Goal: Task Accomplishment & Management: Manage account settings

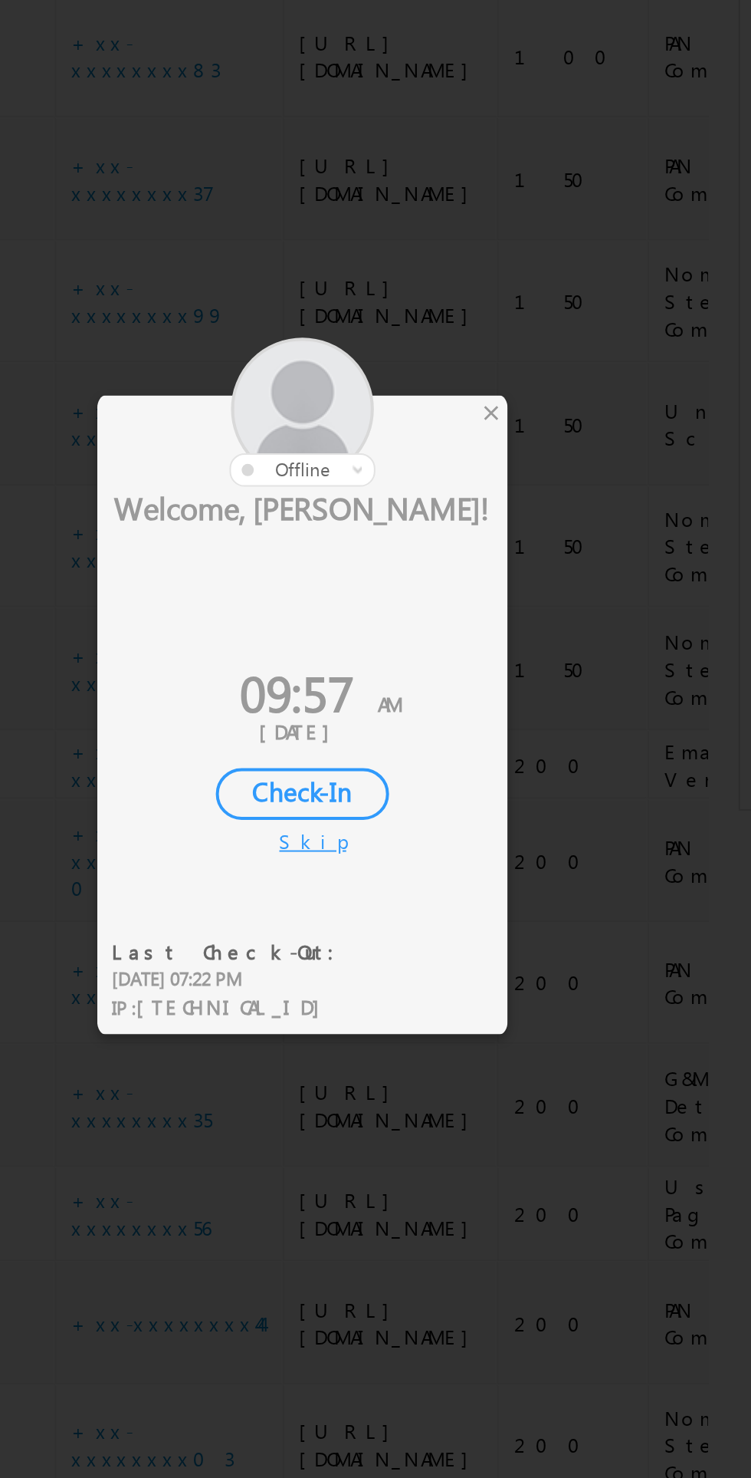
click at [442, 626] on div "×" at bounding box center [443, 629] width 16 height 17
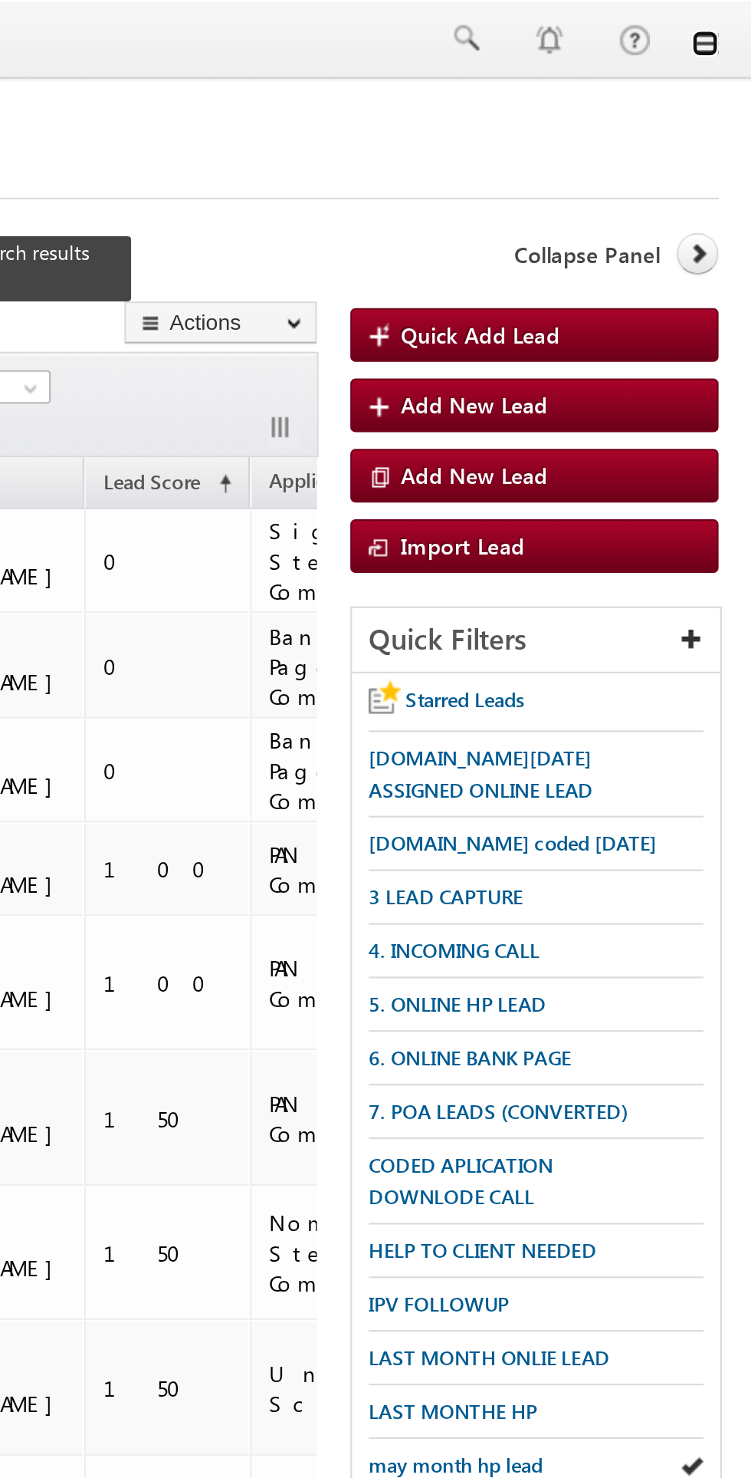
click at [731, 19] on link at bounding box center [730, 20] width 12 height 12
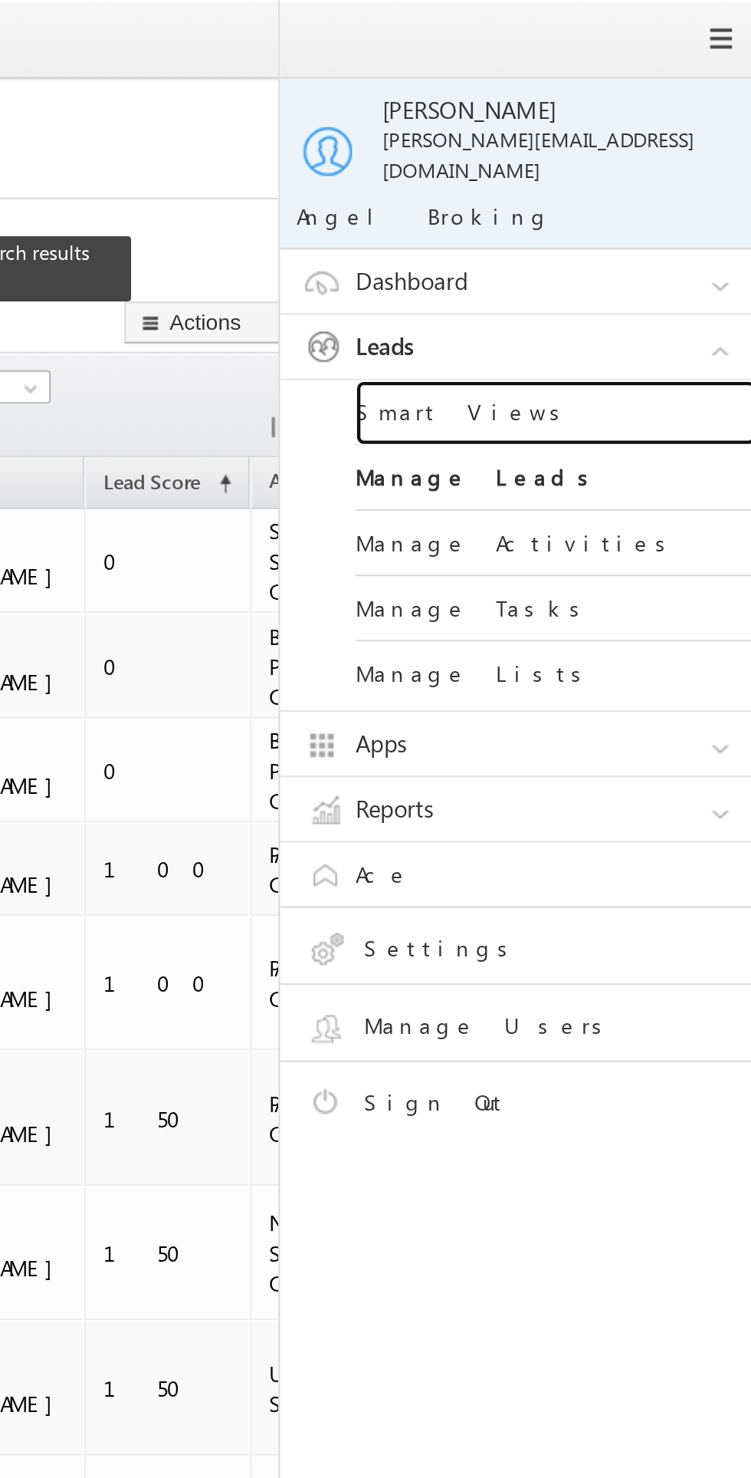
click at [627, 175] on link "Smart Views" at bounding box center [662, 189] width 184 height 30
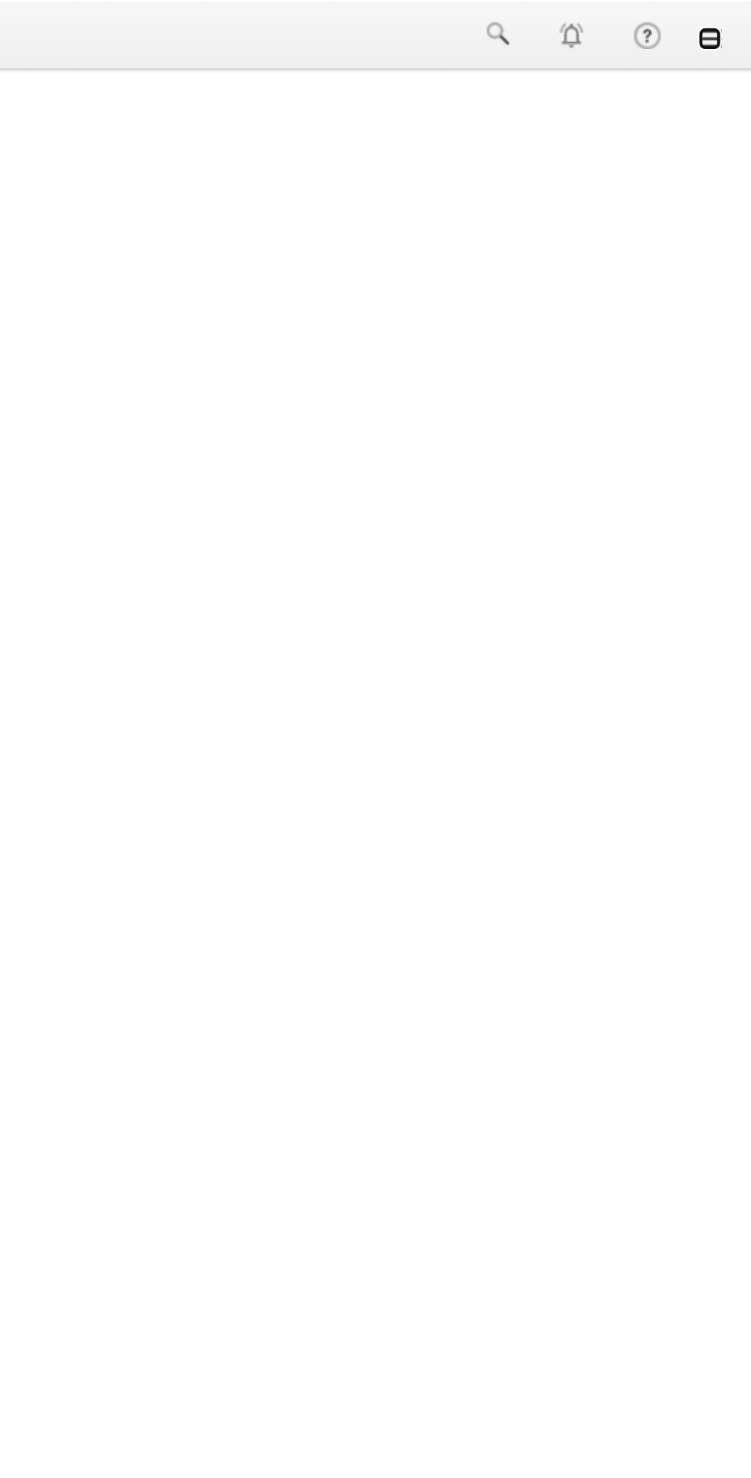
click at [725, 19] on link at bounding box center [730, 20] width 12 height 12
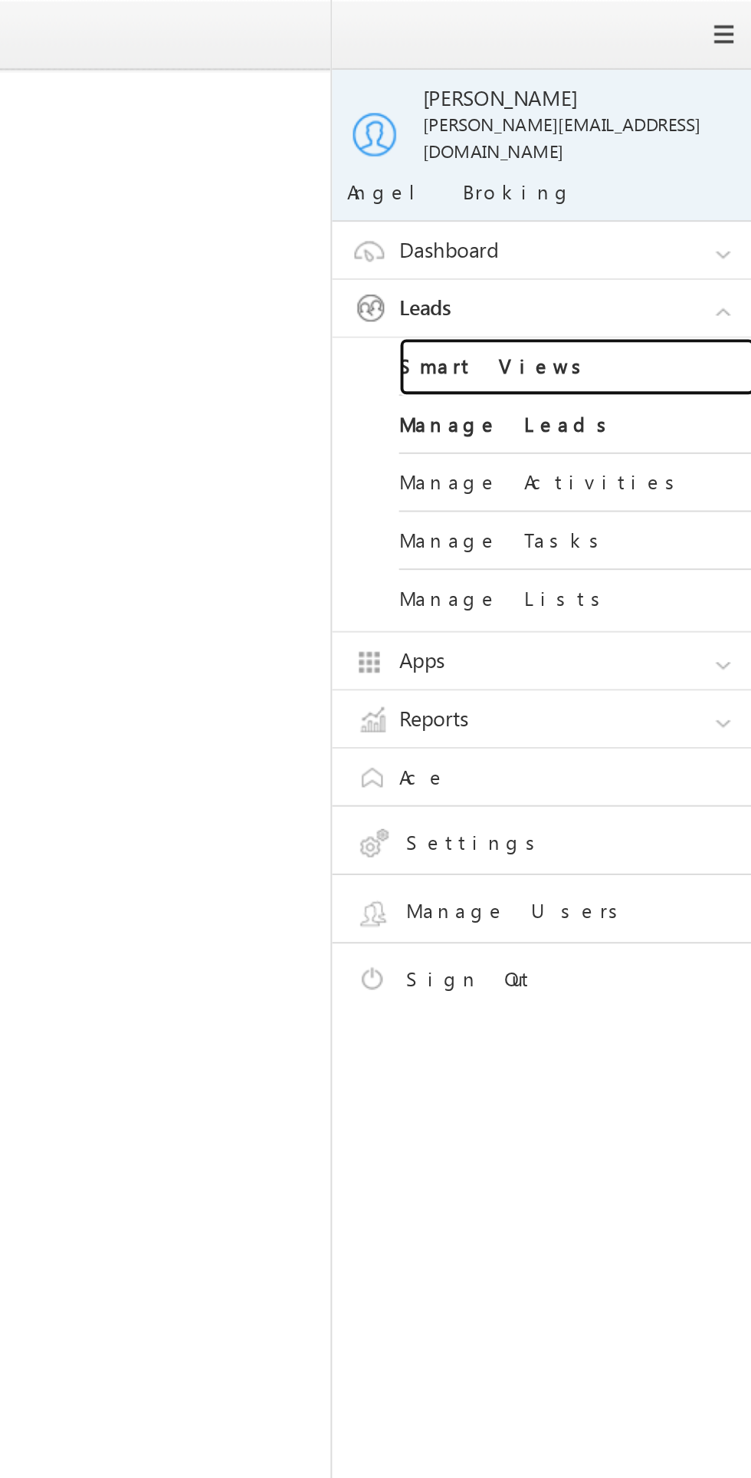
click at [623, 174] on link "Smart Views" at bounding box center [662, 189] width 184 height 30
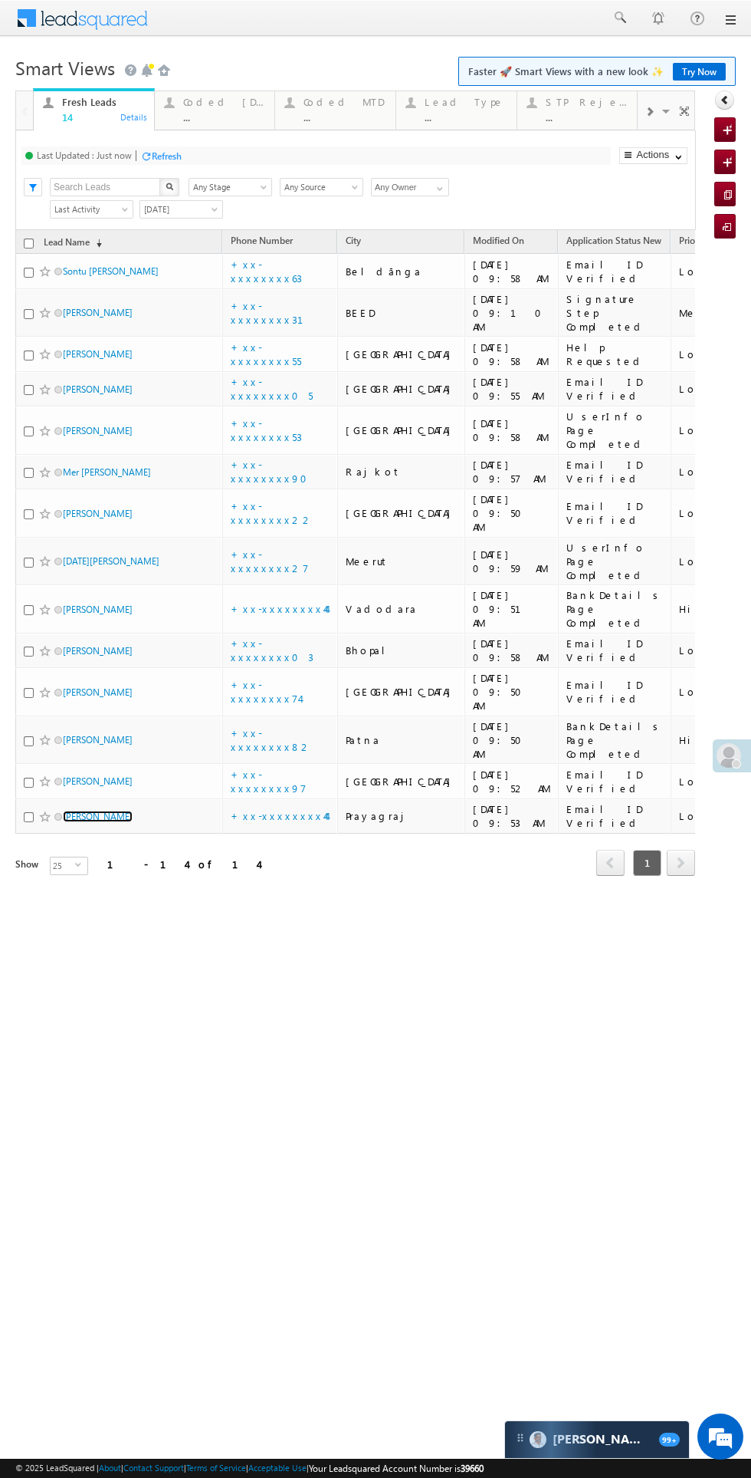
click at [83, 810] on link "[PERSON_NAME]" at bounding box center [98, 816] width 70 height 12
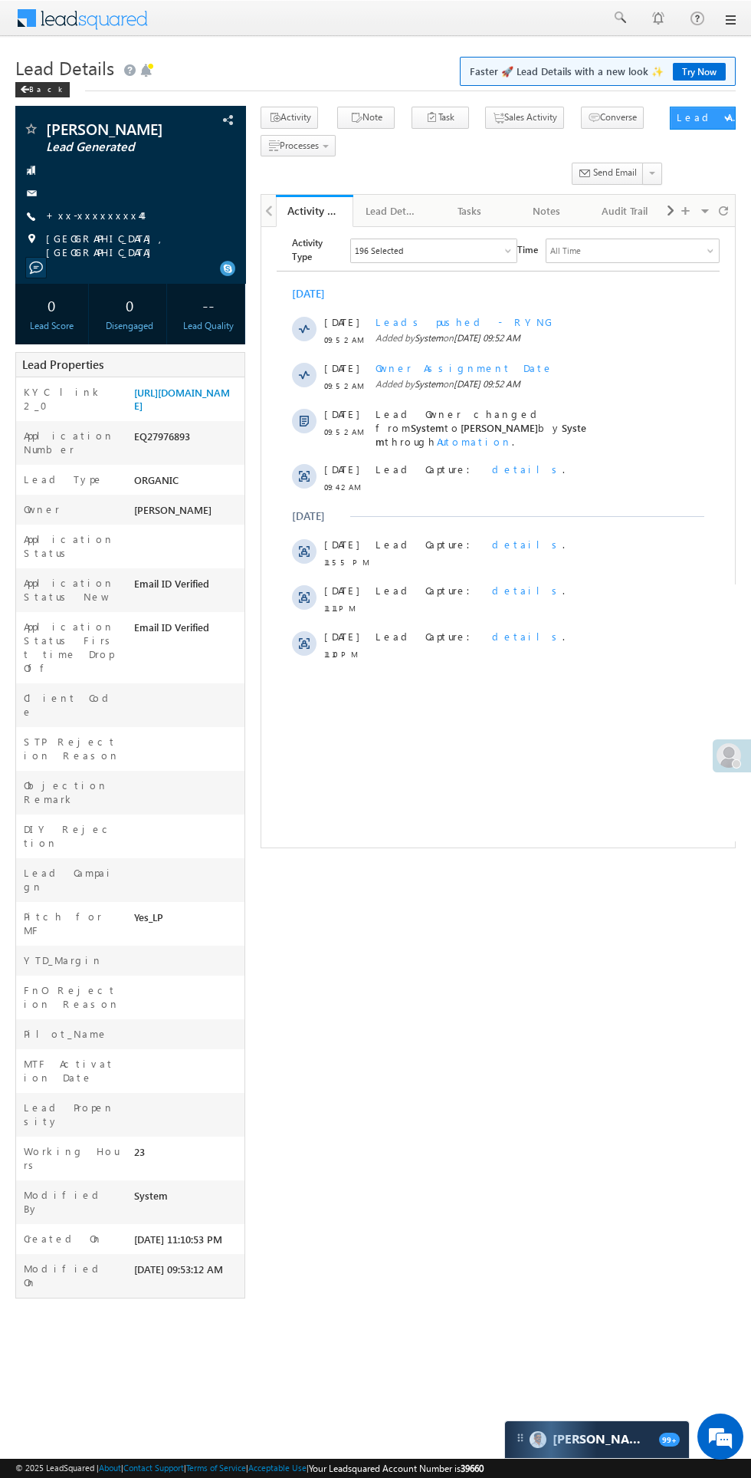
click at [49, 75] on span "Lead Details" at bounding box center [64, 67] width 99 height 25
click at [49, 74] on span "Lead Details" at bounding box center [64, 67] width 99 height 25
click at [46, 74] on span "Lead Details" at bounding box center [64, 67] width 99 height 25
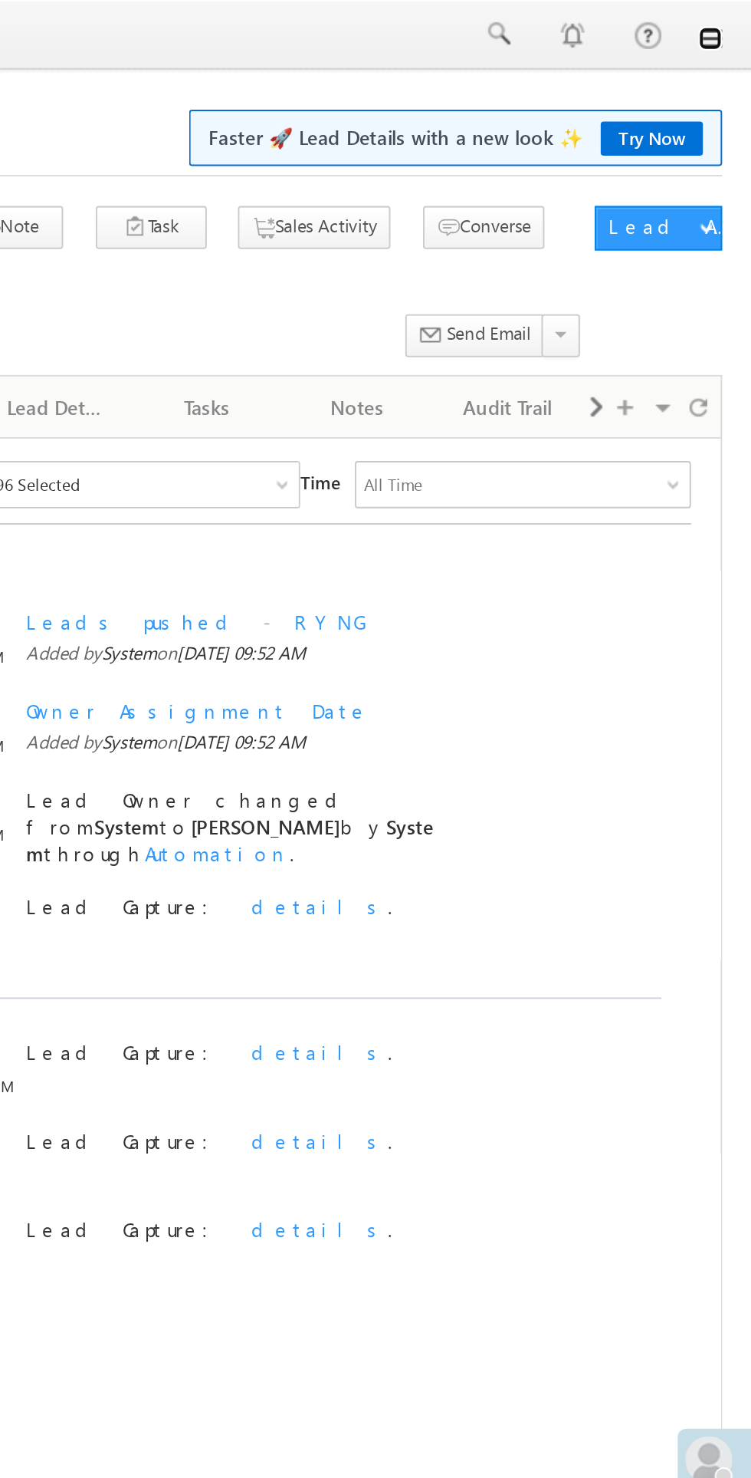
click at [728, 16] on link at bounding box center [730, 20] width 12 height 12
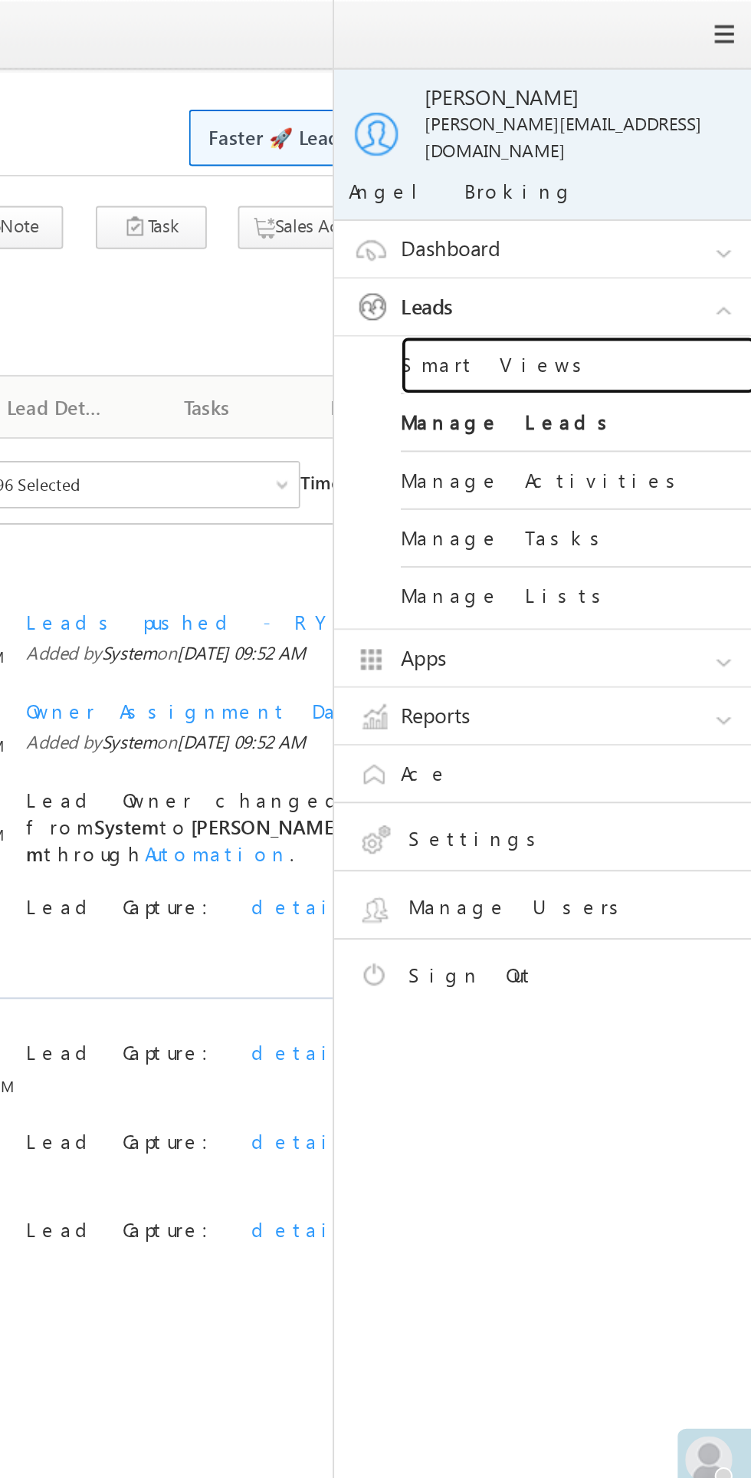
click at [623, 174] on link "Smart Views" at bounding box center [662, 189] width 184 height 30
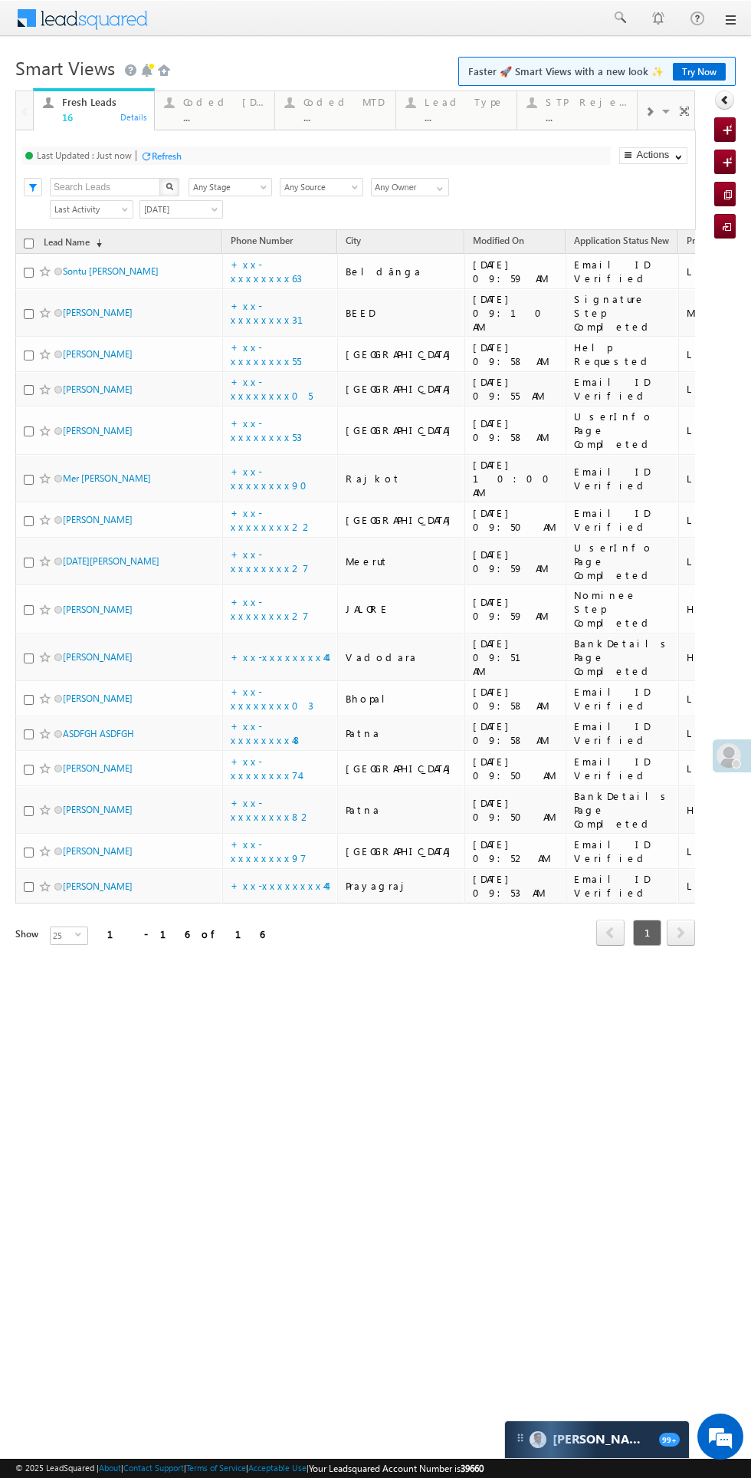
scroll to position [0, 15]
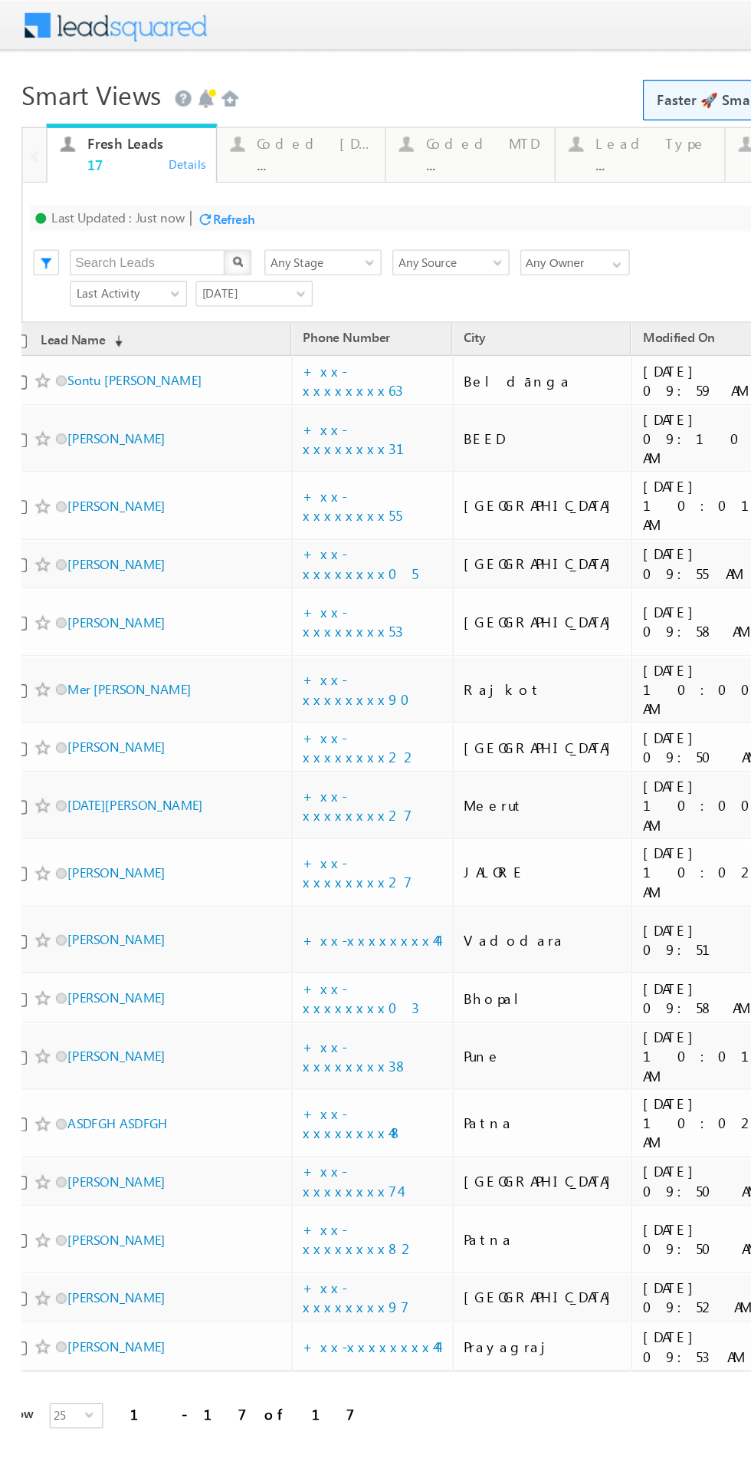
click at [211, 110] on div "Coded Today ..." at bounding box center [224, 108] width 83 height 30
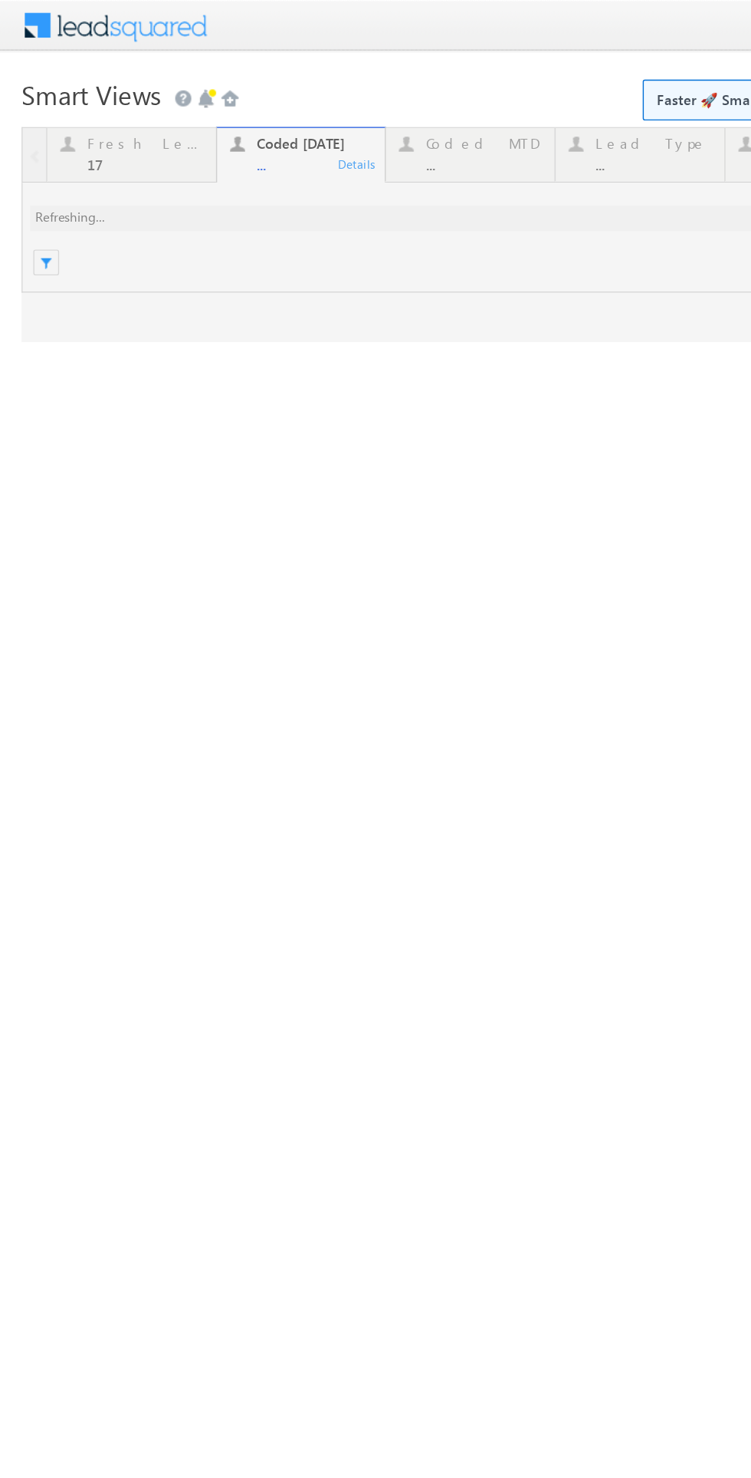
scroll to position [0, 0]
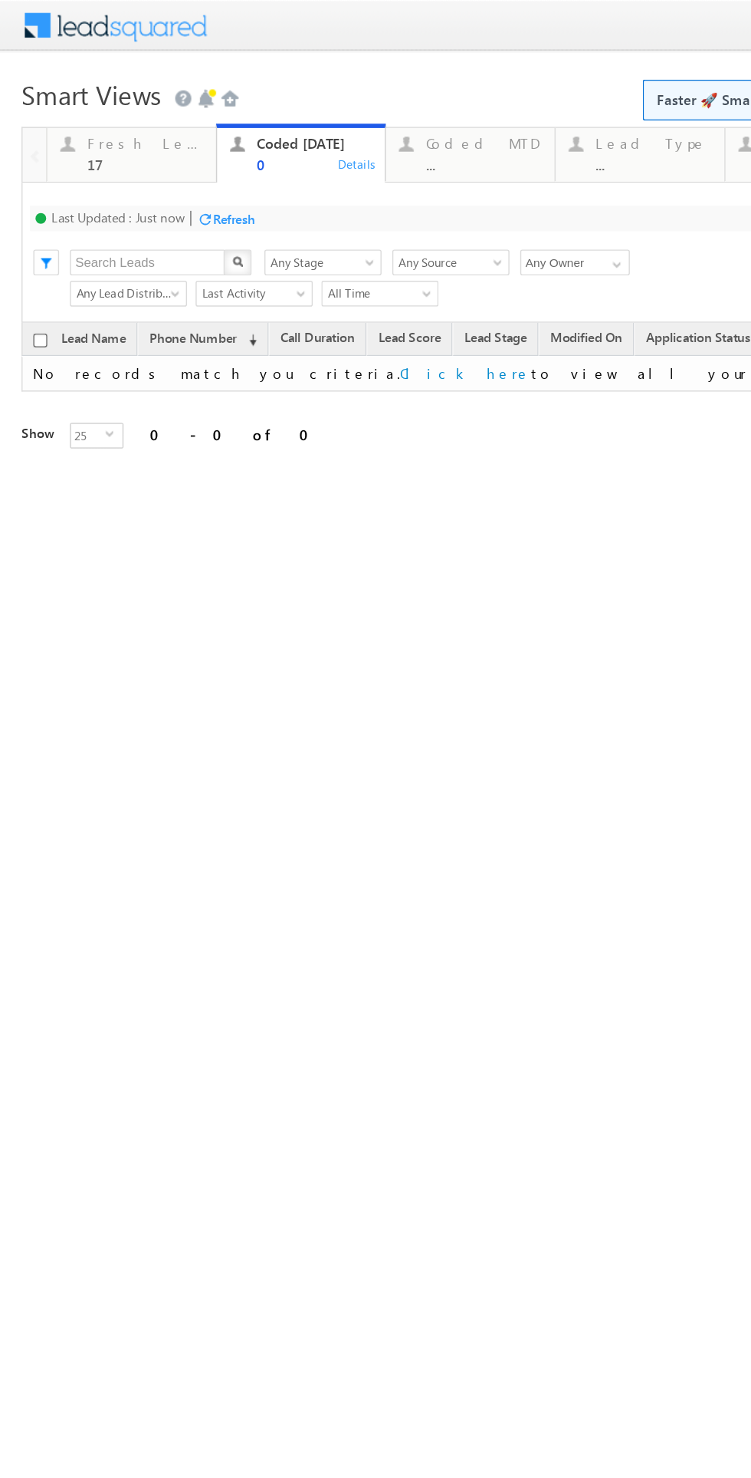
click at [96, 107] on div "Fresh Leads" at bounding box center [103, 102] width 83 height 12
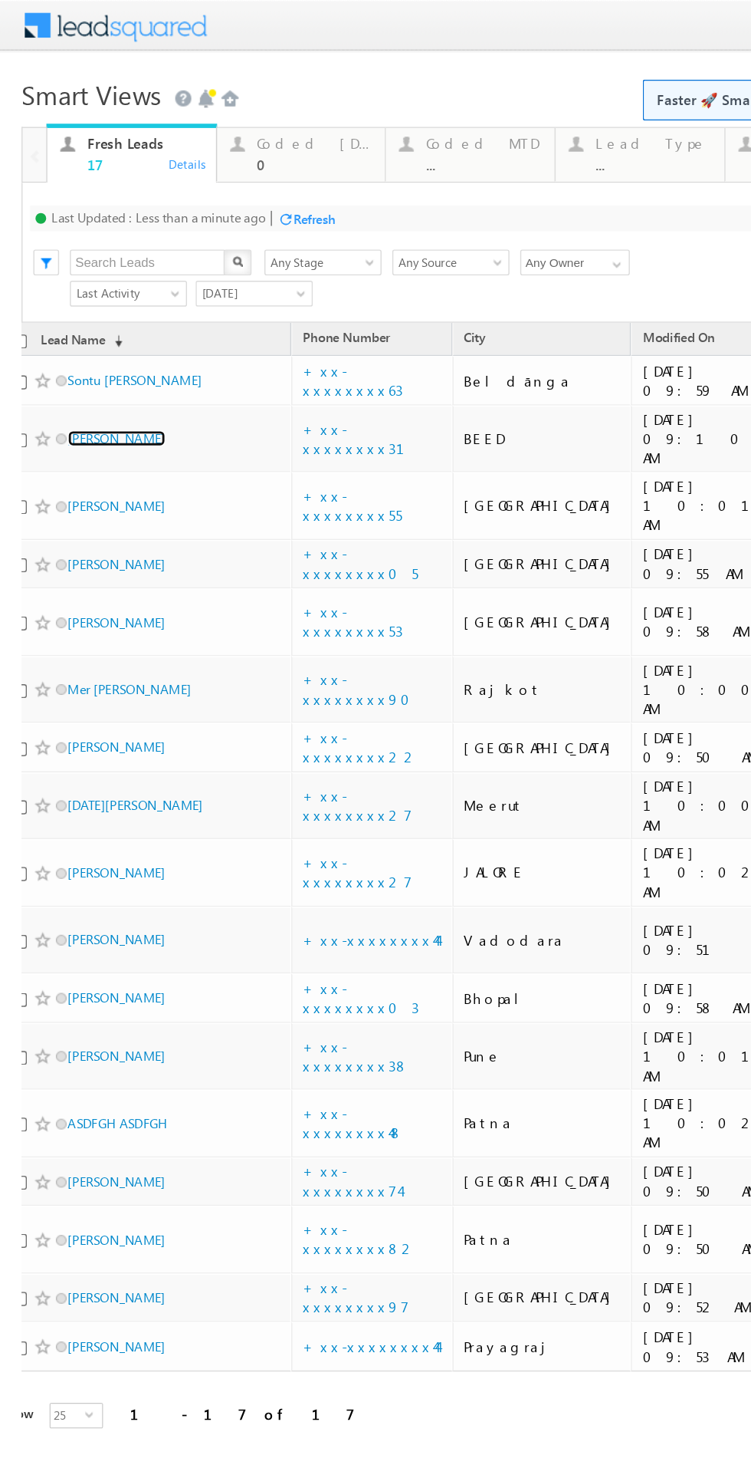
click at [98, 307] on link "Sangeeta Galwa" at bounding box center [83, 313] width 70 height 12
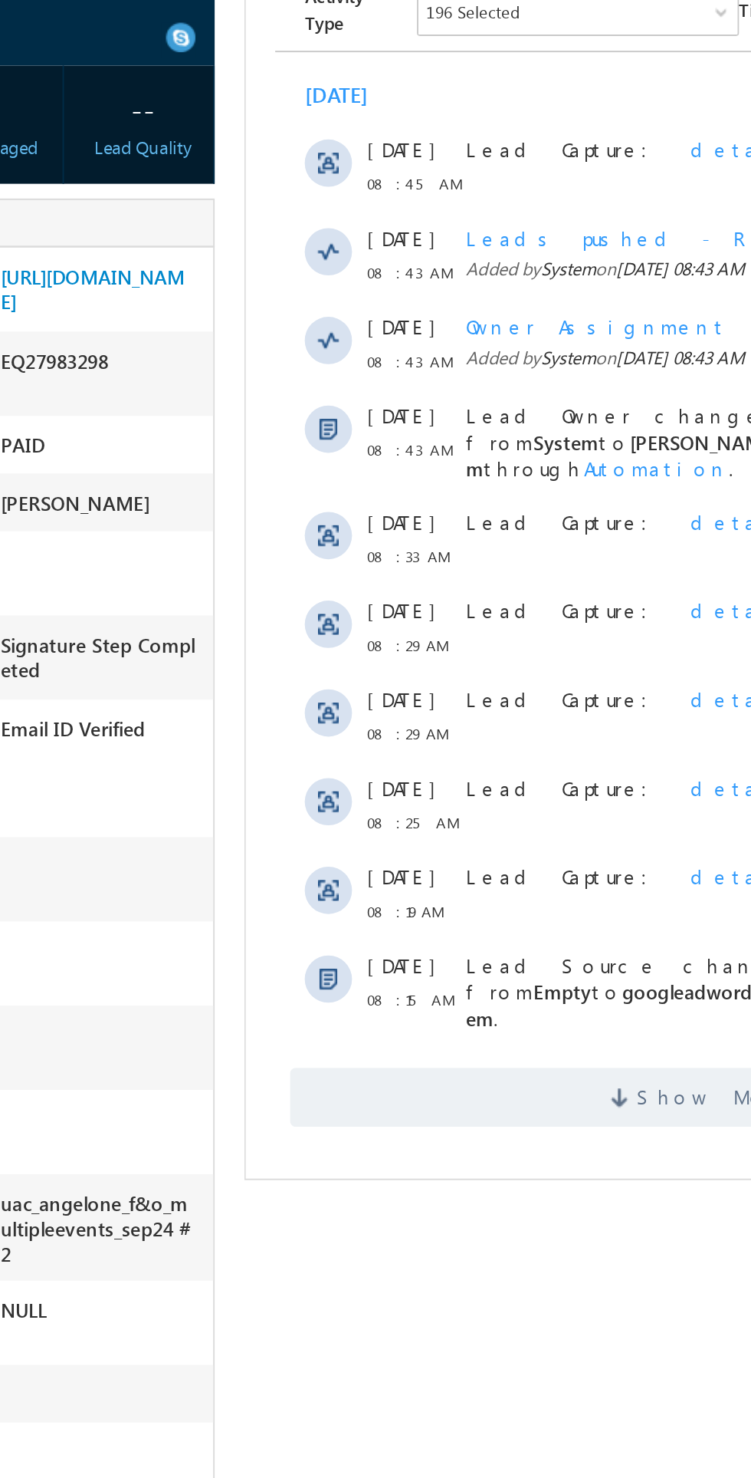
click at [426, 538] on span "Show More" at bounding box center [482, 553] width 428 height 31
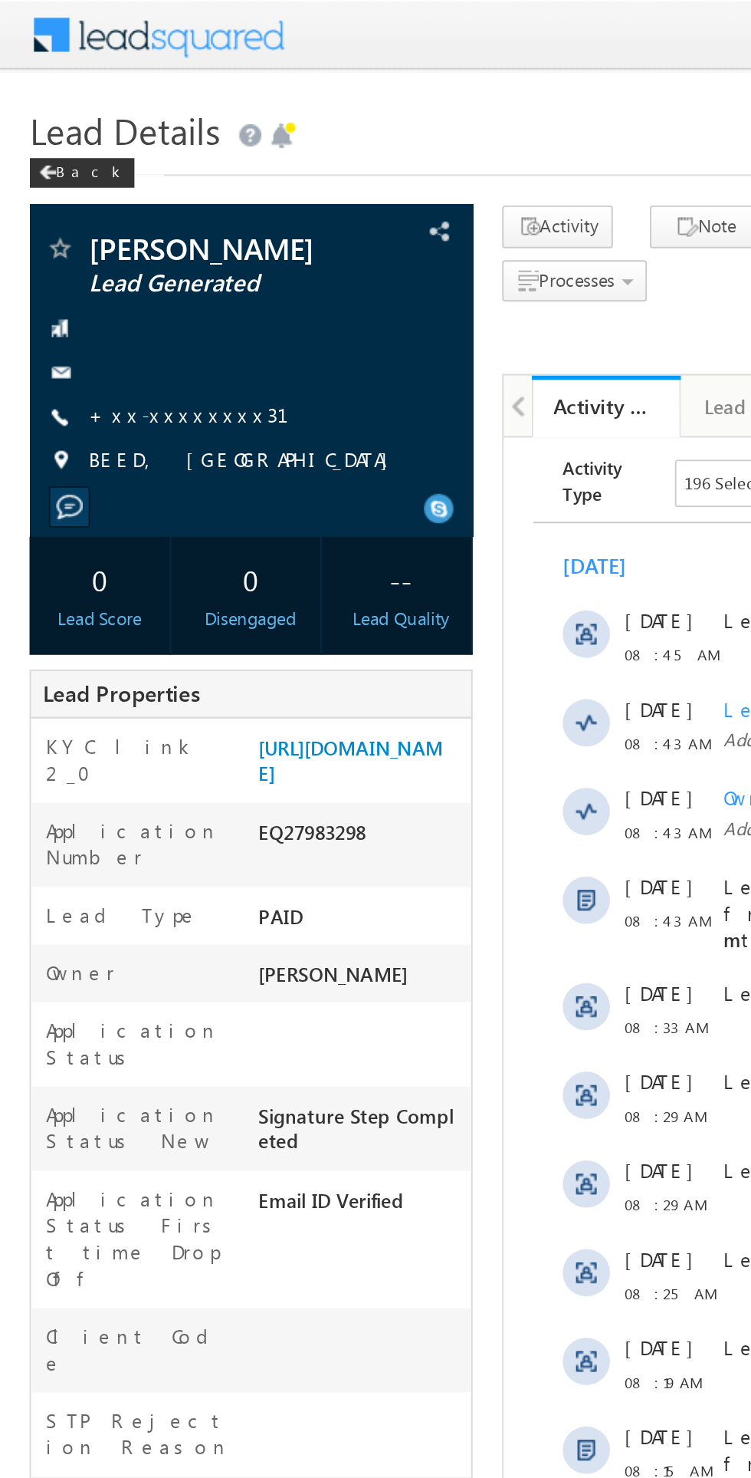
click at [101, 218] on link "+xx-xxxxxxxx31" at bounding box center [107, 215] width 123 height 13
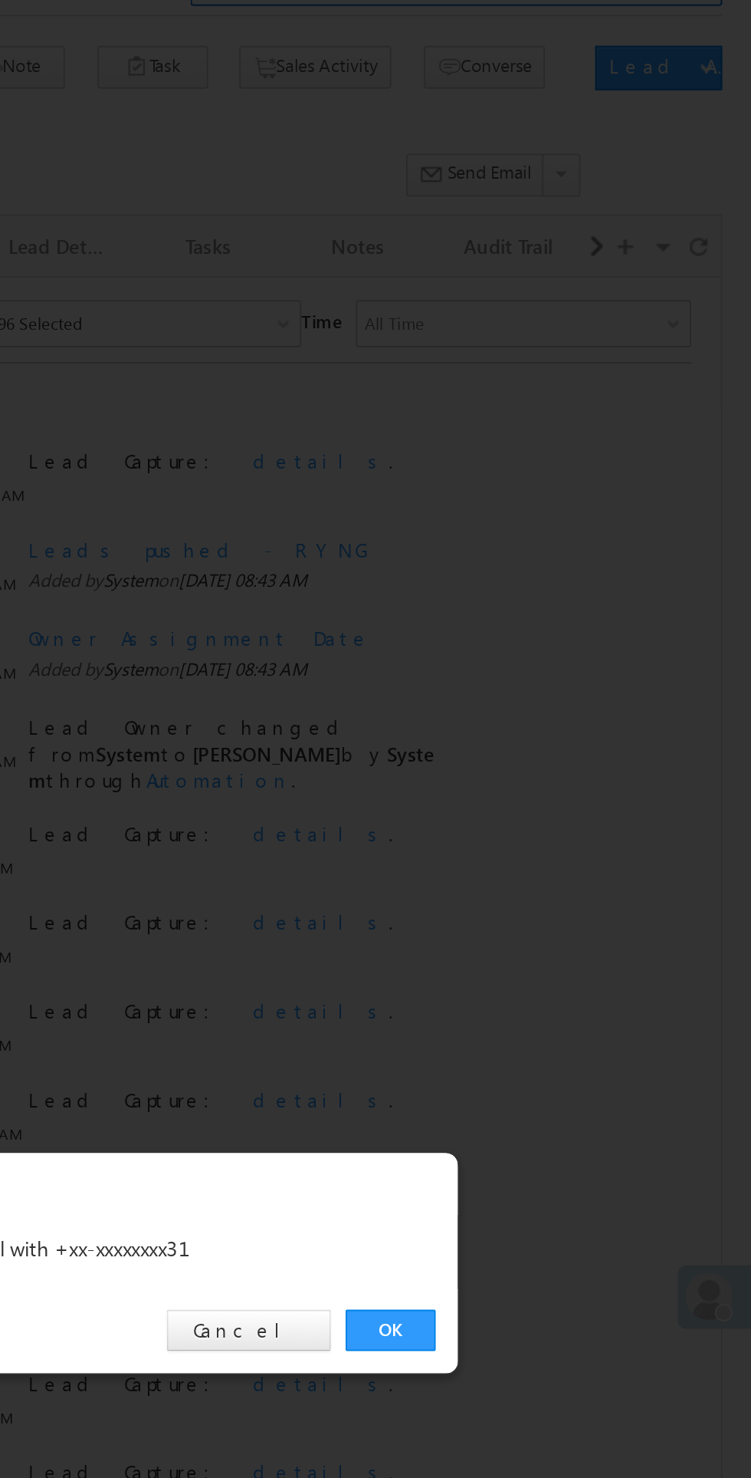
click at [557, 784] on link "OK" at bounding box center [564, 772] width 47 height 21
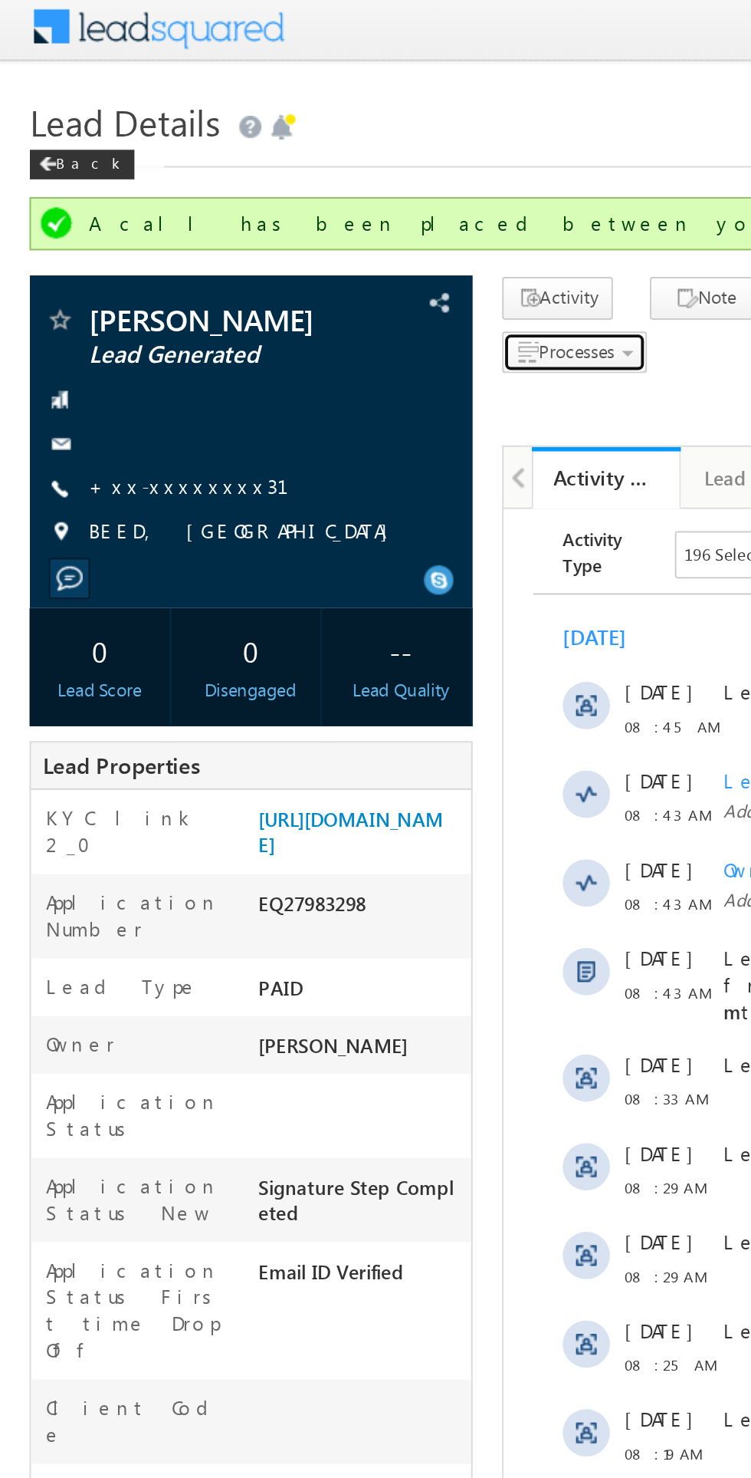
click at [309, 185] on span "Processes" at bounding box center [299, 187] width 39 height 12
click at [0, 0] on span "Call me later" at bounding box center [0, 0] width 0 height 0
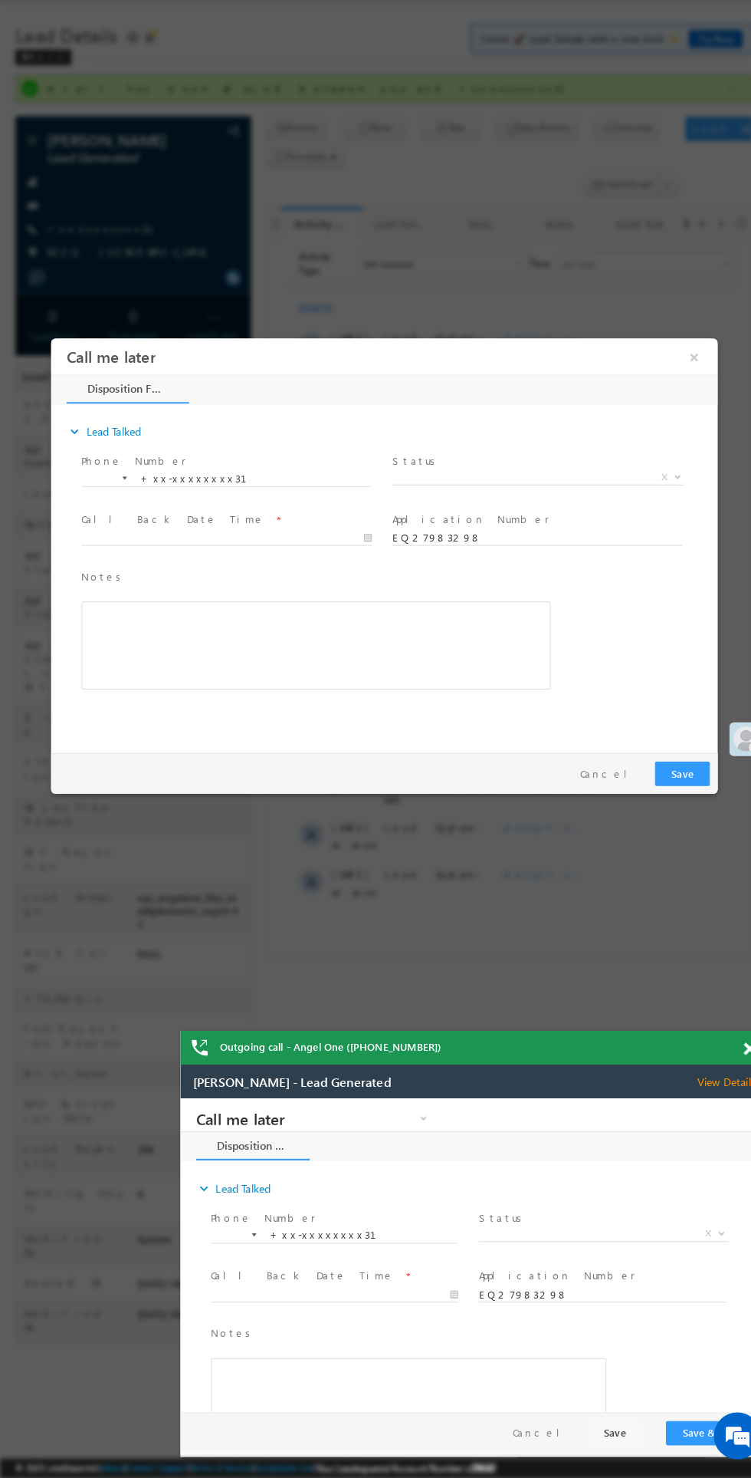
click at [570, 1231] on span "X" at bounding box center [594, 1230] width 244 height 15
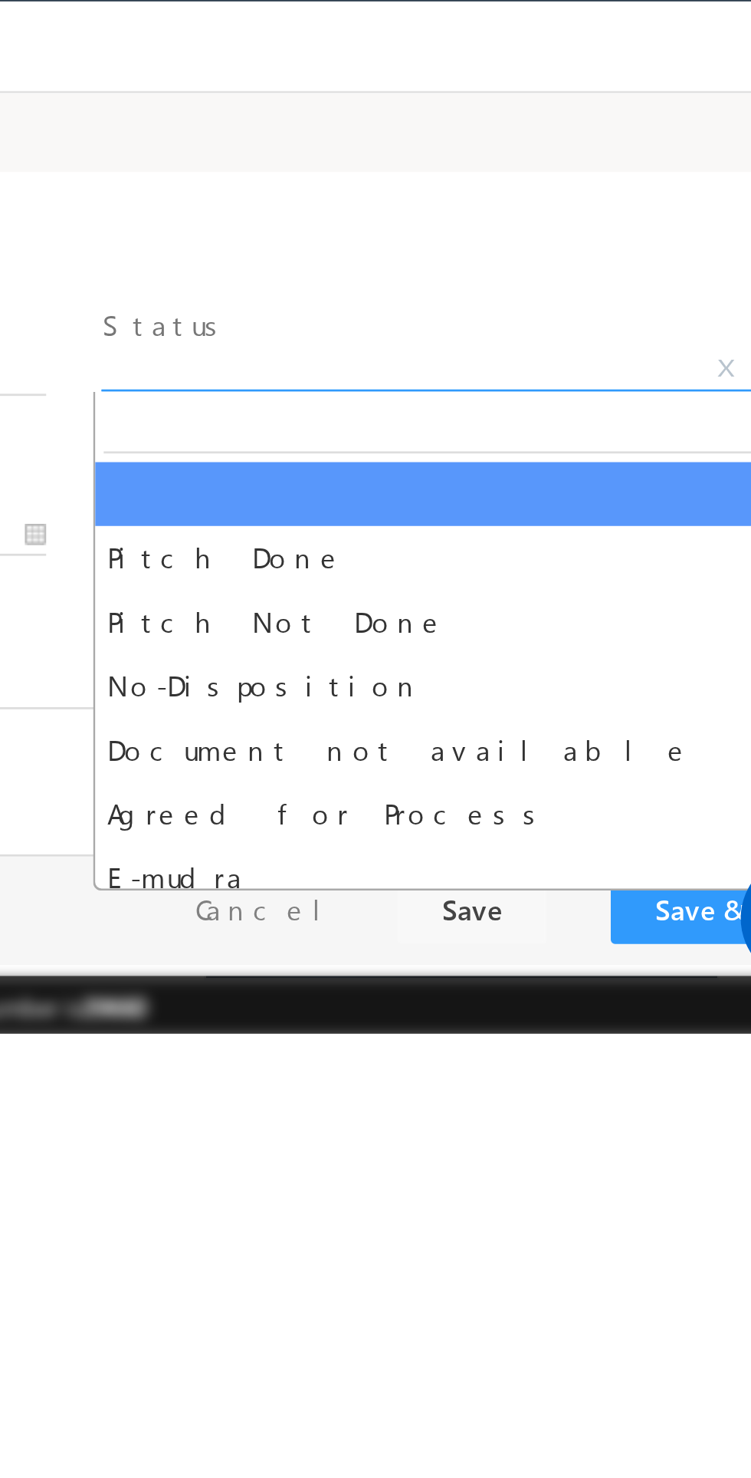
select select "Pitch Not Done"
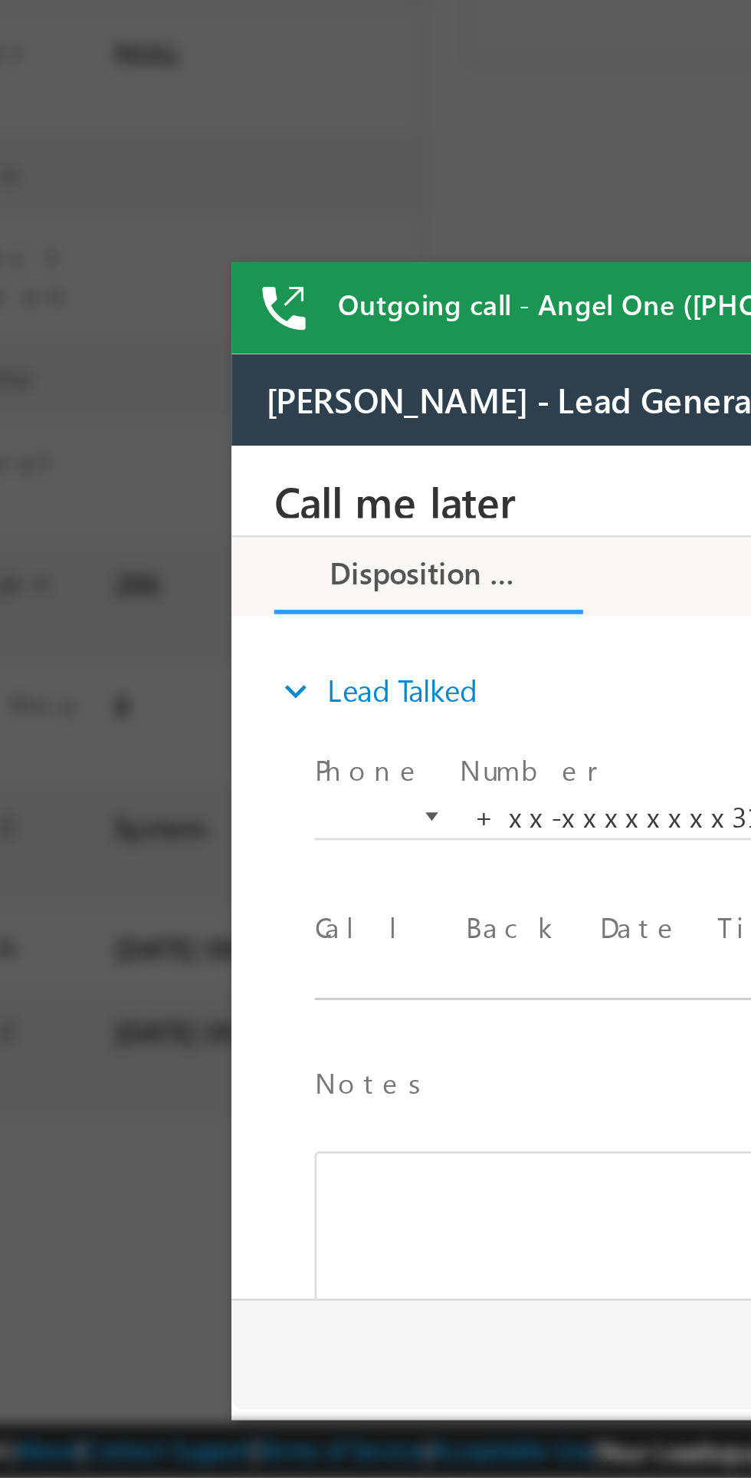
click at [319, 644] on body "Call me later Cross Sell Customer Drop-off reasons Language Barrier Not Interes…" at bounding box center [519, 599] width 575 height 307
type input "08/29/25 10:08 AM"
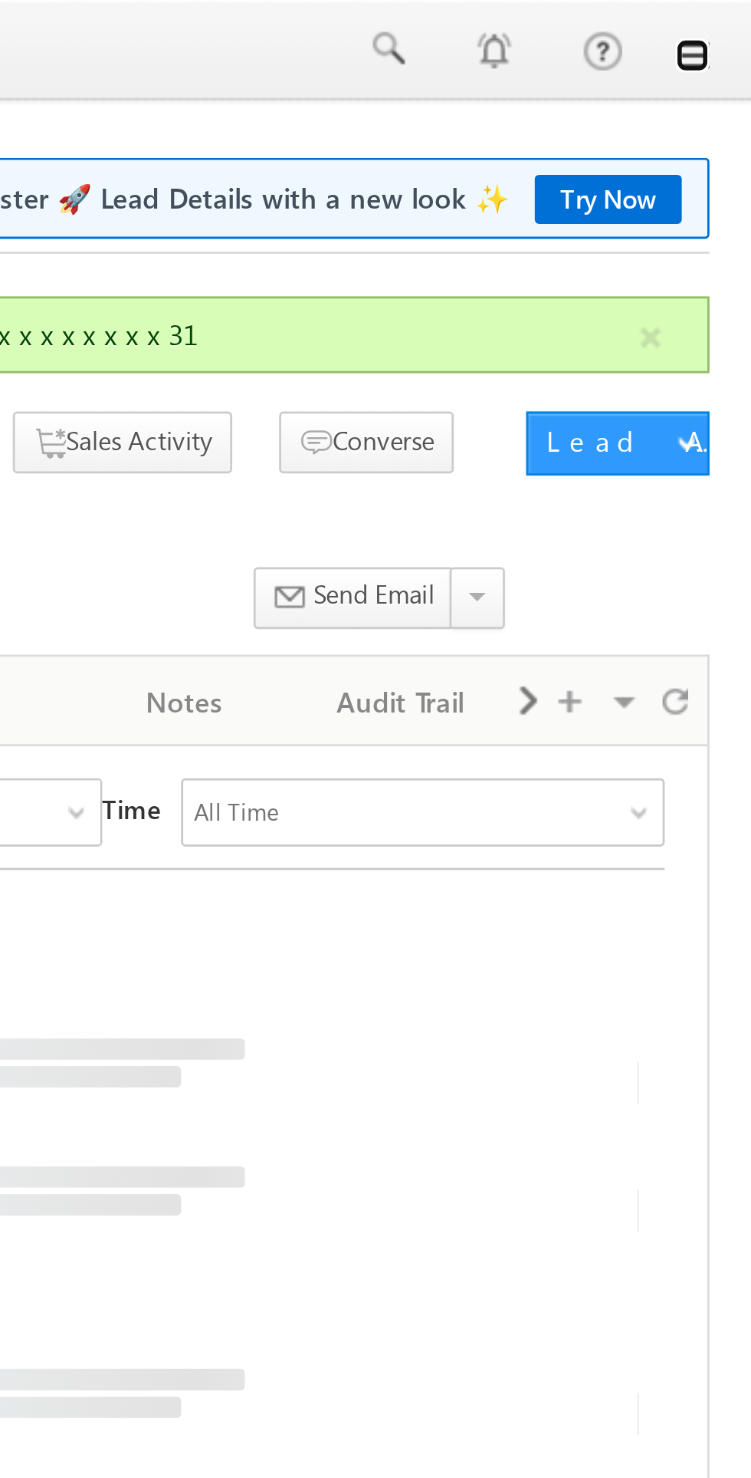
click at [728, 22] on link at bounding box center [730, 20] width 12 height 12
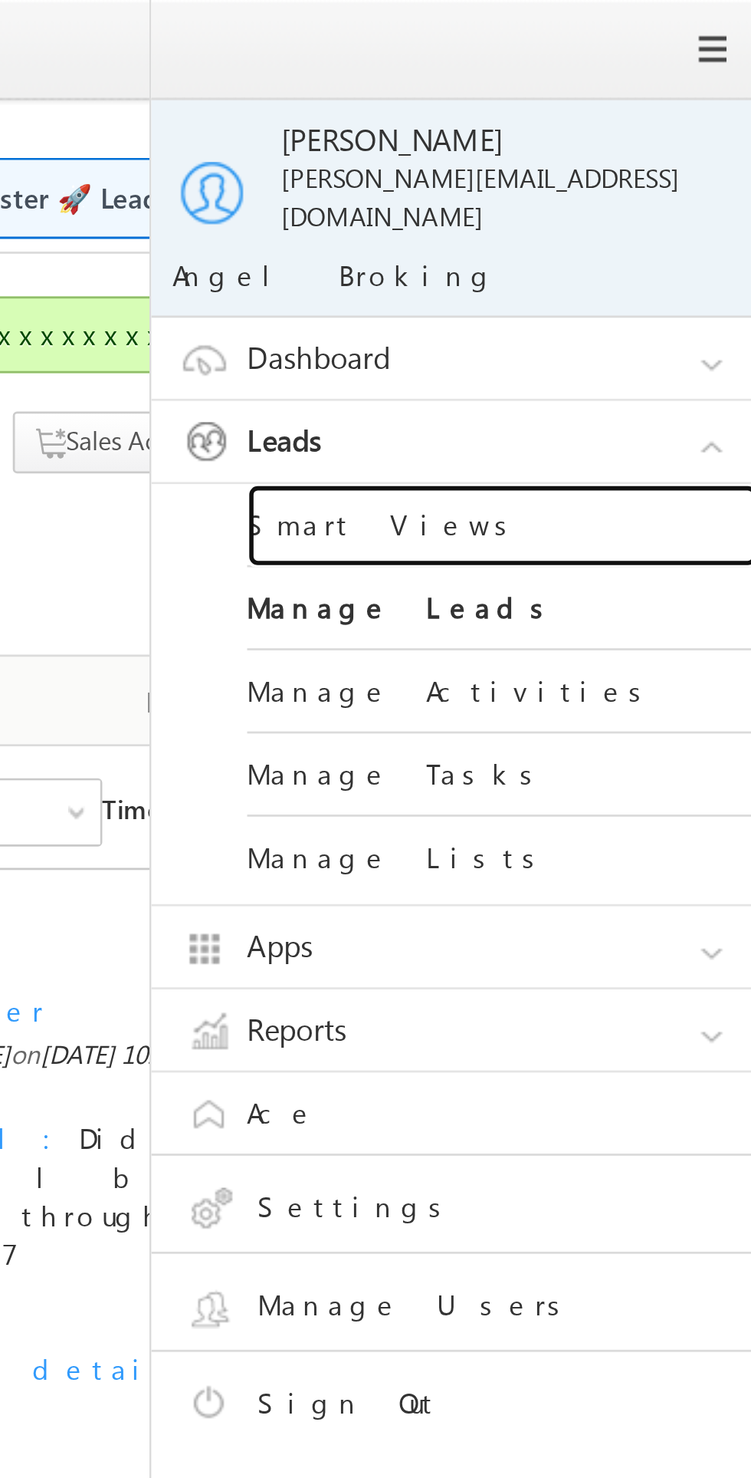
click at [633, 176] on link "Smart Views" at bounding box center [662, 189] width 184 height 30
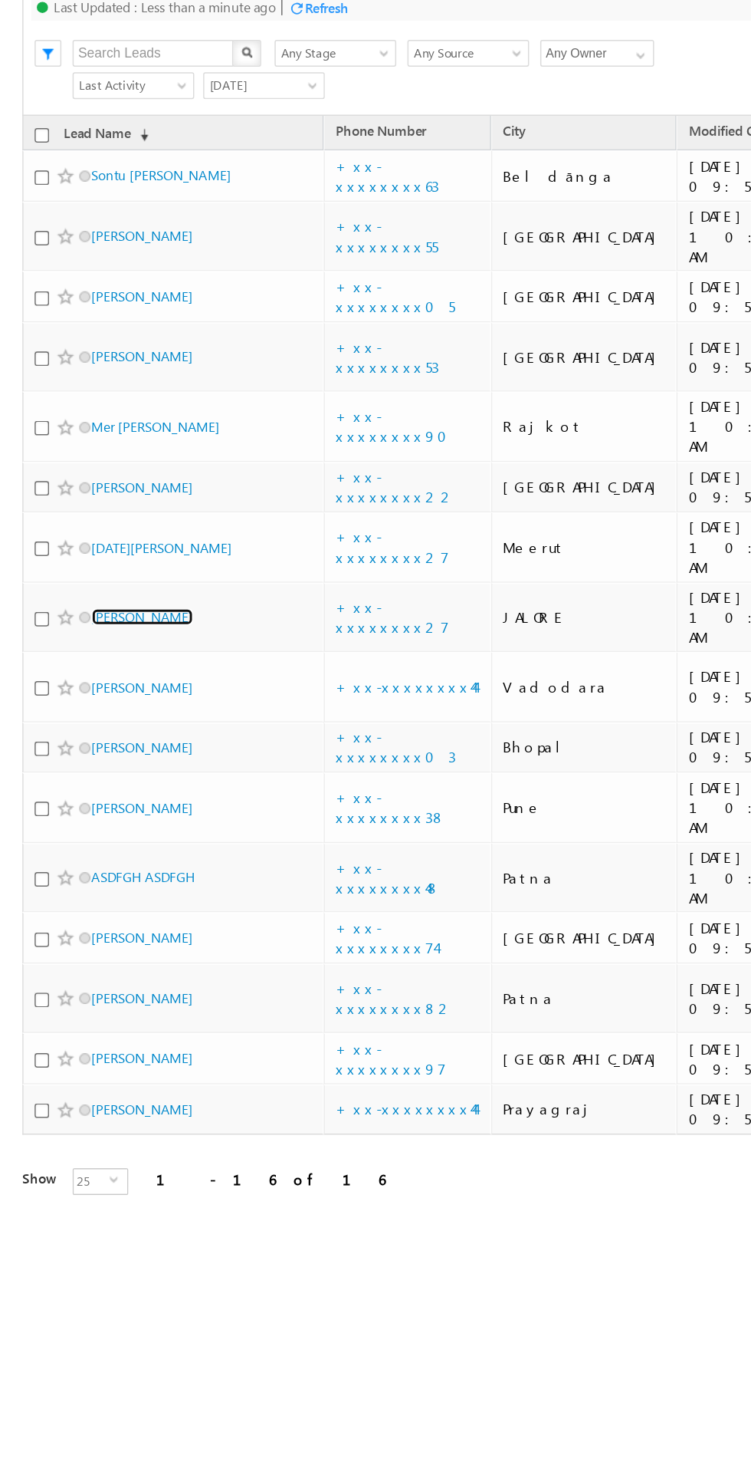
click at [97, 350] on link "[PERSON_NAME]" at bounding box center [98, 356] width 70 height 12
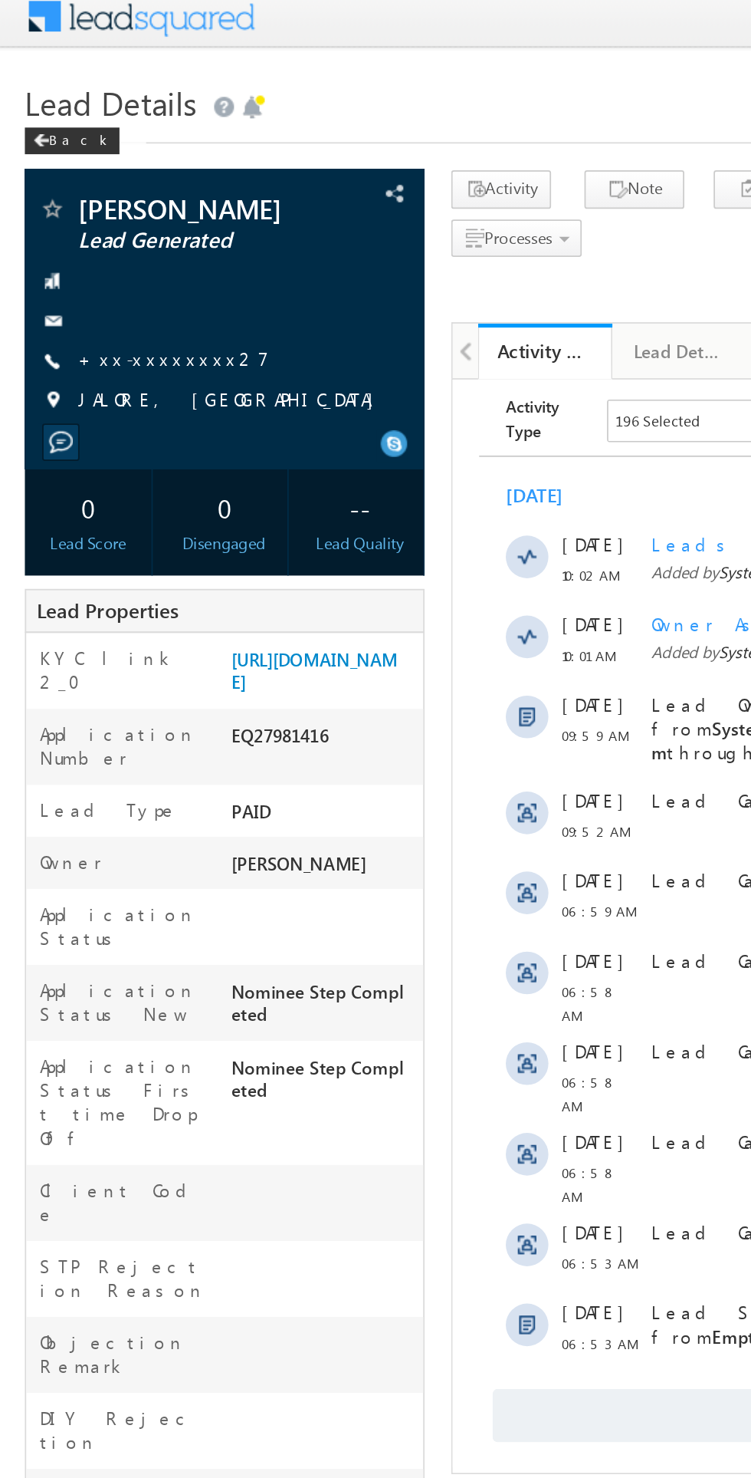
click at [104, 222] on link "+xx-xxxxxxxx27" at bounding box center [101, 215] width 110 height 13
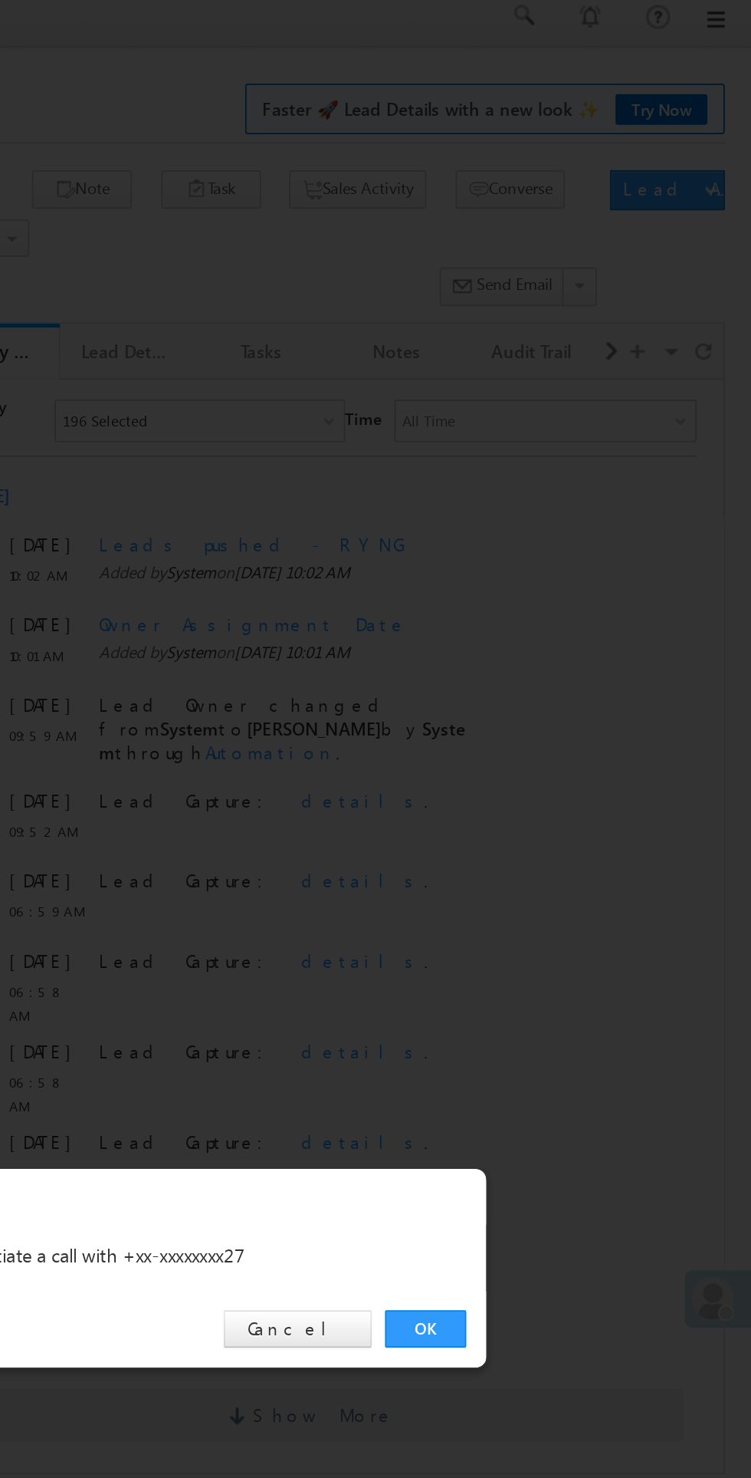
click at [544, 780] on link "OK" at bounding box center [564, 772] width 47 height 21
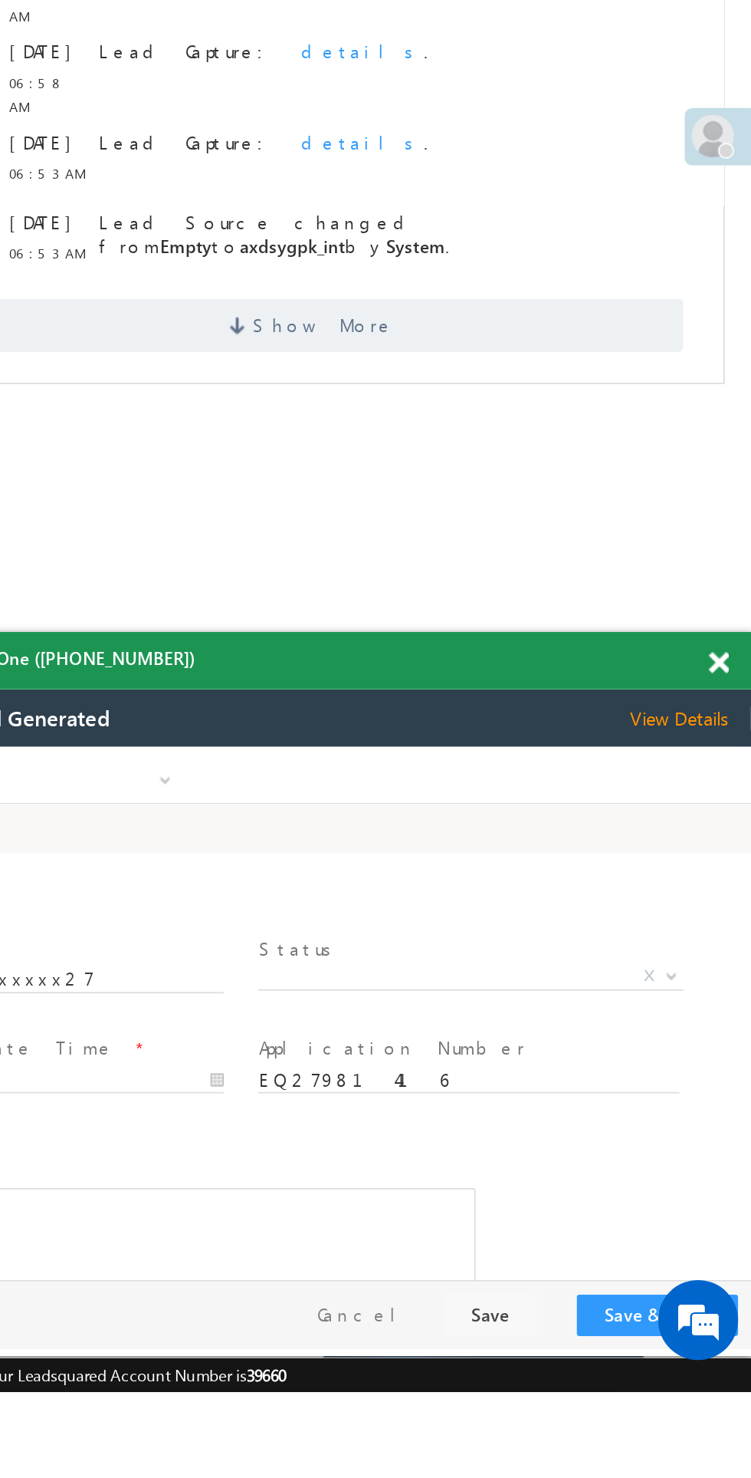
scroll to position [5, 0]
click at [172, 873] on span "X" at bounding box center [166, 873] width 244 height 15
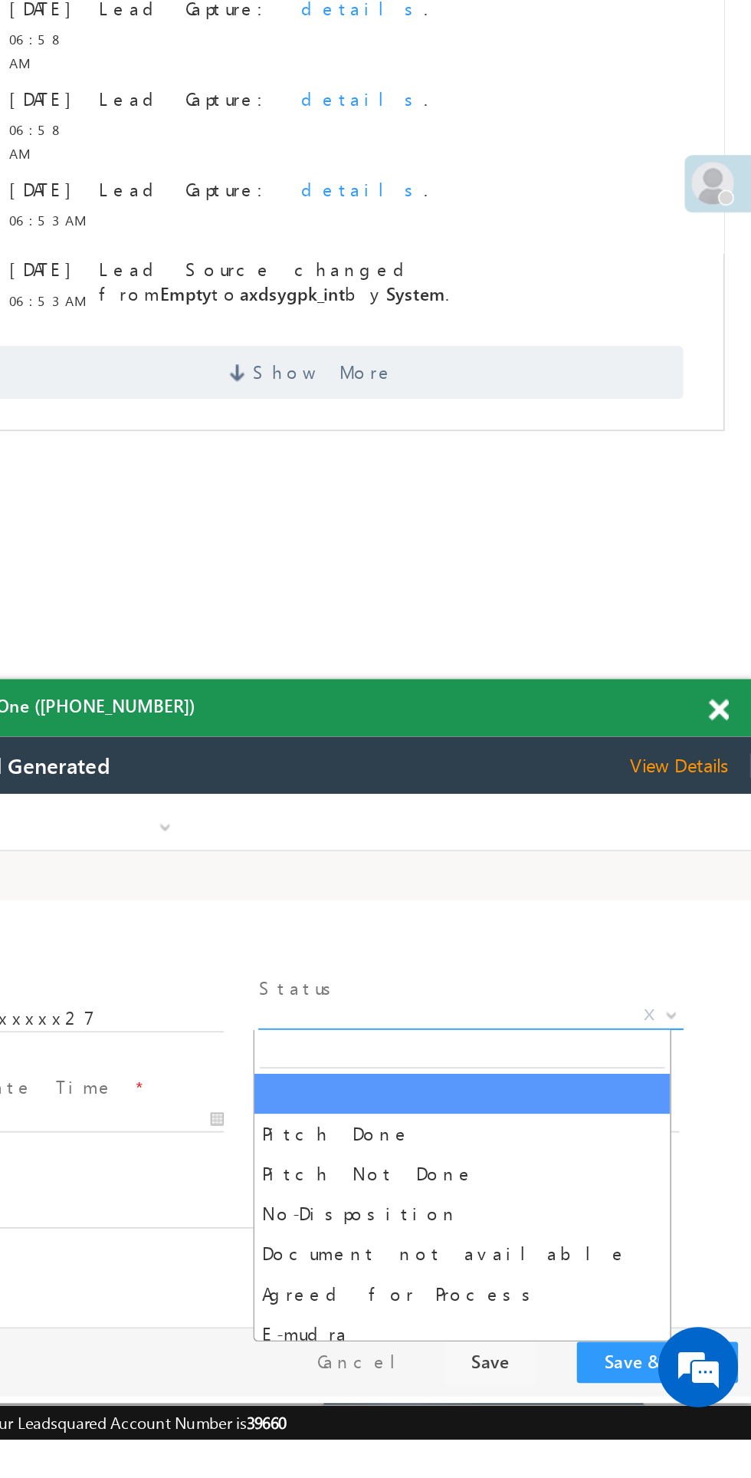
scroll to position [0, 0]
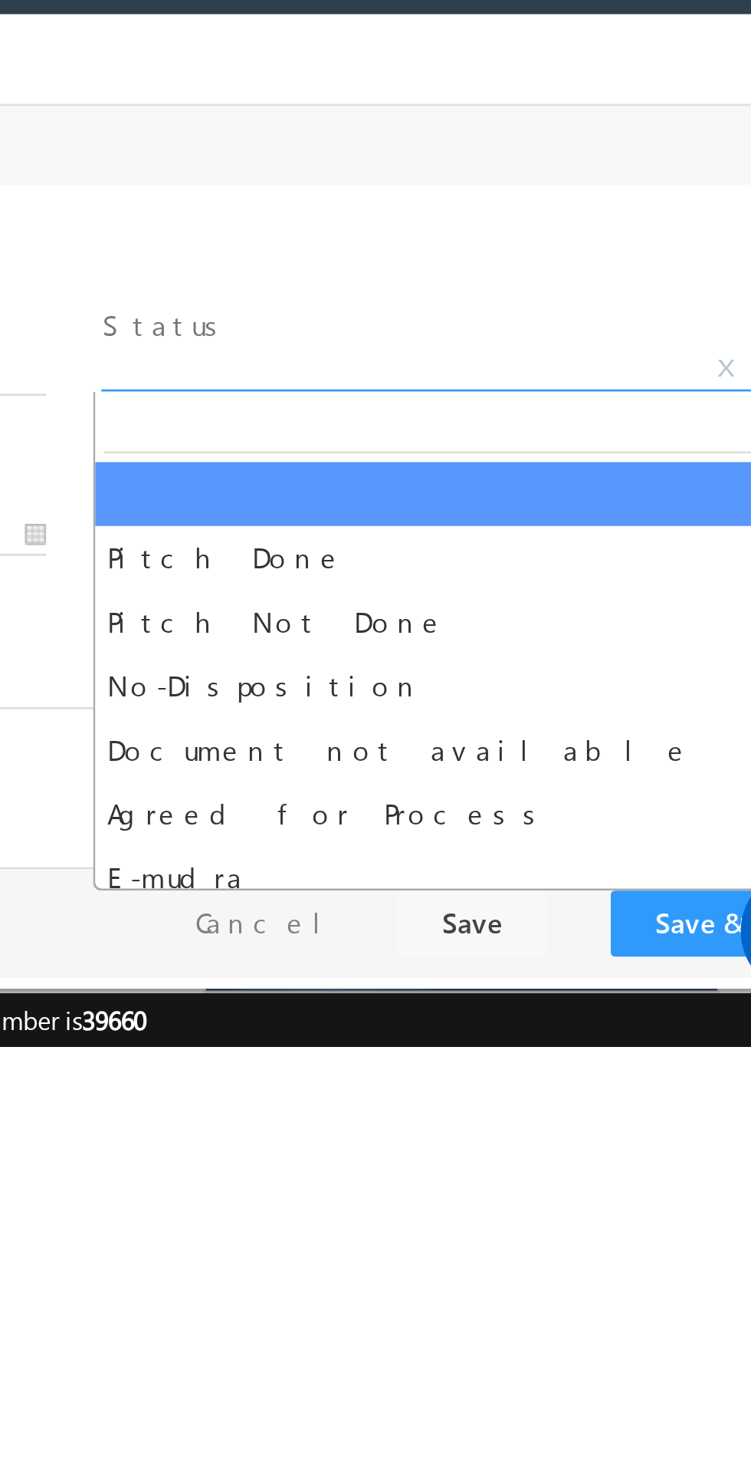
select select "Pitch Not Done"
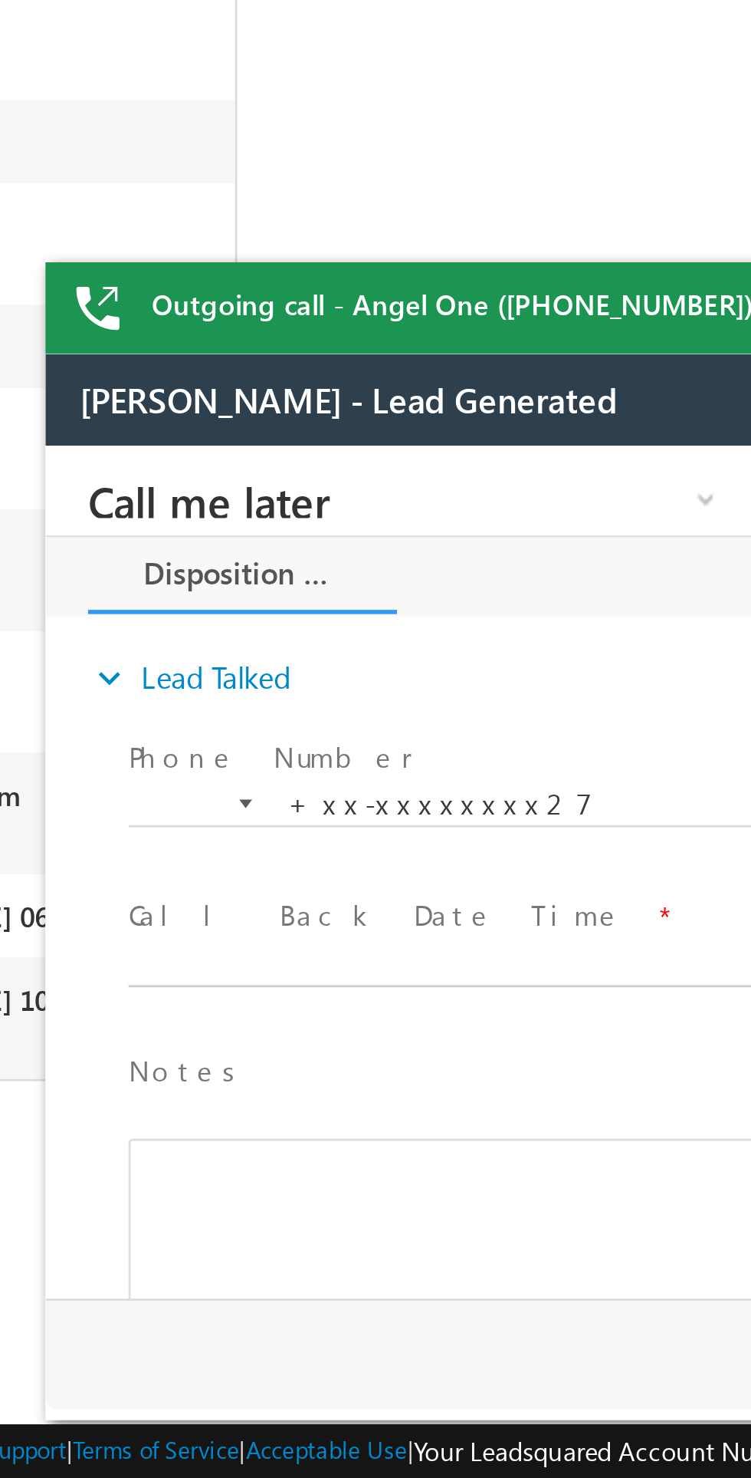
click at [174, 627] on input "text" at bounding box center [196, 633] width 242 height 15
type input "08/29/25 10:10 AM"
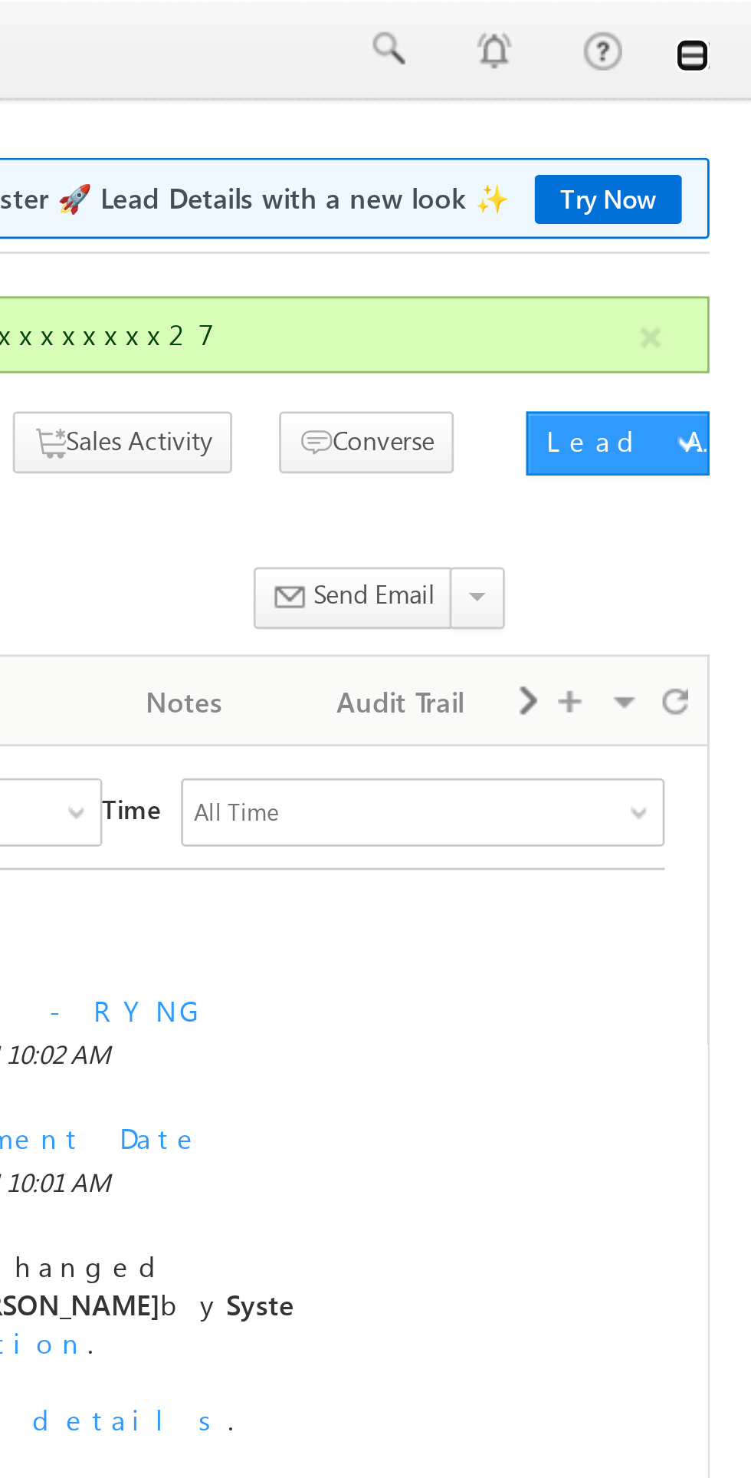
click at [732, 18] on link at bounding box center [730, 20] width 12 height 12
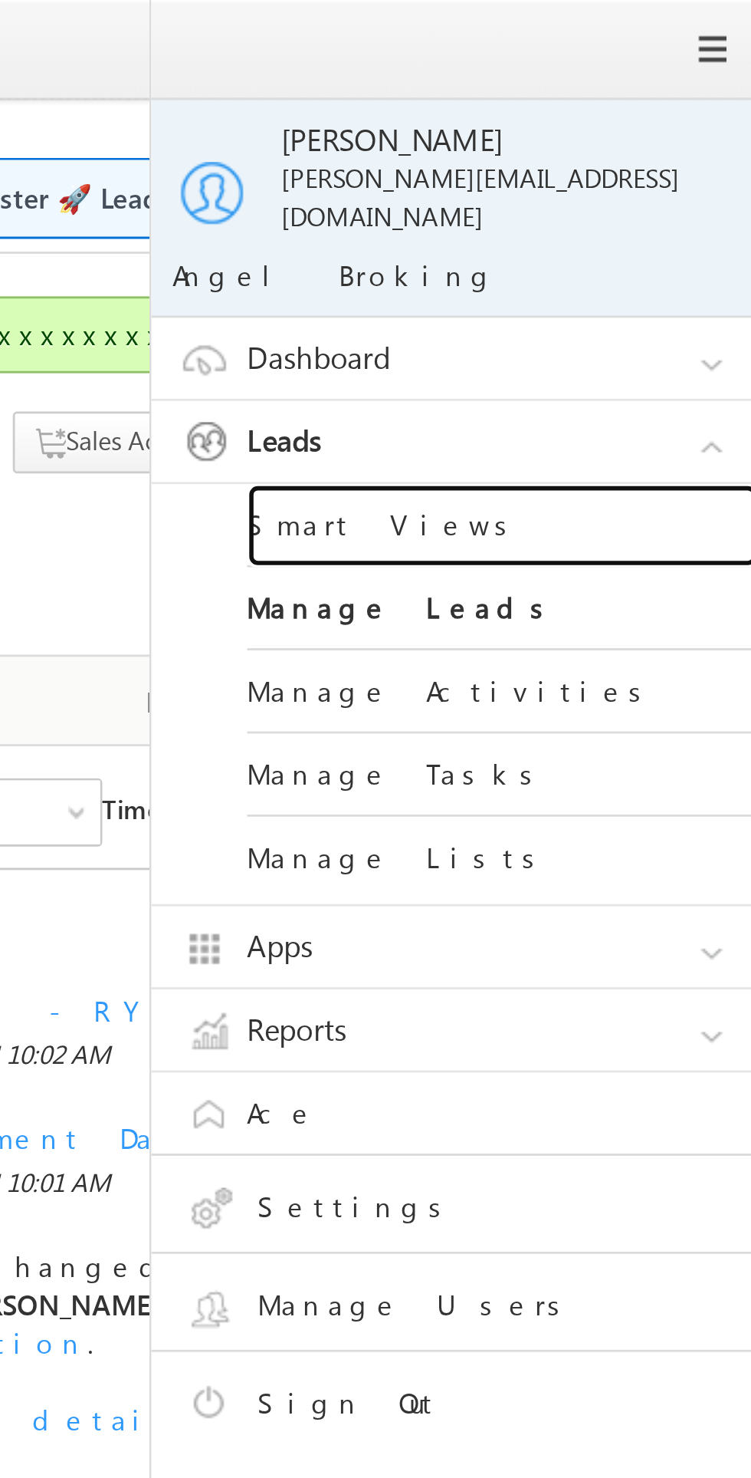
click at [639, 174] on link "Smart Views" at bounding box center [662, 189] width 184 height 30
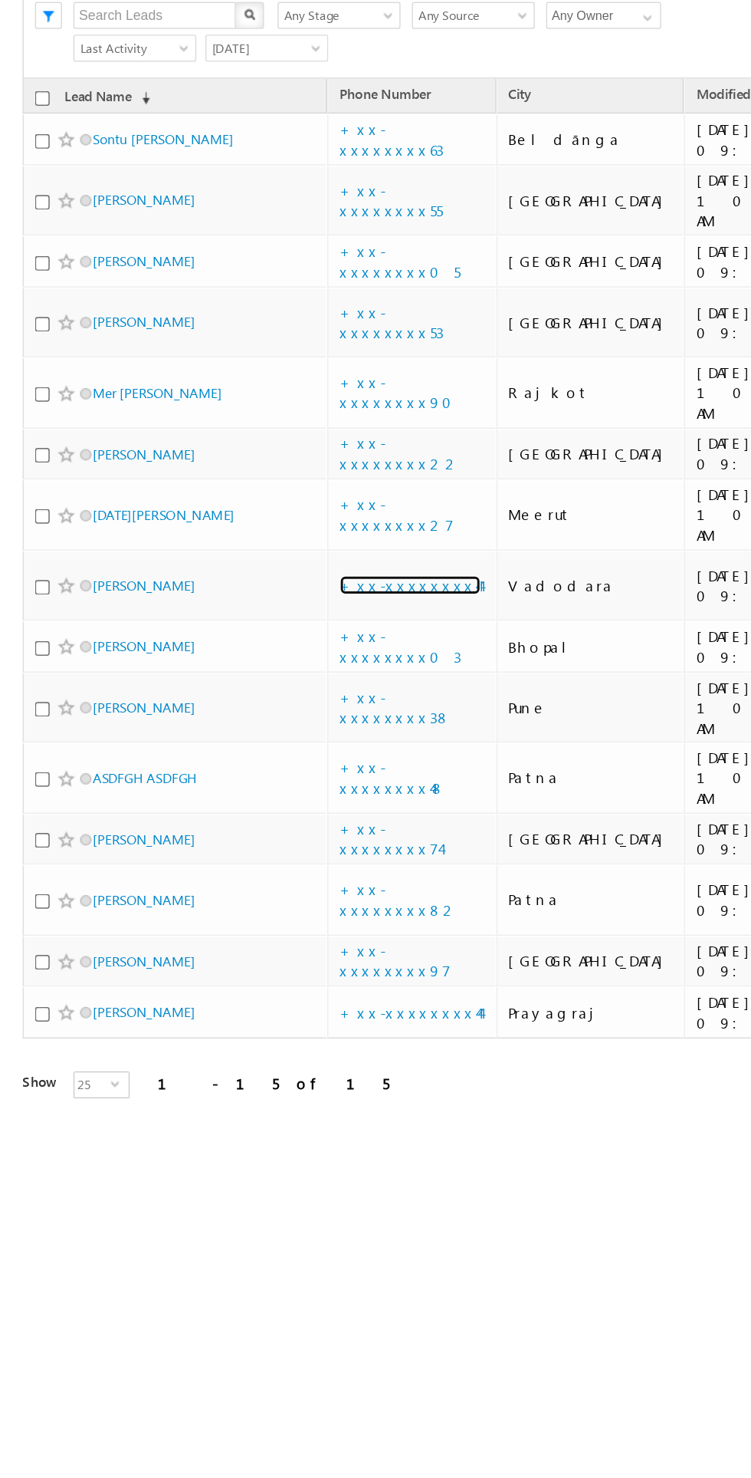
click at [278, 307] on link "+xx-xxxxxxxx44" at bounding box center [279, 313] width 96 height 13
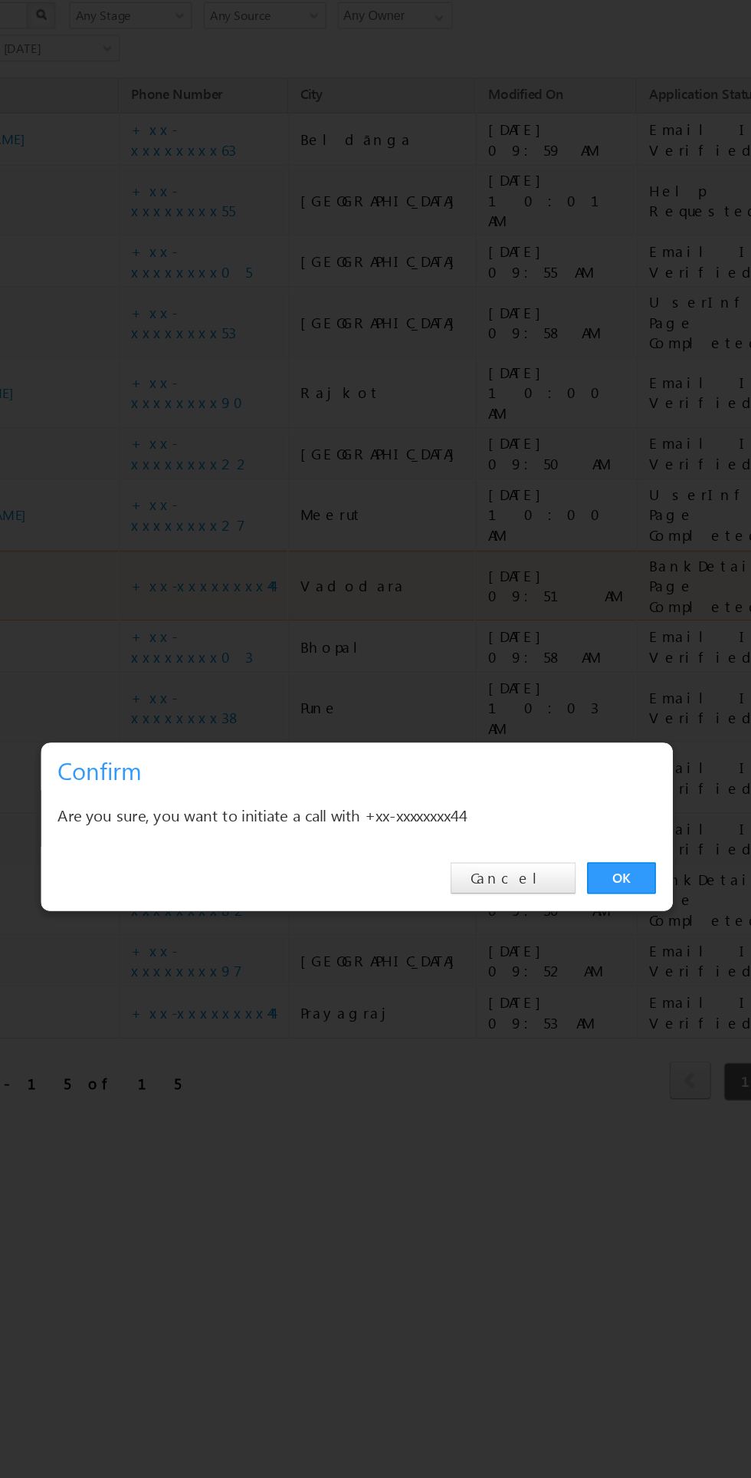
click at [352, 515] on link "OK" at bounding box center [356, 512] width 47 height 21
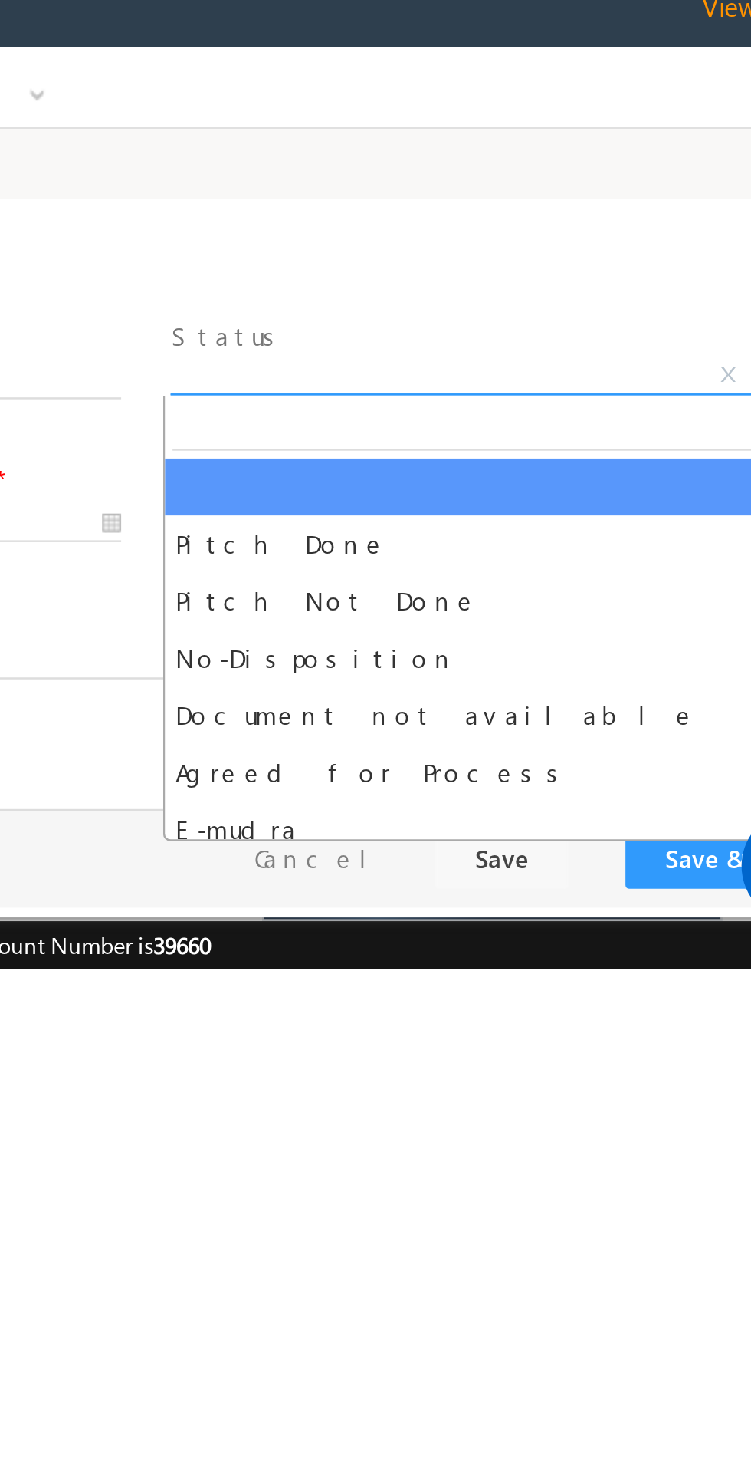
select select "Pitch Not Done"
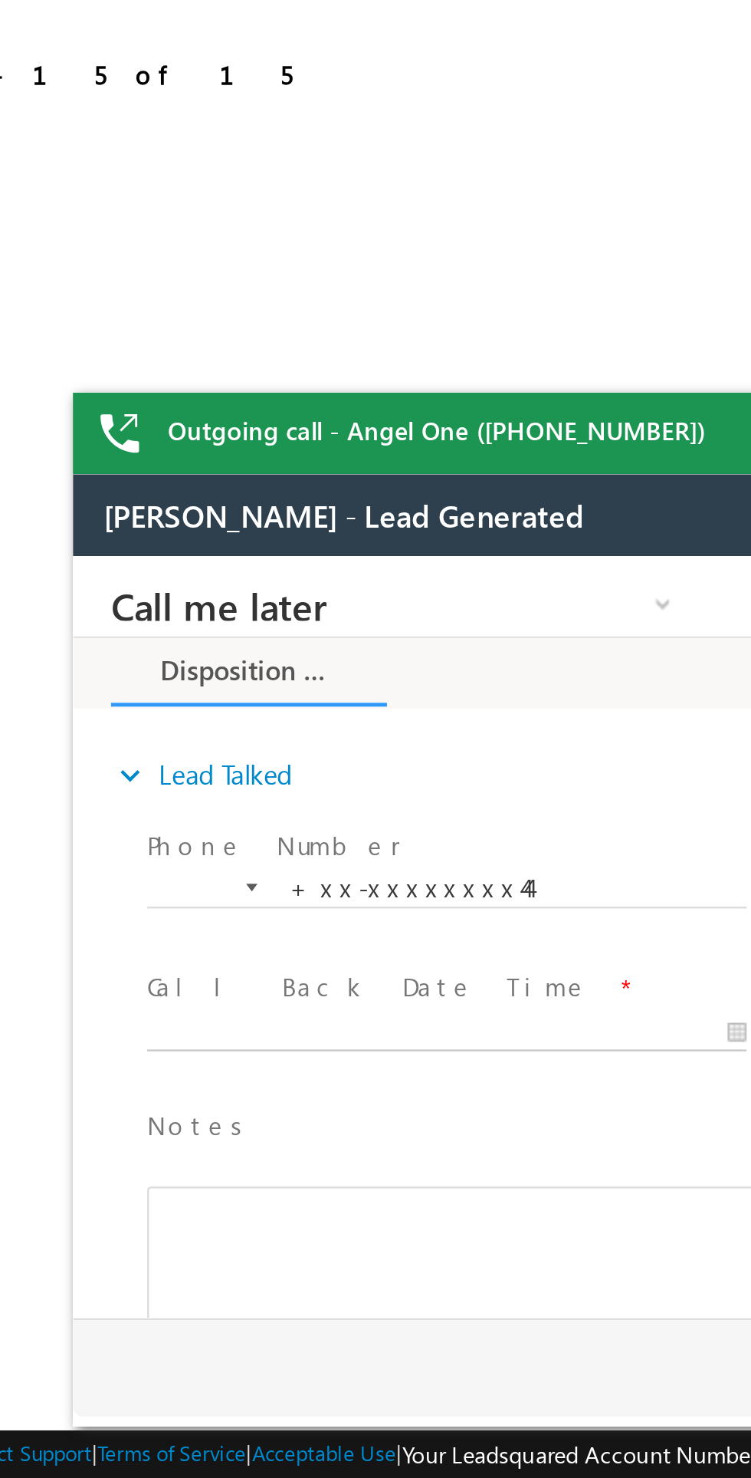
click at [199, 751] on body "Call me later Cross Sell Customer Drop-off reasons Language Barrier Not Interes…" at bounding box center [360, 709] width 575 height 307
type input "08/29/25 10:12 AM"
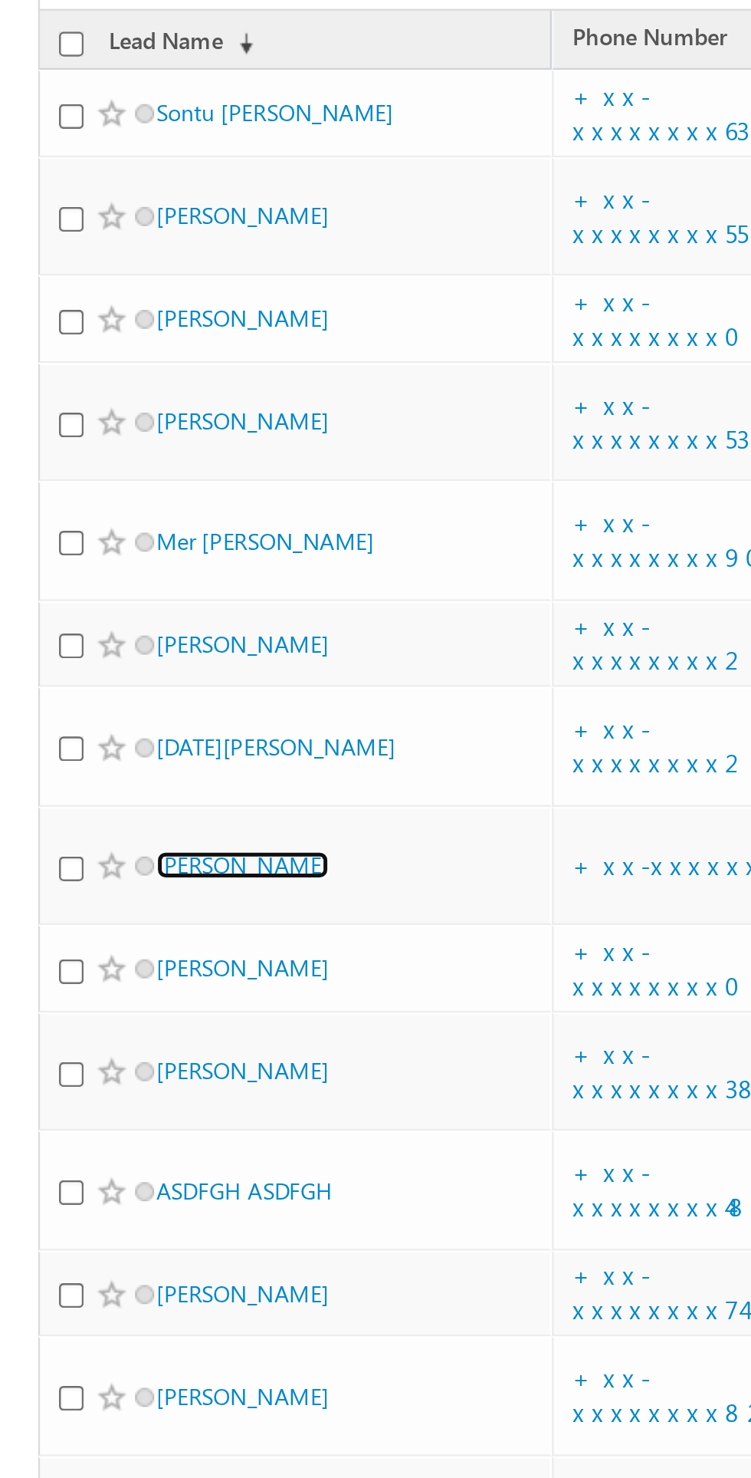
click at [93, 8] on link "Jun Deka" at bounding box center [98, 14] width 70 height 12
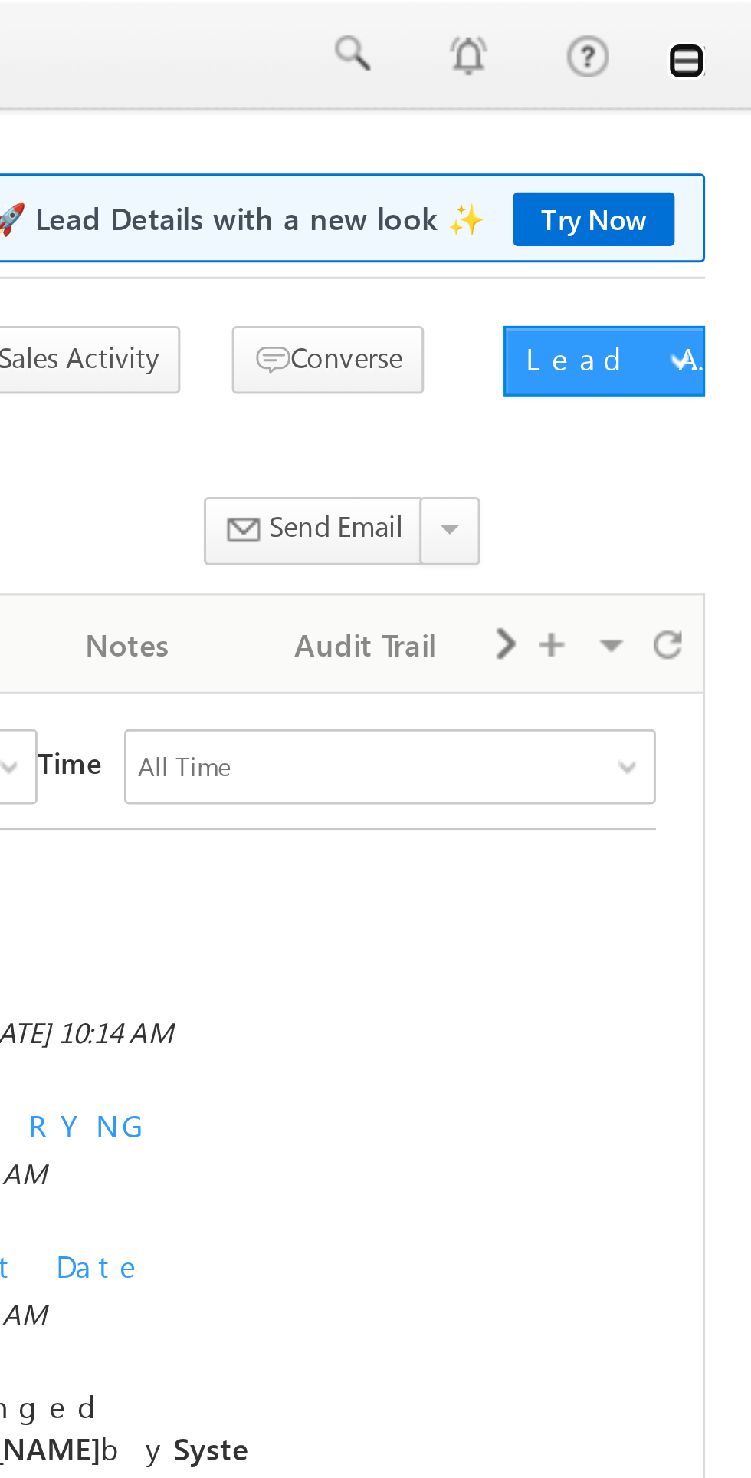
click at [735, 18] on link at bounding box center [730, 20] width 12 height 12
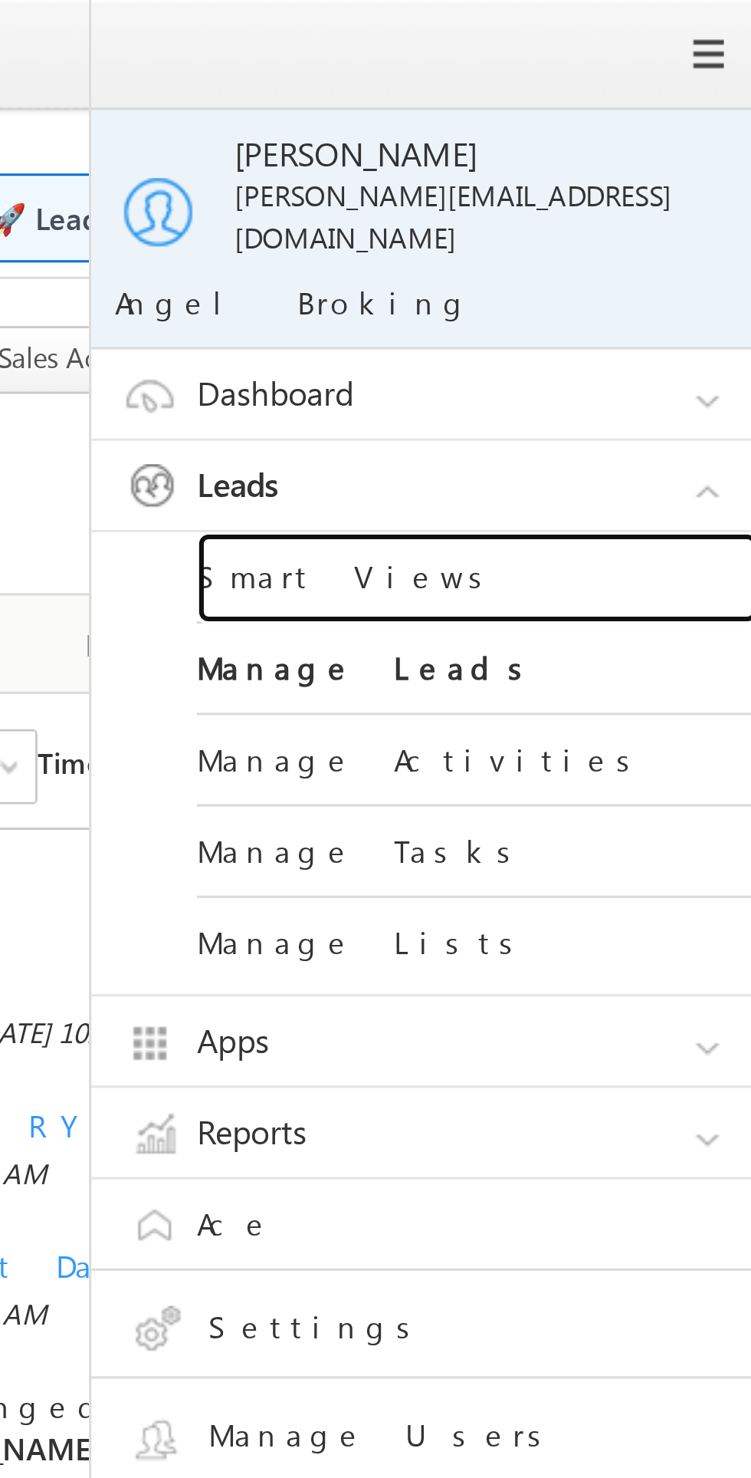
click at [611, 180] on link "Smart Views" at bounding box center [662, 189] width 184 height 30
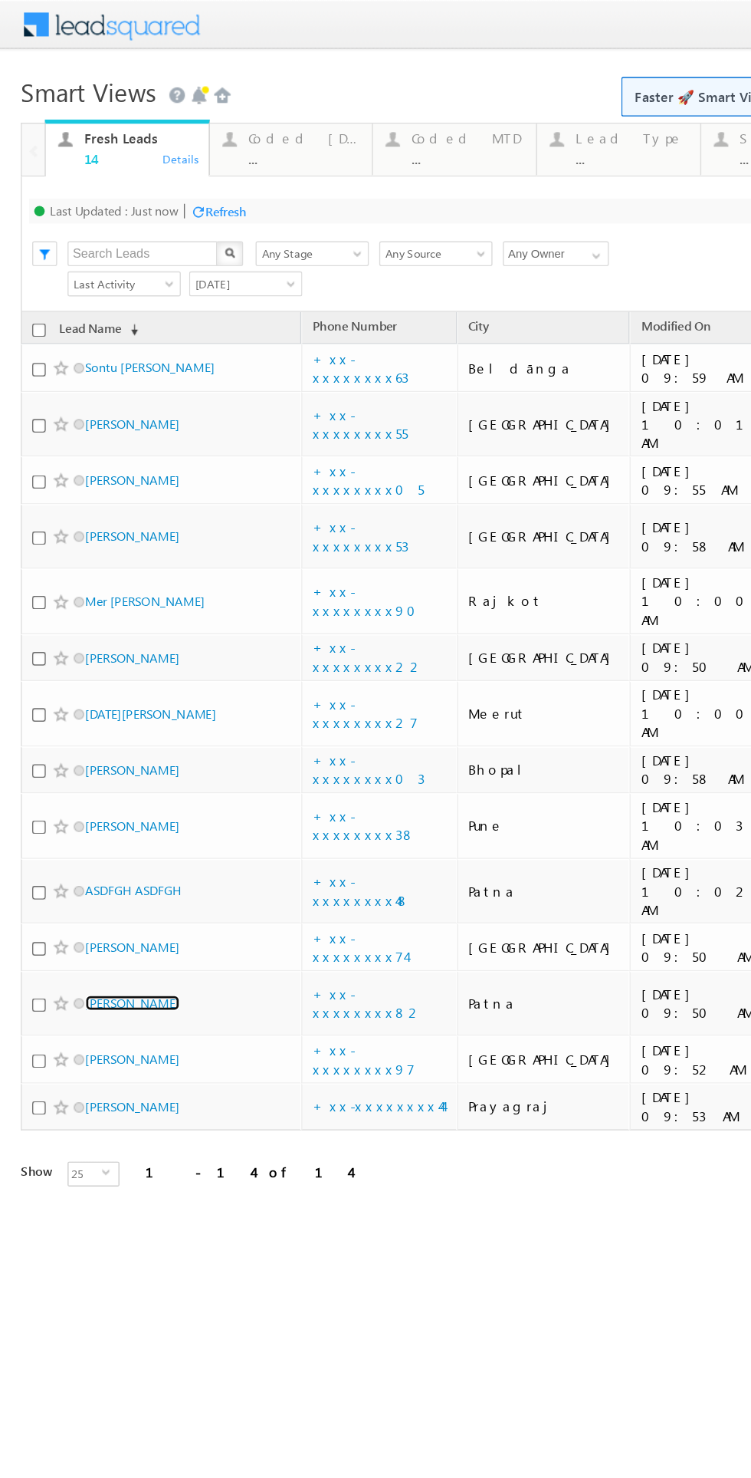
click at [113, 734] on link "[PERSON_NAME]" at bounding box center [98, 740] width 70 height 12
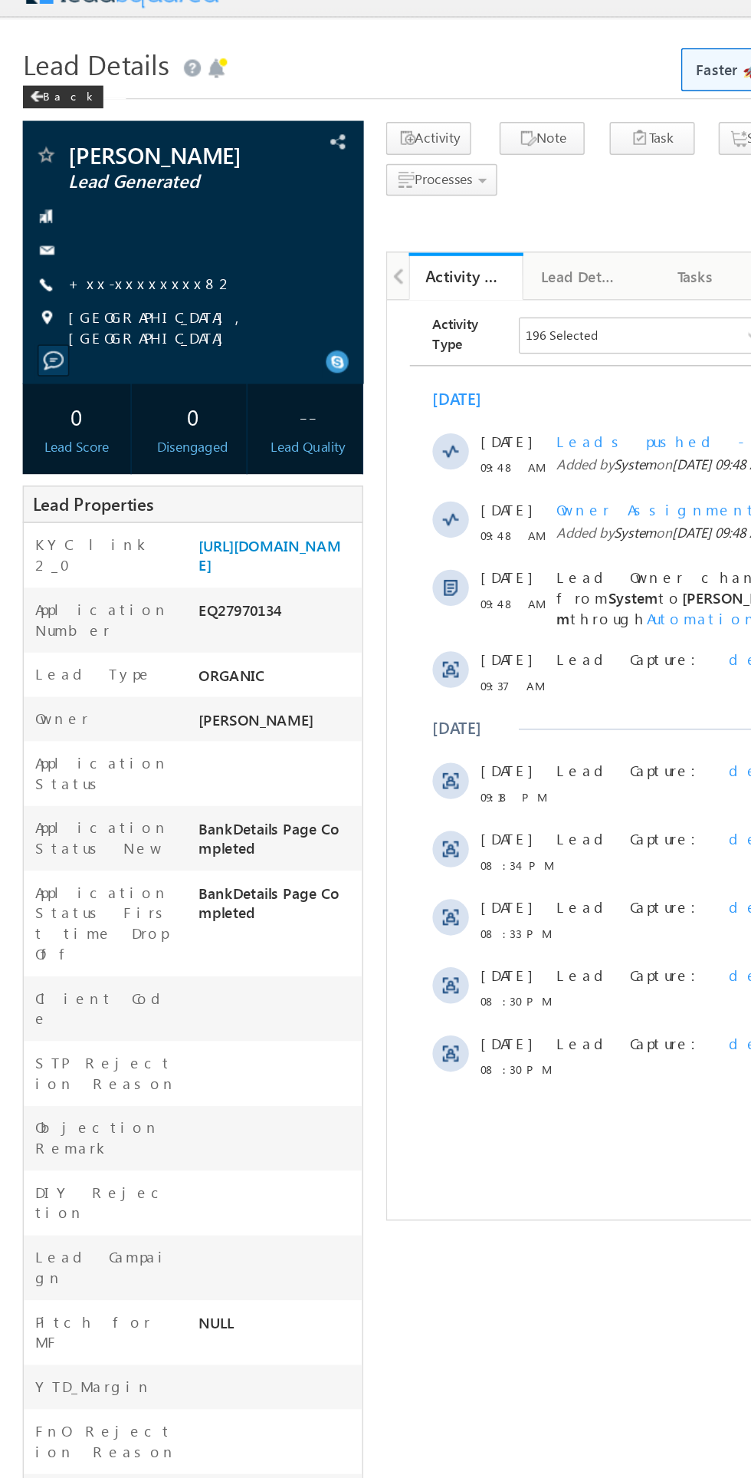
click at [110, 222] on link "+xx-xxxxxxxx82" at bounding box center [102, 215] width 113 height 13
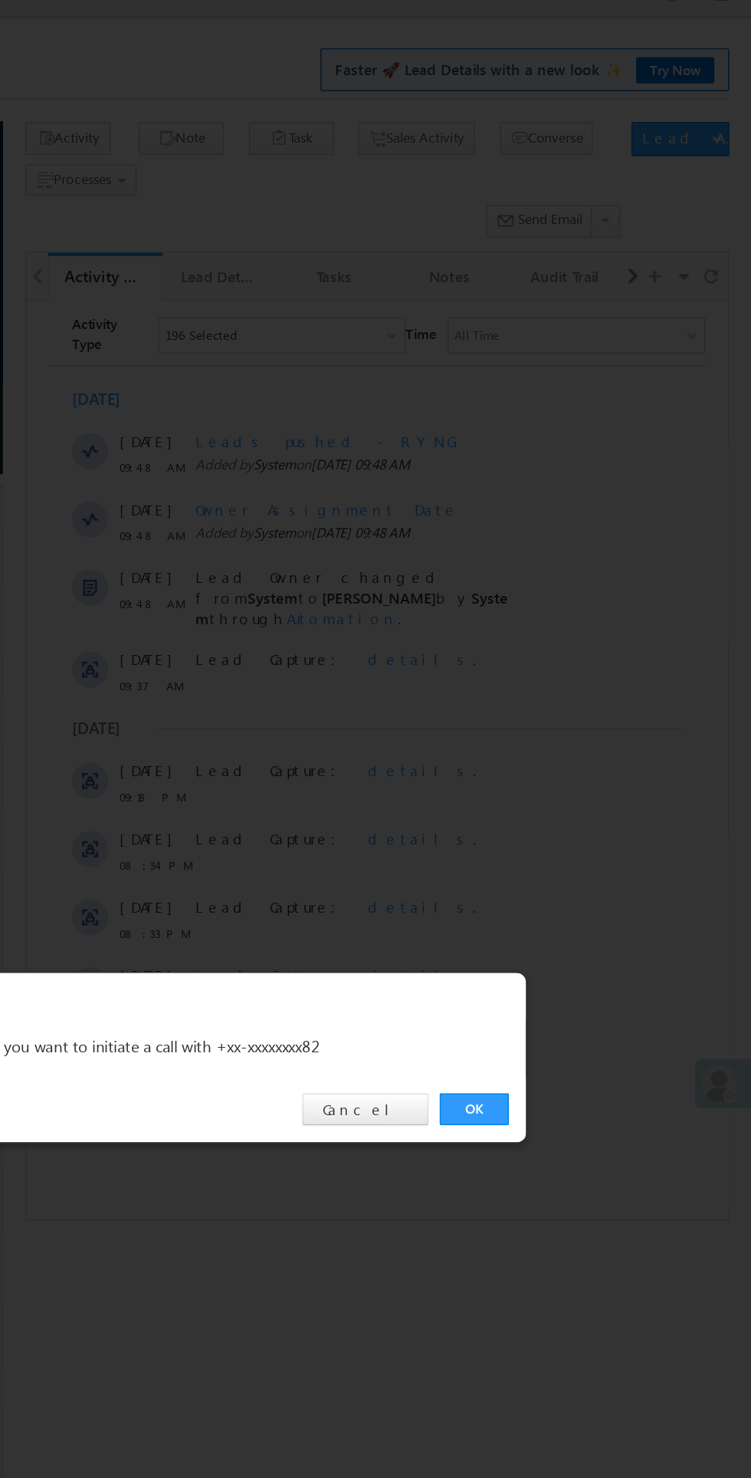
click at [563, 773] on link "OK" at bounding box center [564, 772] width 47 height 21
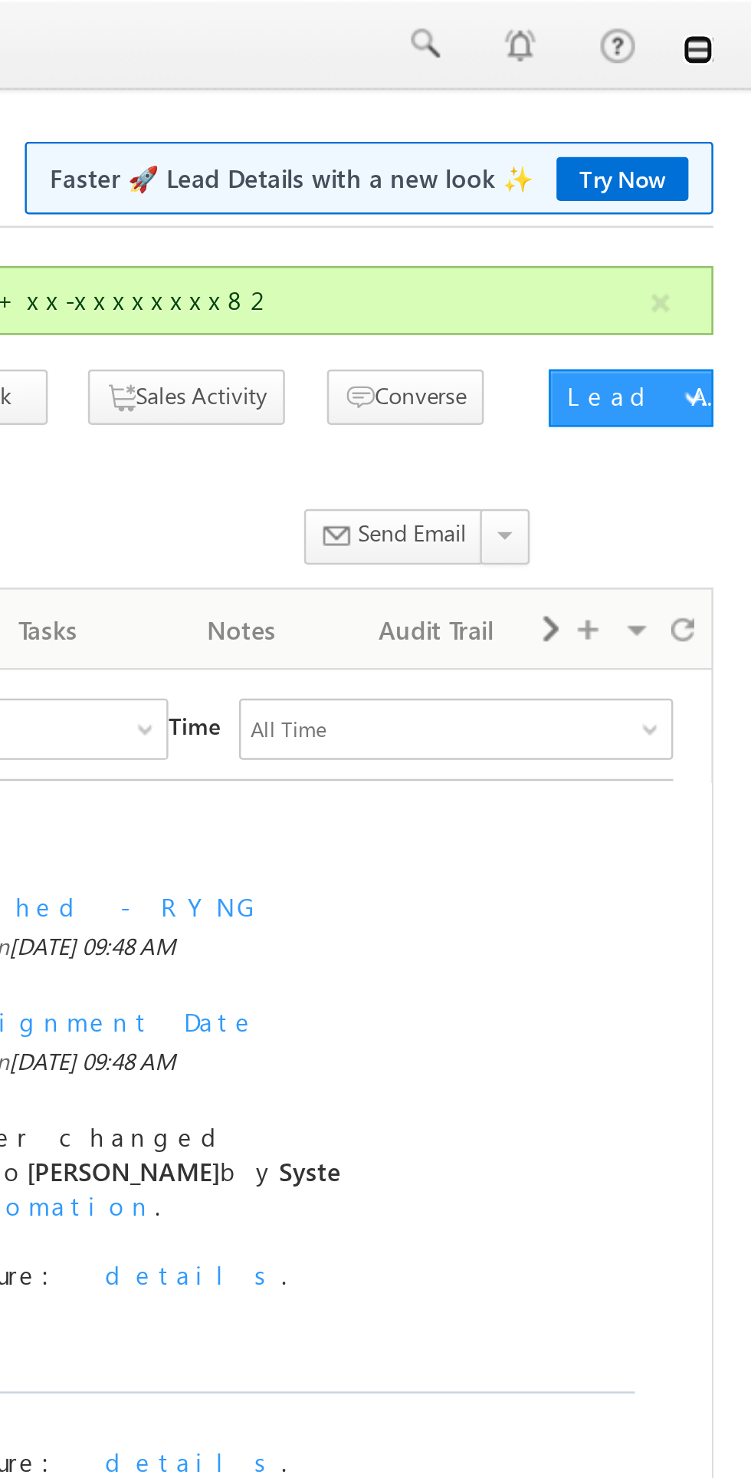
click at [730, 17] on link at bounding box center [730, 20] width 12 height 12
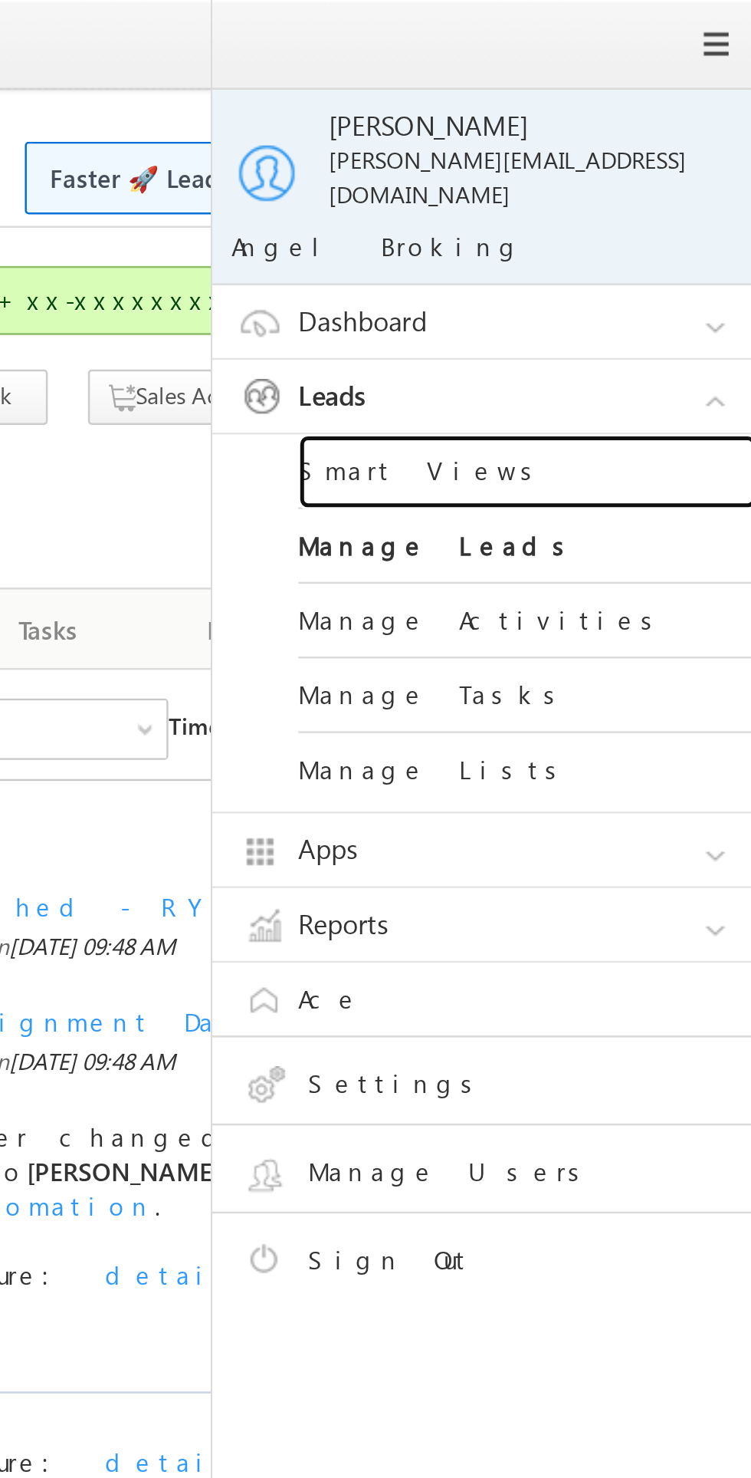
click at [626, 179] on link "Smart Views" at bounding box center [662, 189] width 184 height 30
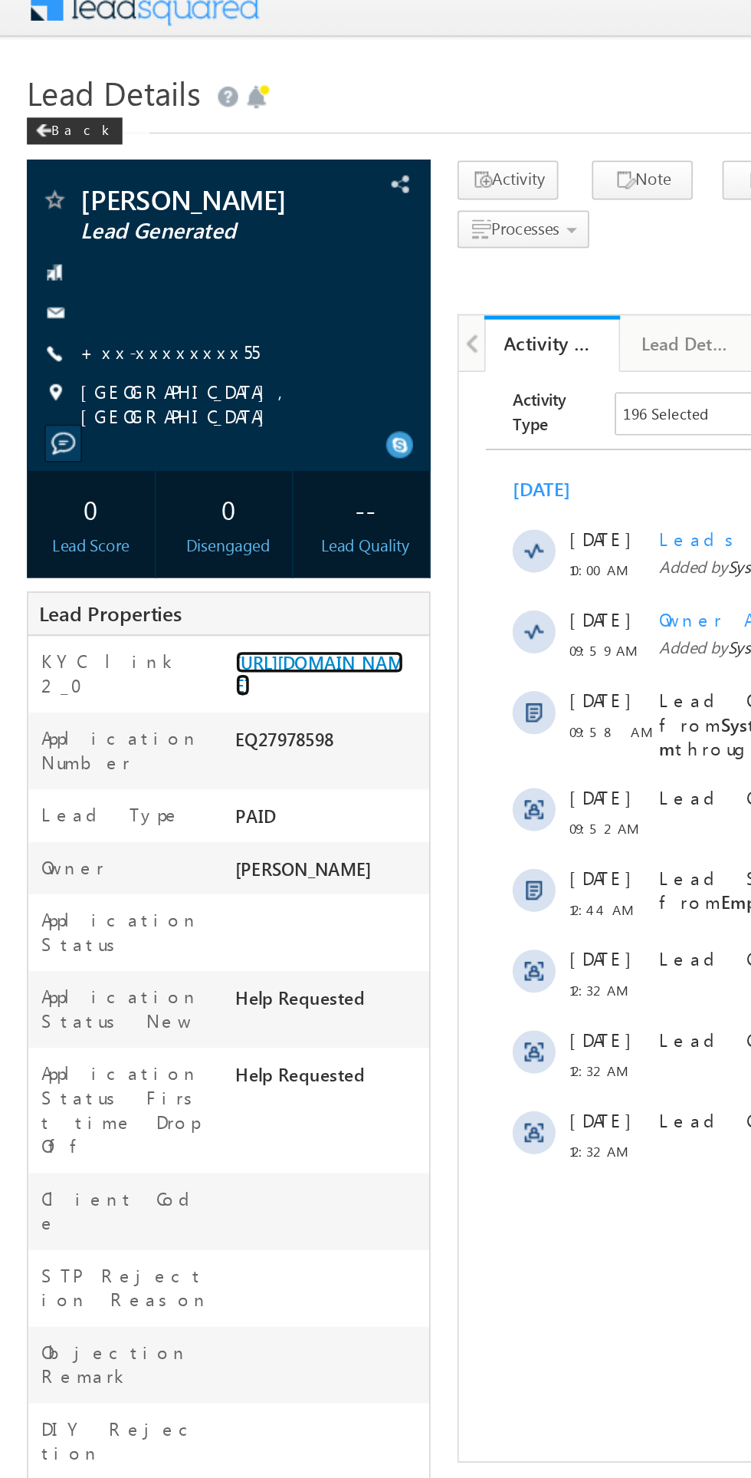
click at [199, 386] on link "https://angelbroking1-pk3em7sa.customui-test.leadsquared.com?leadId=b91859f5-fe…" at bounding box center [182, 399] width 96 height 26
click at [110, 196] on div at bounding box center [130, 193] width 215 height 15
click at [90, 237] on span "Surat, Gujarat" at bounding box center [137, 246] width 182 height 28
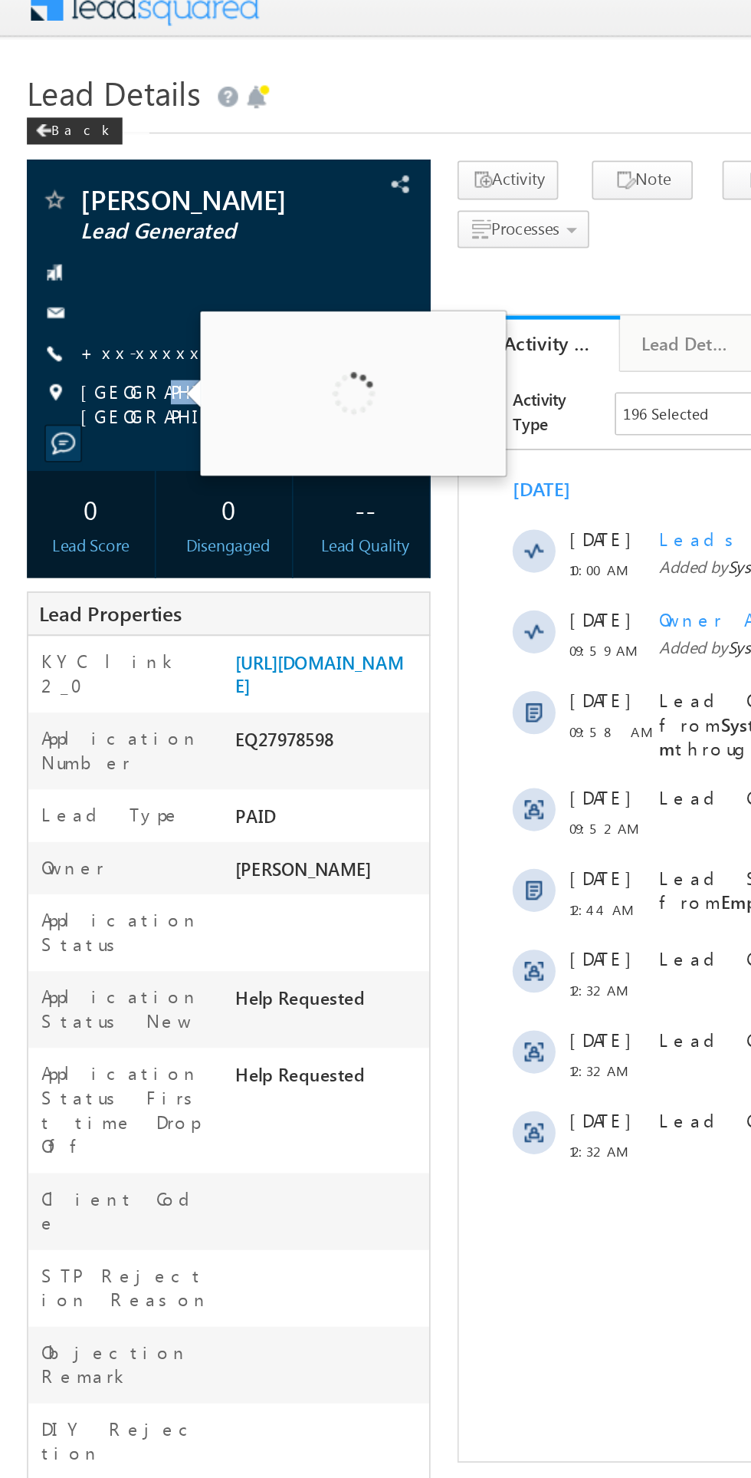
click at [199, 167] on div at bounding box center [130, 170] width 215 height 15
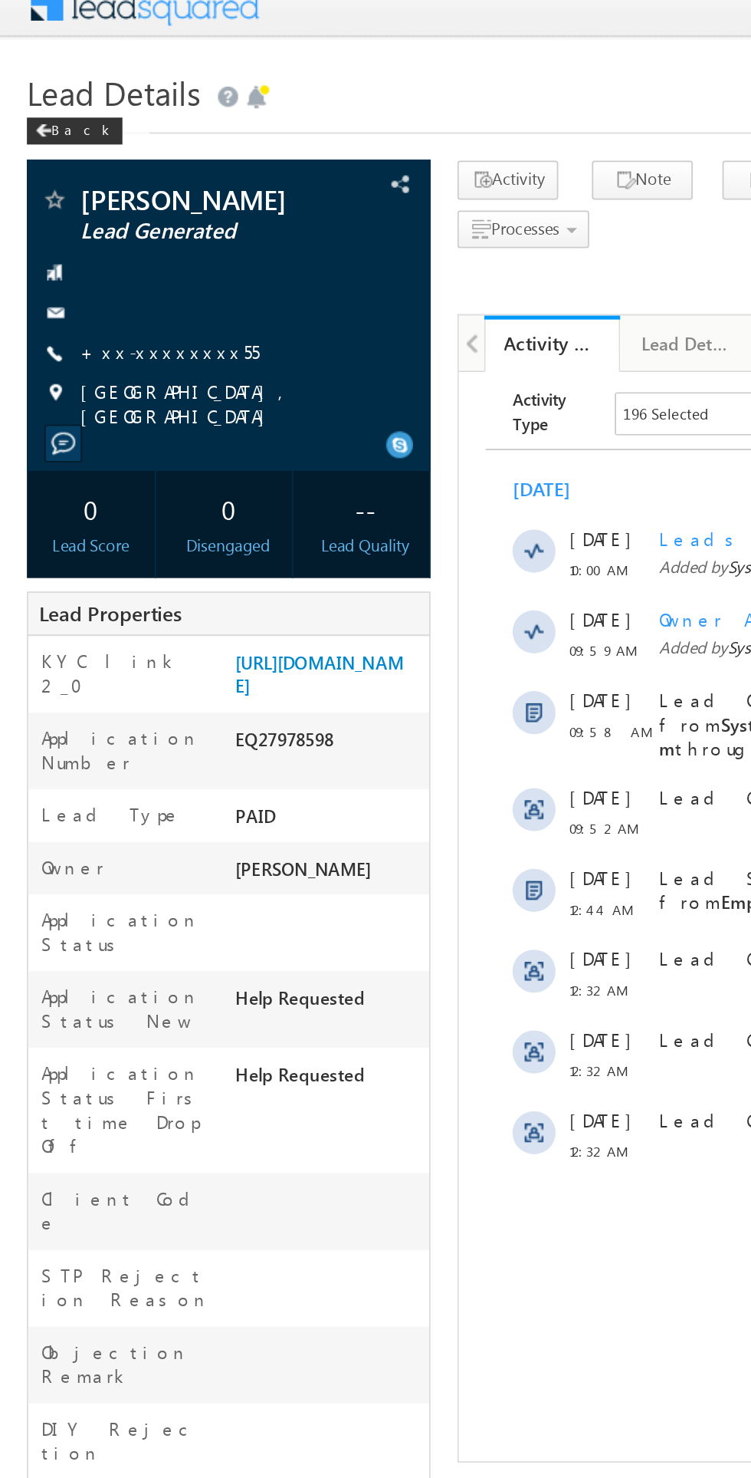
click at [103, 219] on link "+xx-xxxxxxxx55" at bounding box center [97, 215] width 102 height 13
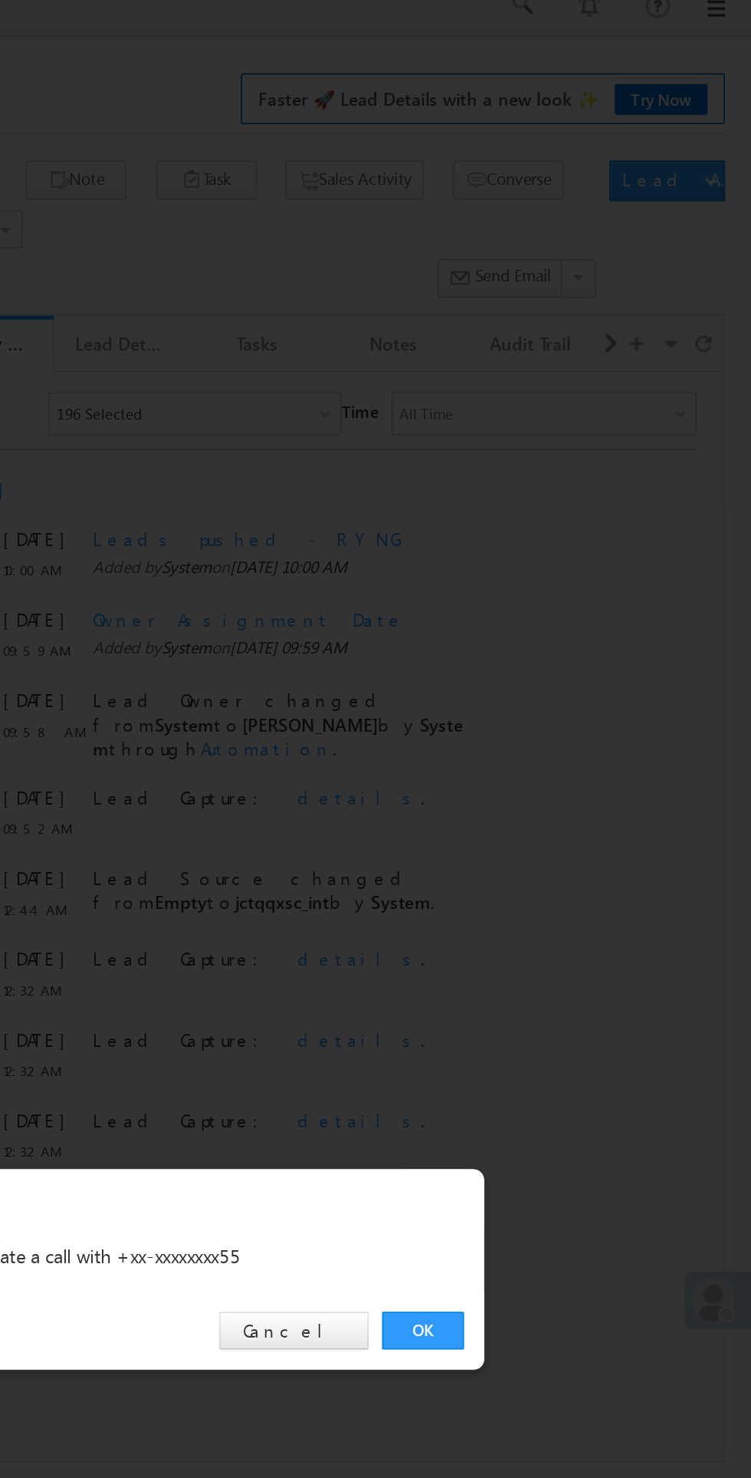
click at [554, 768] on link "OK" at bounding box center [564, 772] width 47 height 21
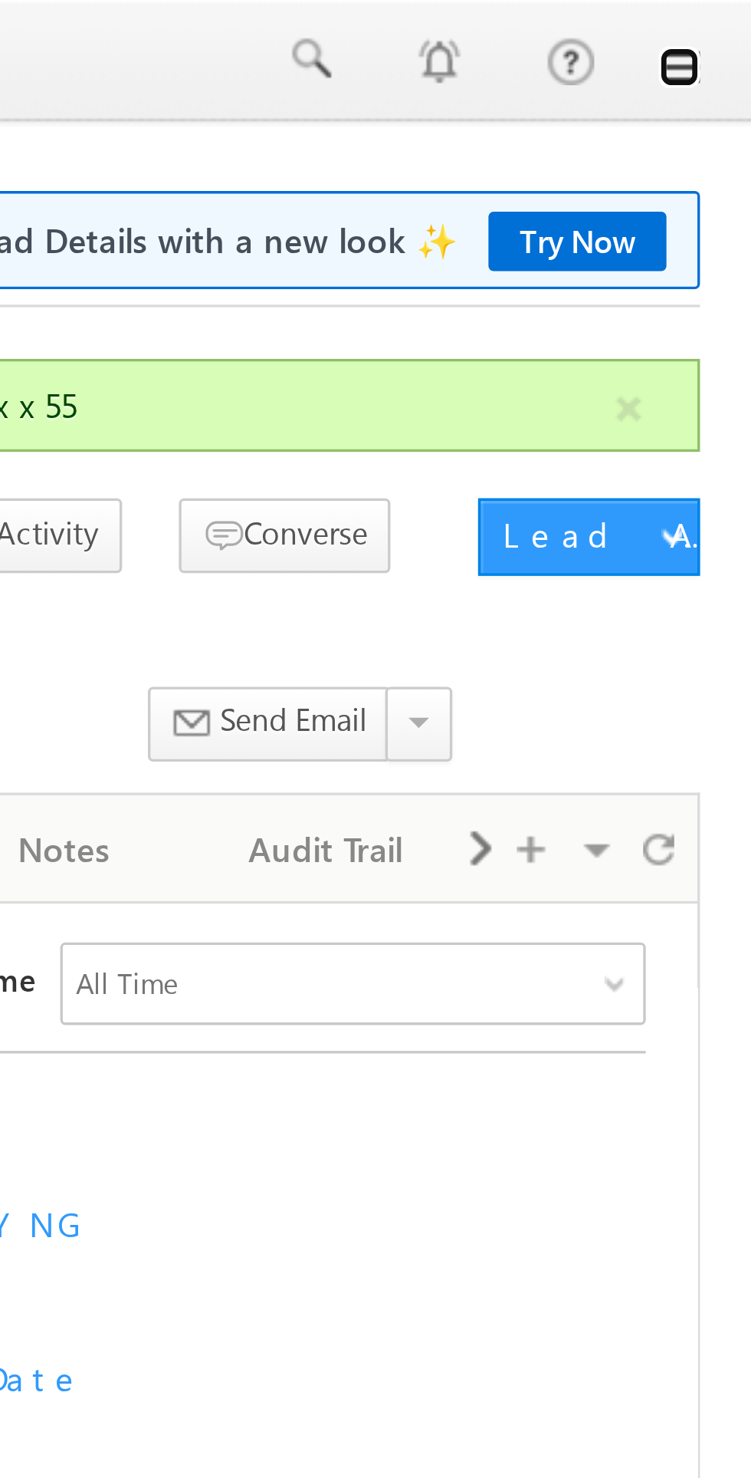
click at [730, 25] on link at bounding box center [730, 20] width 12 height 12
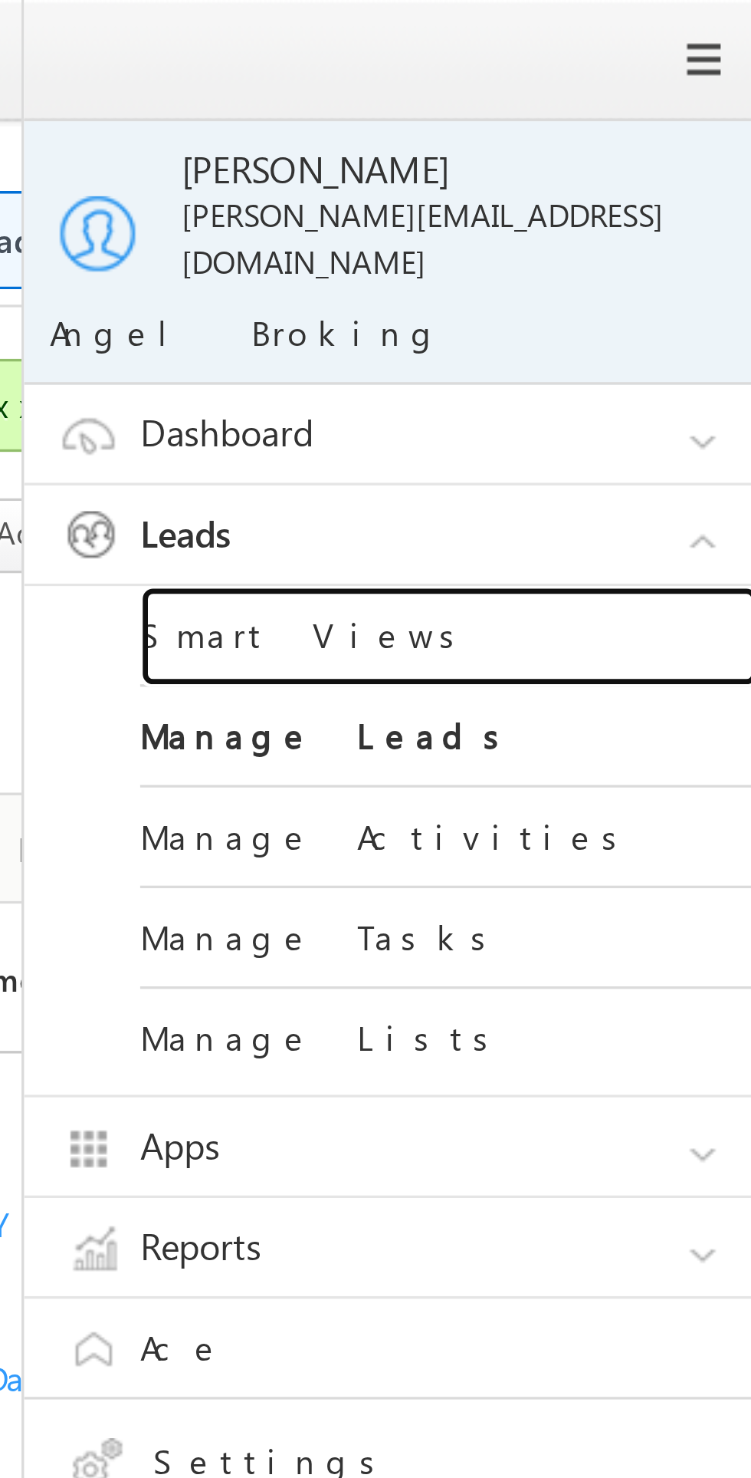
click at [601, 184] on link "Smart Views" at bounding box center [662, 189] width 184 height 30
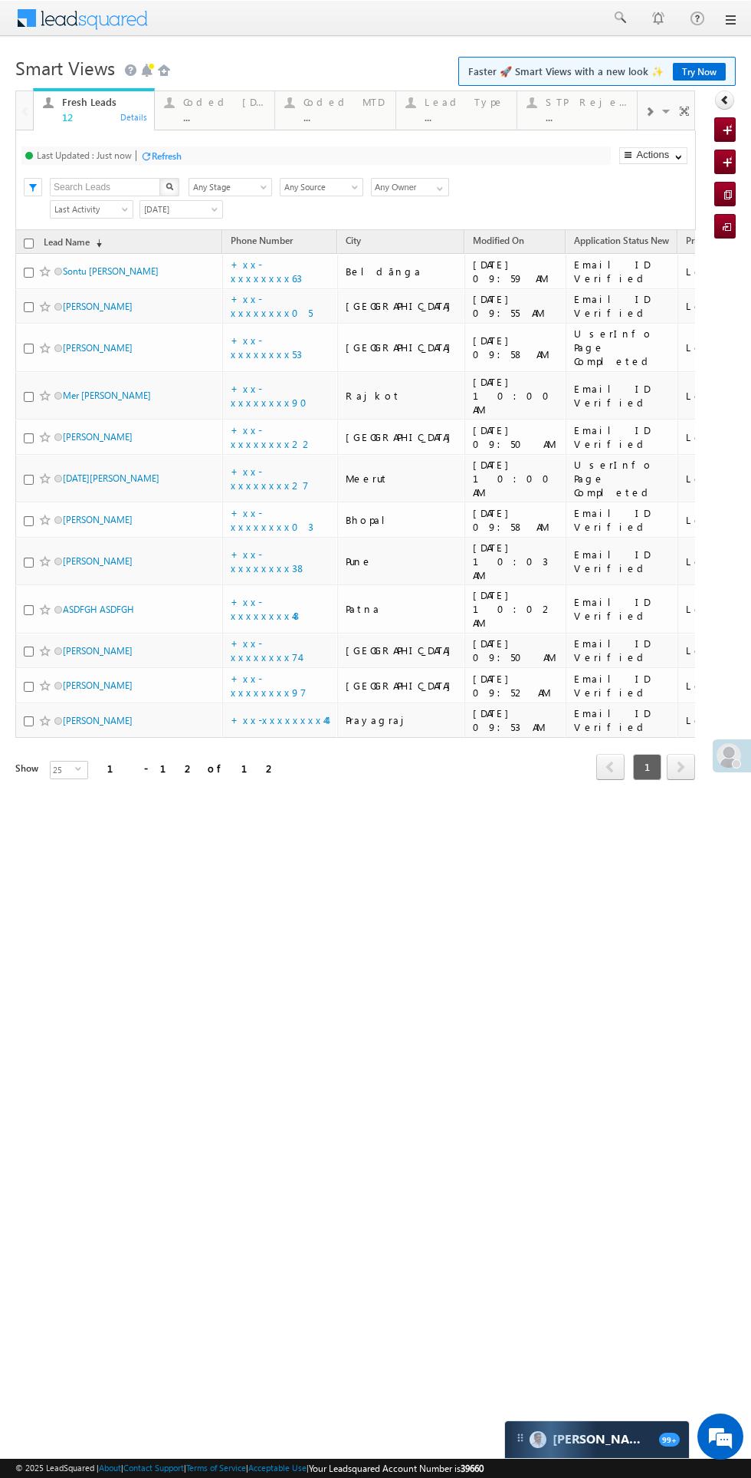
click at [213, 97] on div "Coded [DATE]" at bounding box center [224, 102] width 83 height 12
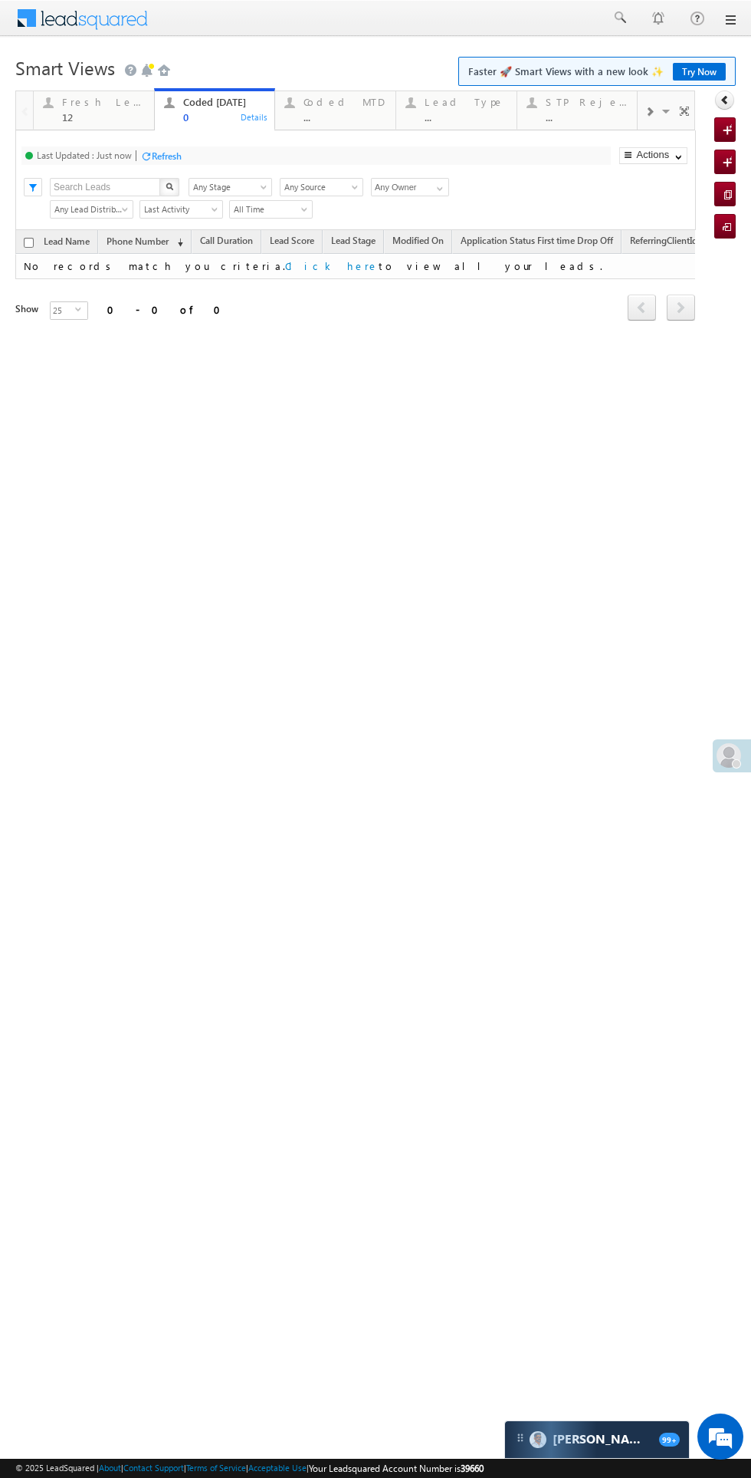
click at [67, 117] on div "12" at bounding box center [103, 117] width 83 height 12
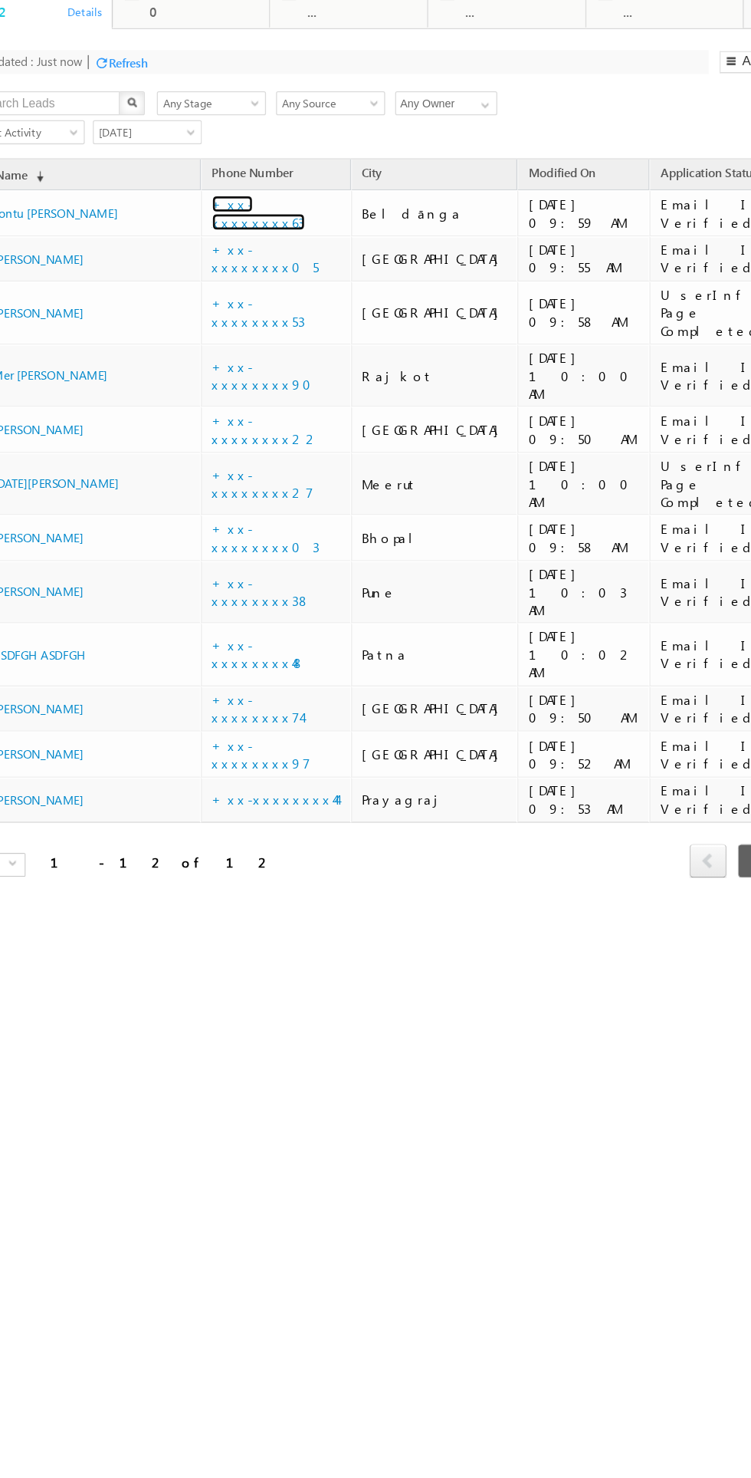
click at [187, 136] on link "+xx-xxxxxxxx63" at bounding box center [177, 130] width 71 height 27
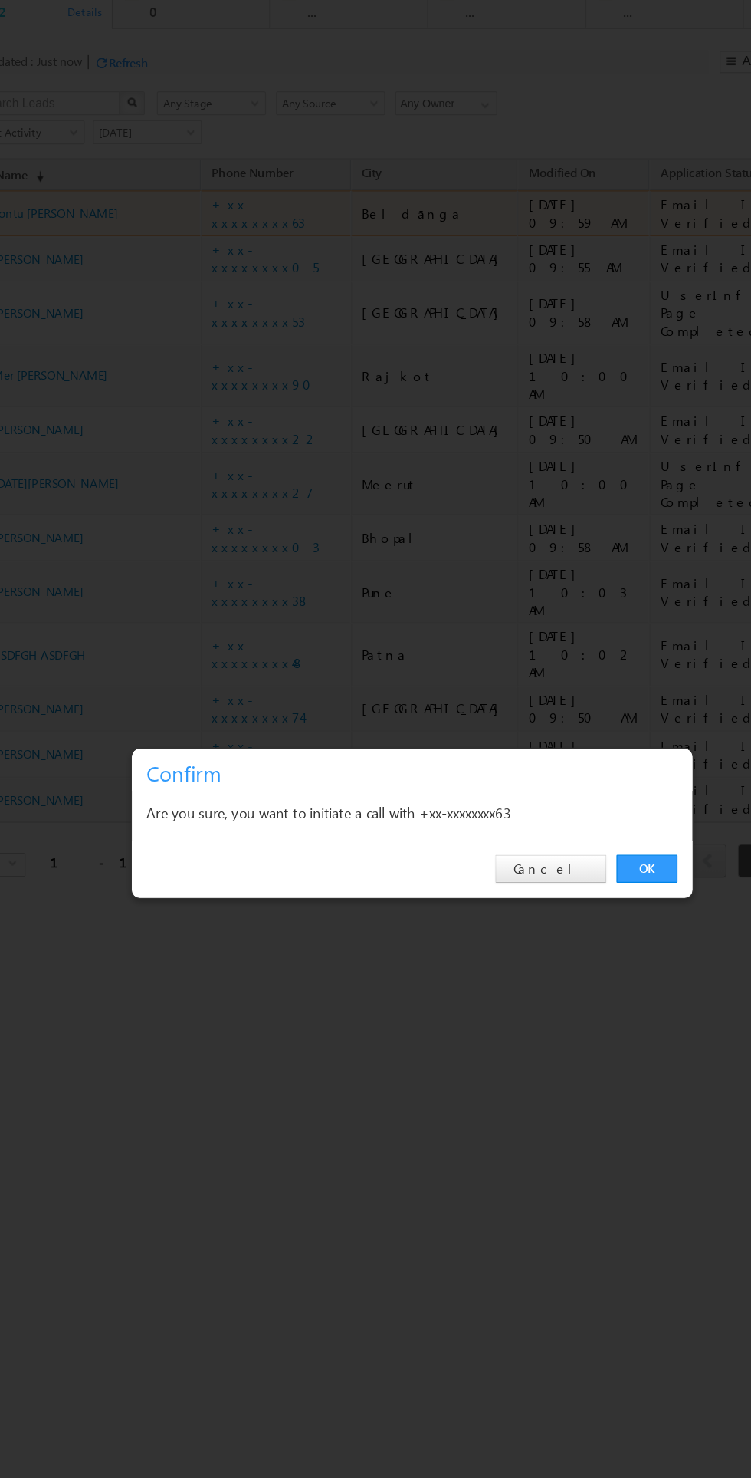
click at [514, 664] on div at bounding box center [286, 598] width 751 height 1478
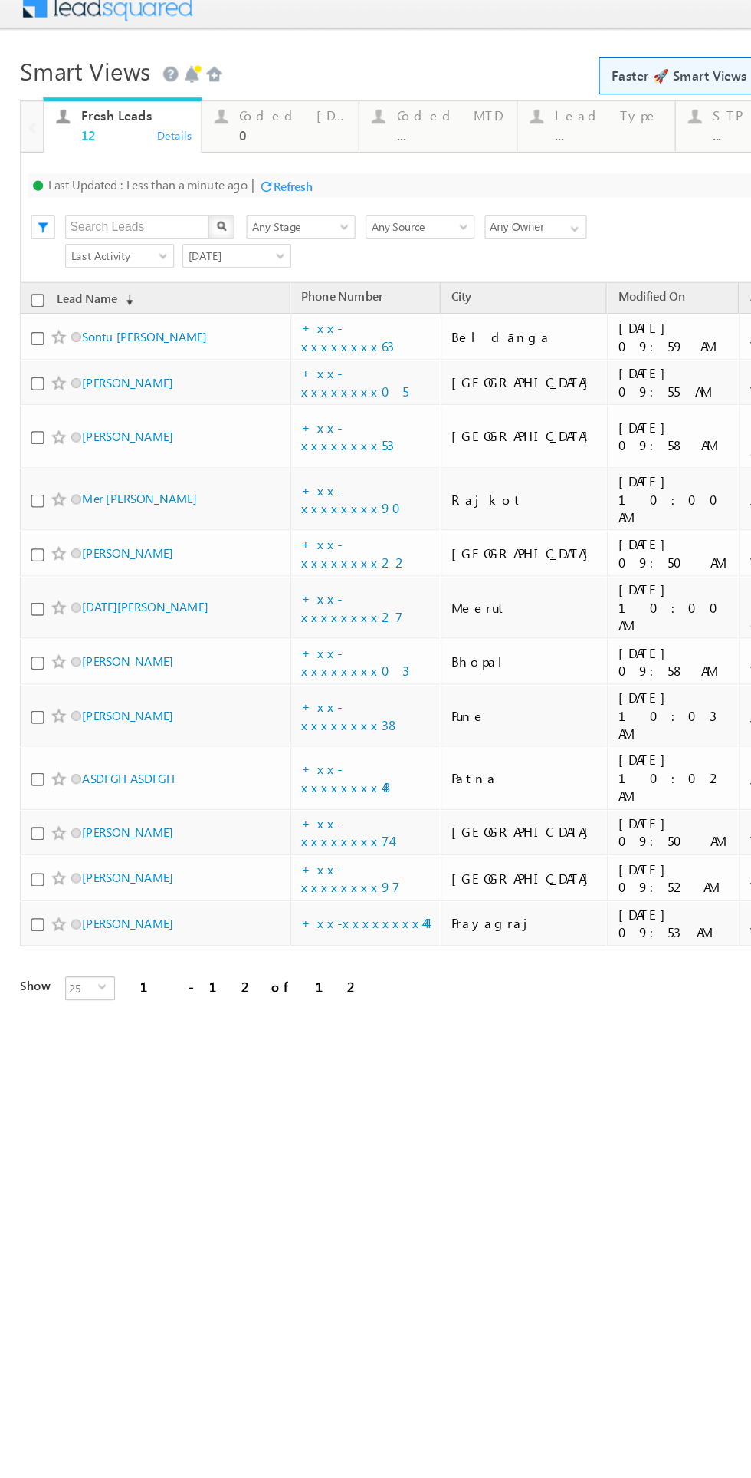
scroll to position [0, 2]
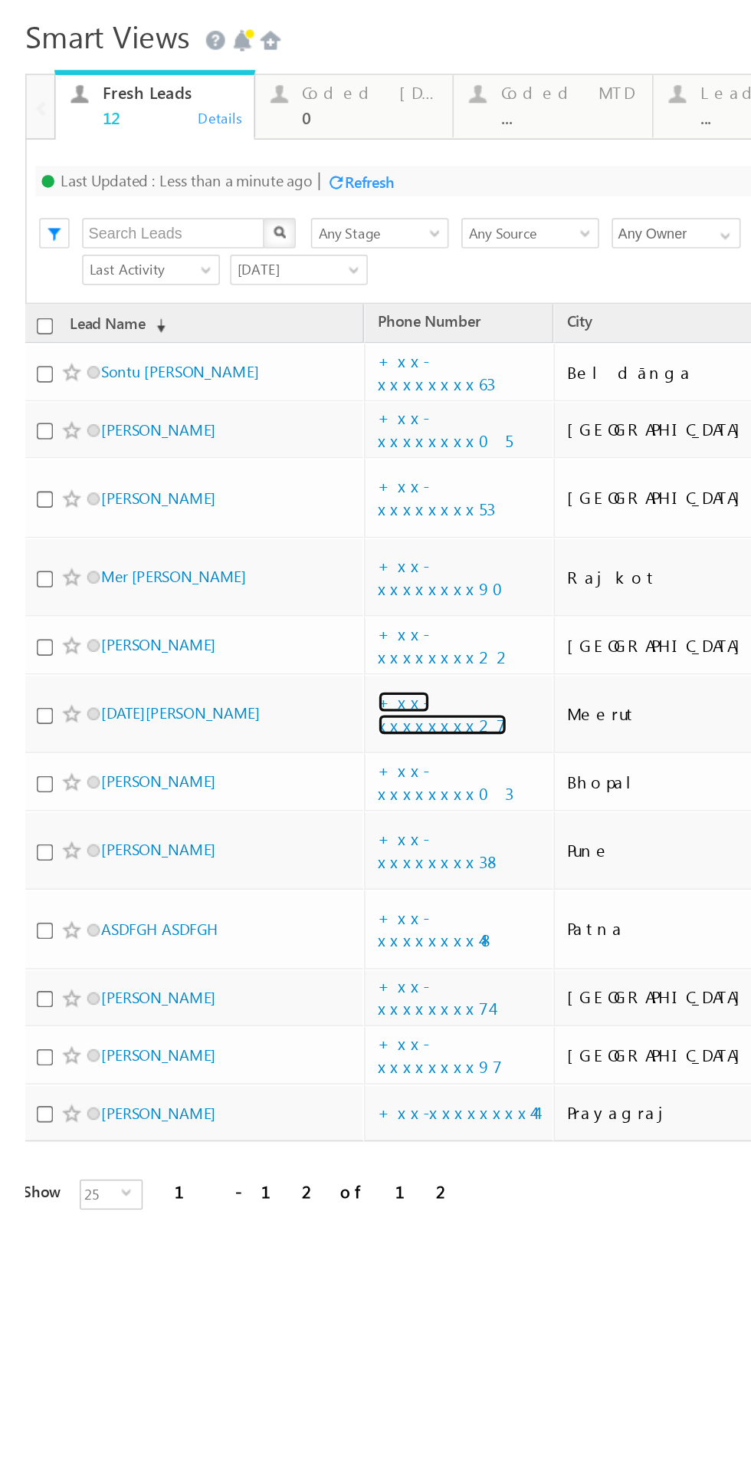
click at [265, 390] on link "+xx-xxxxxxxx27" at bounding box center [268, 403] width 78 height 27
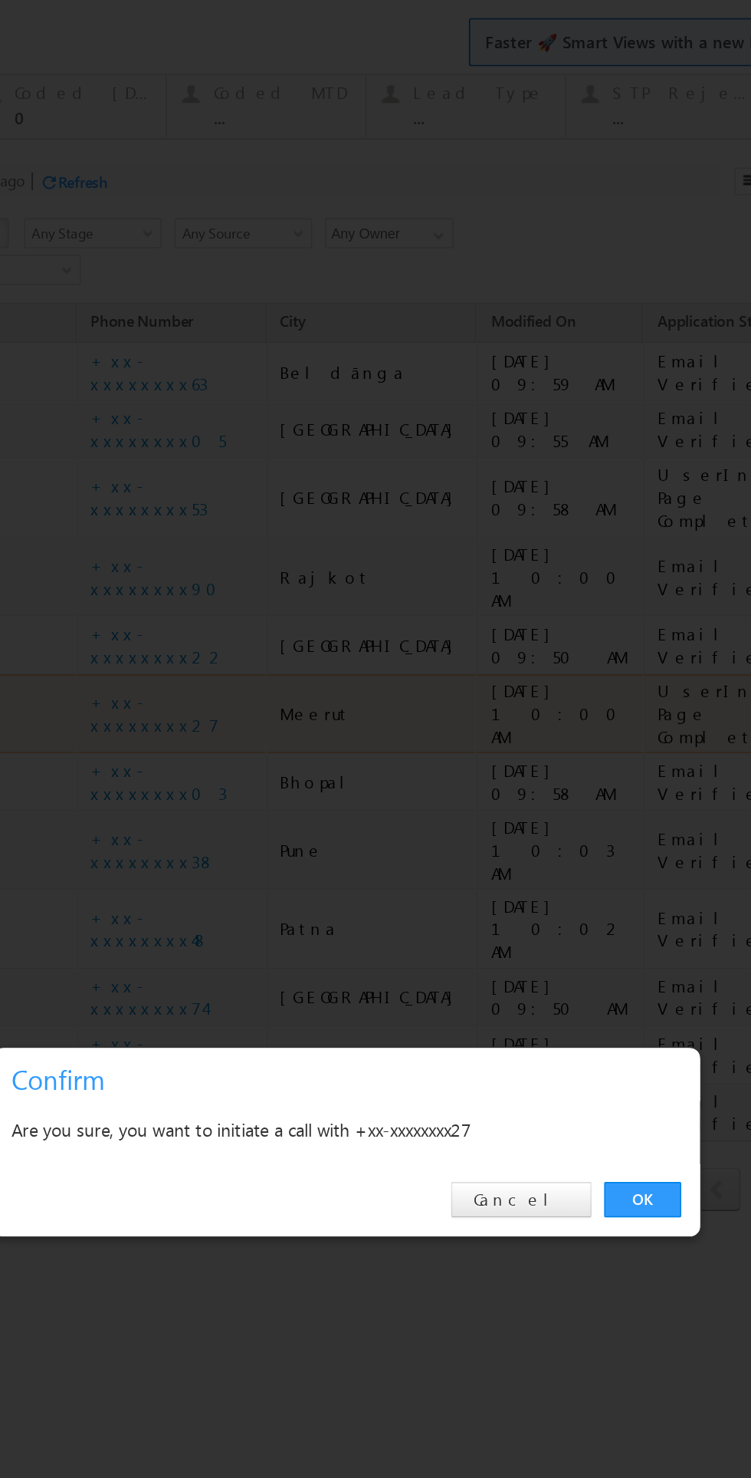
click at [271, 693] on link "OK" at bounding box center [277, 697] width 47 height 21
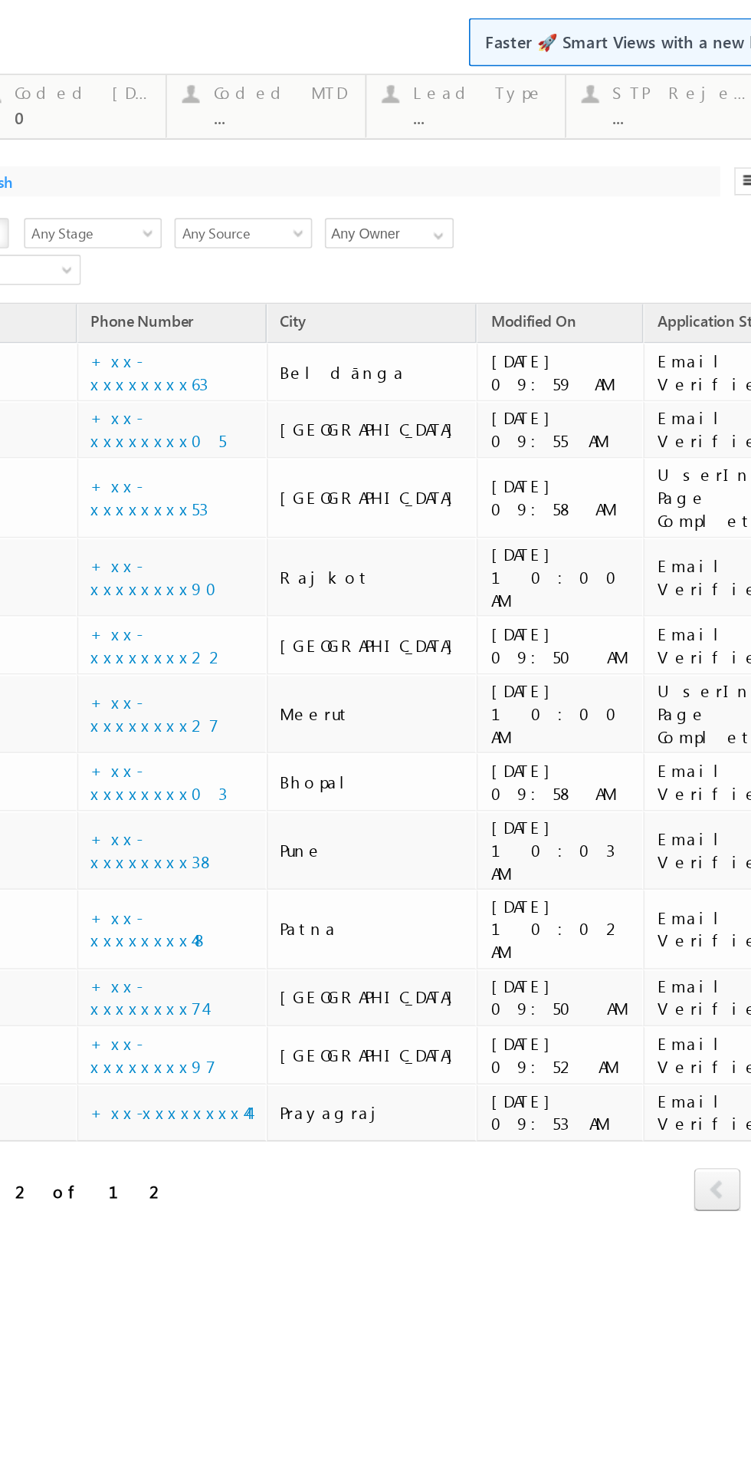
scroll to position [0, 0]
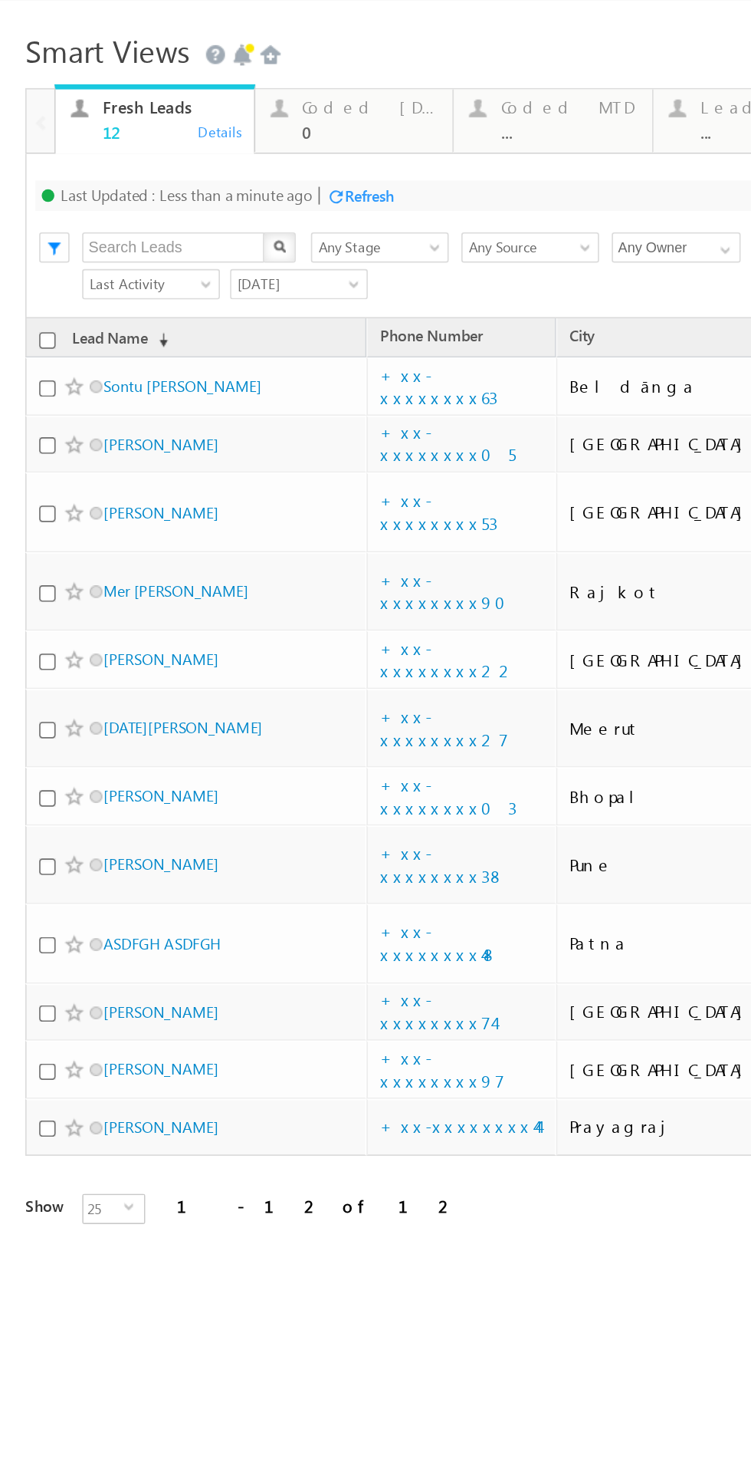
click at [223, 101] on div "Refresh" at bounding box center [224, 96] width 30 height 12
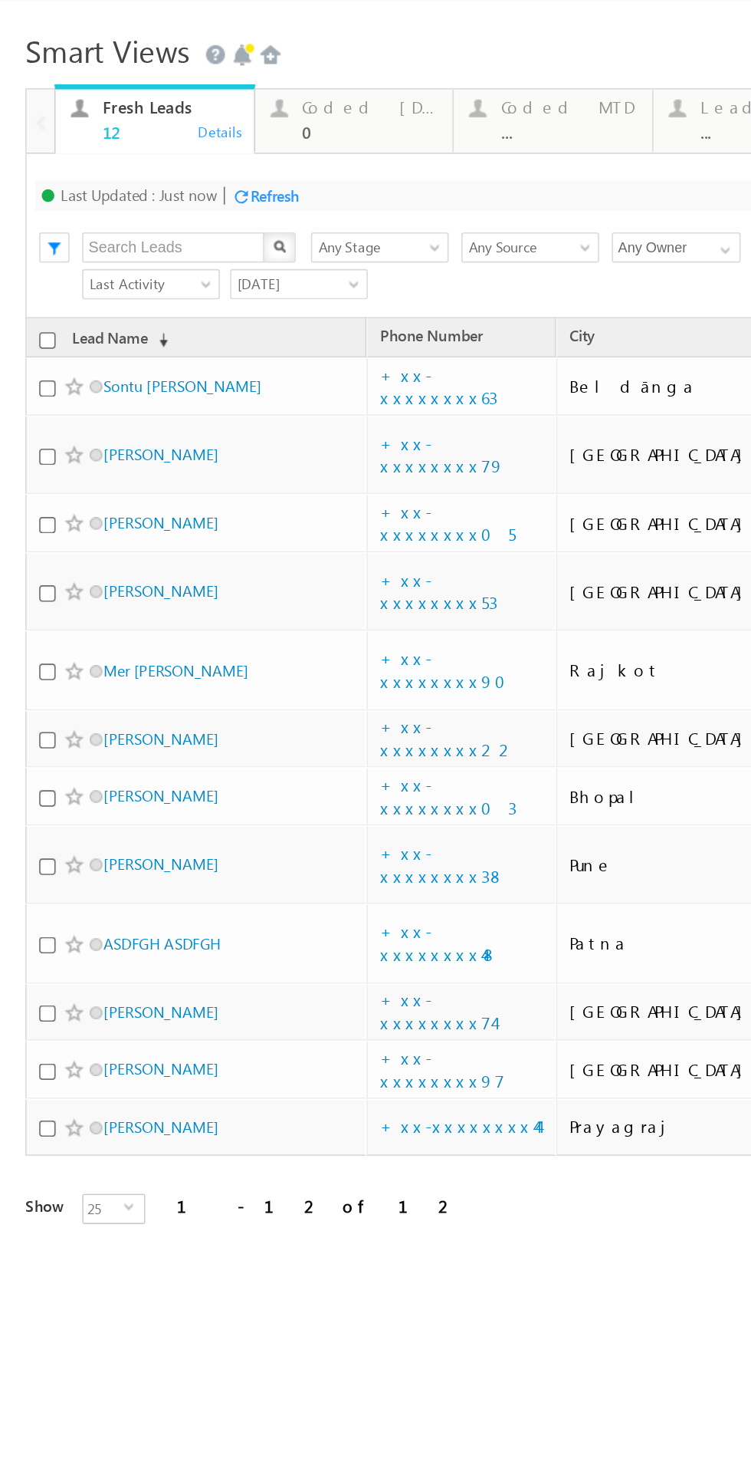
click at [182, 97] on div "Refresh" at bounding box center [167, 96] width 30 height 12
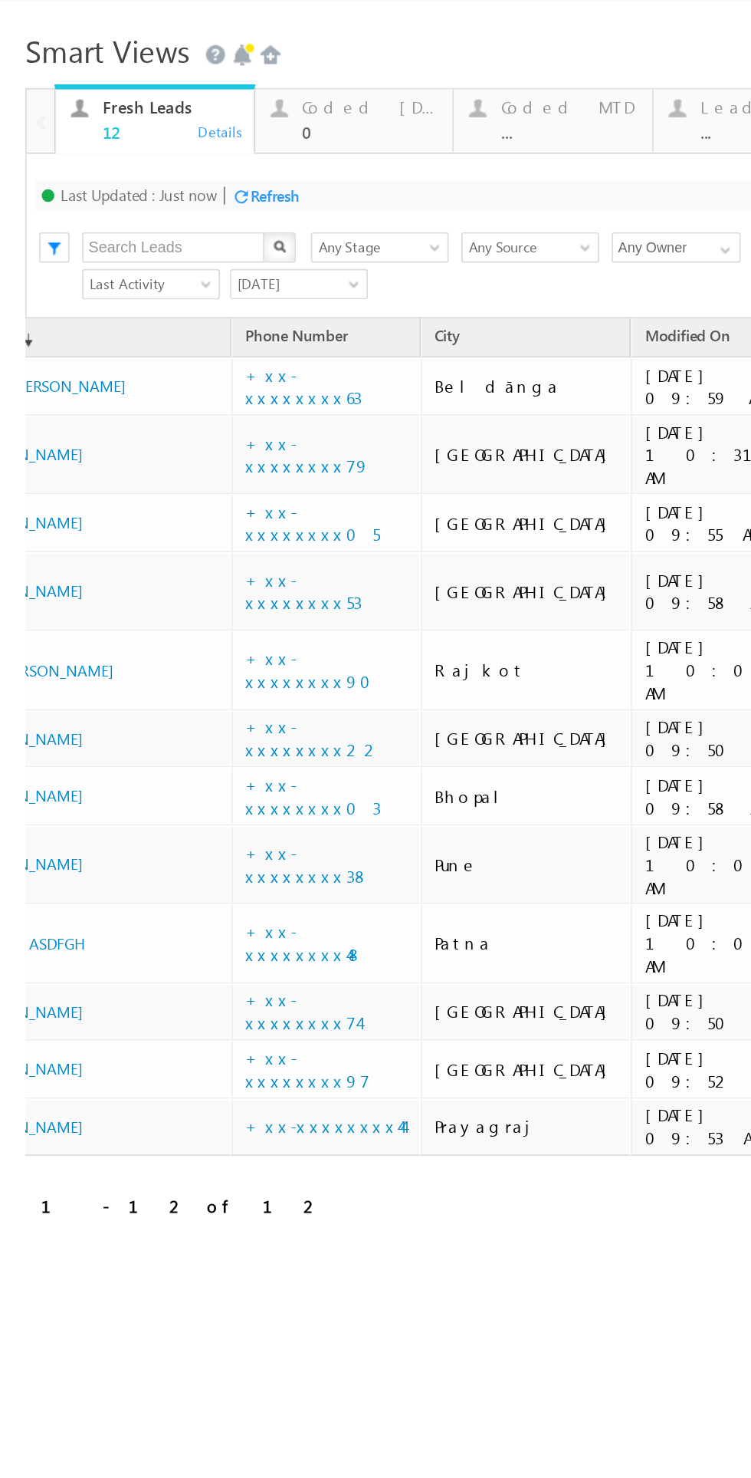
scroll to position [0, 89]
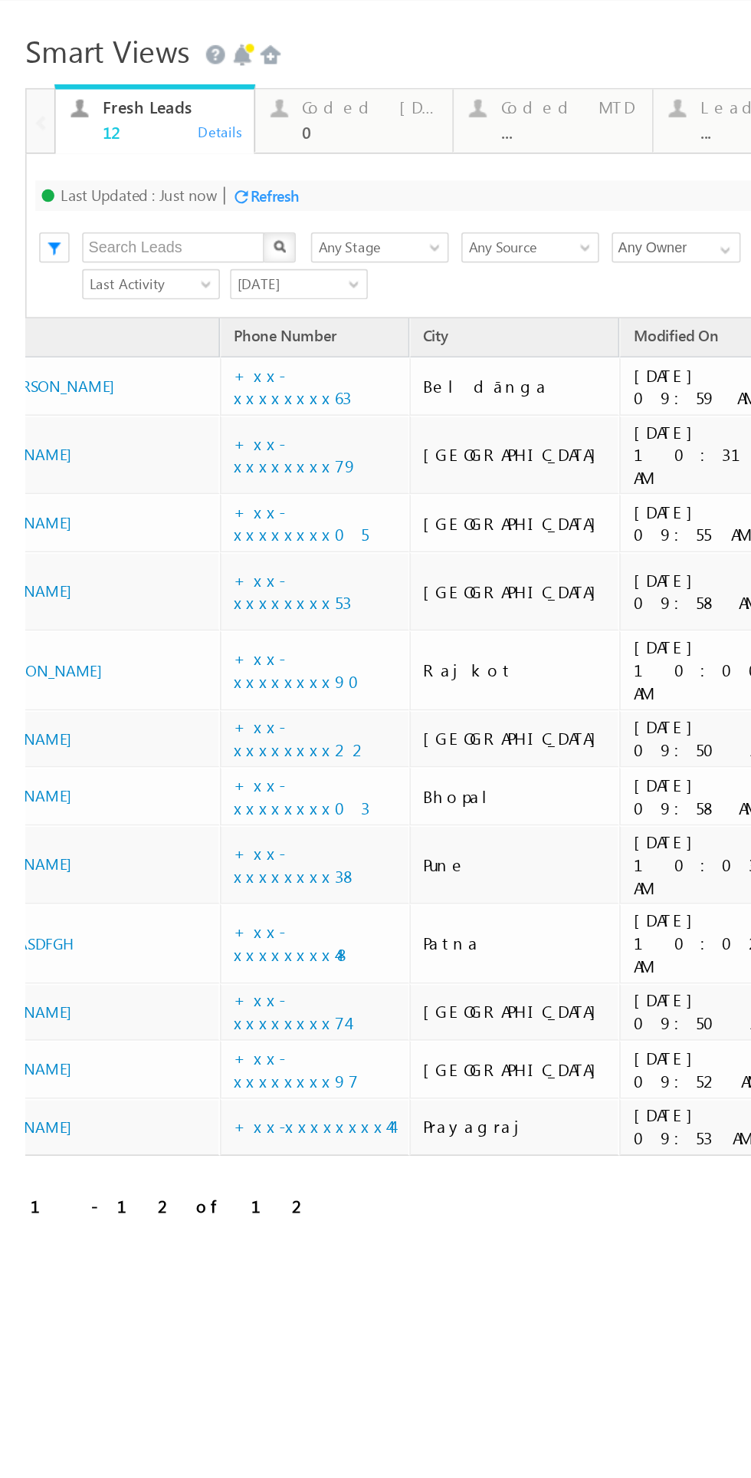
click at [210, 37] on div "Coded [DATE]" at bounding box center [224, 41] width 83 height 12
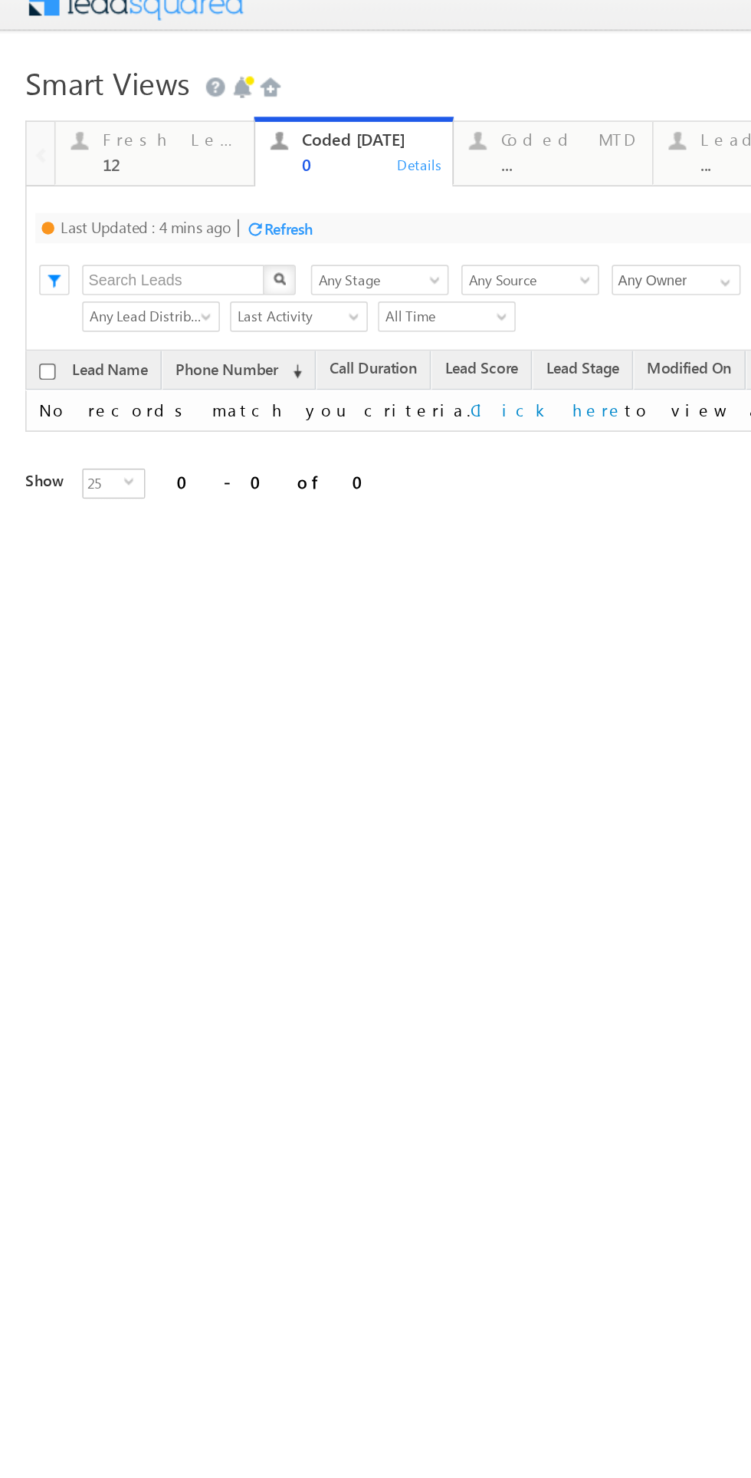
click at [180, 127] on div "Refresh" at bounding box center [175, 128] width 30 height 12
click at [71, 74] on div "Fresh Leads" at bounding box center [103, 73] width 83 height 12
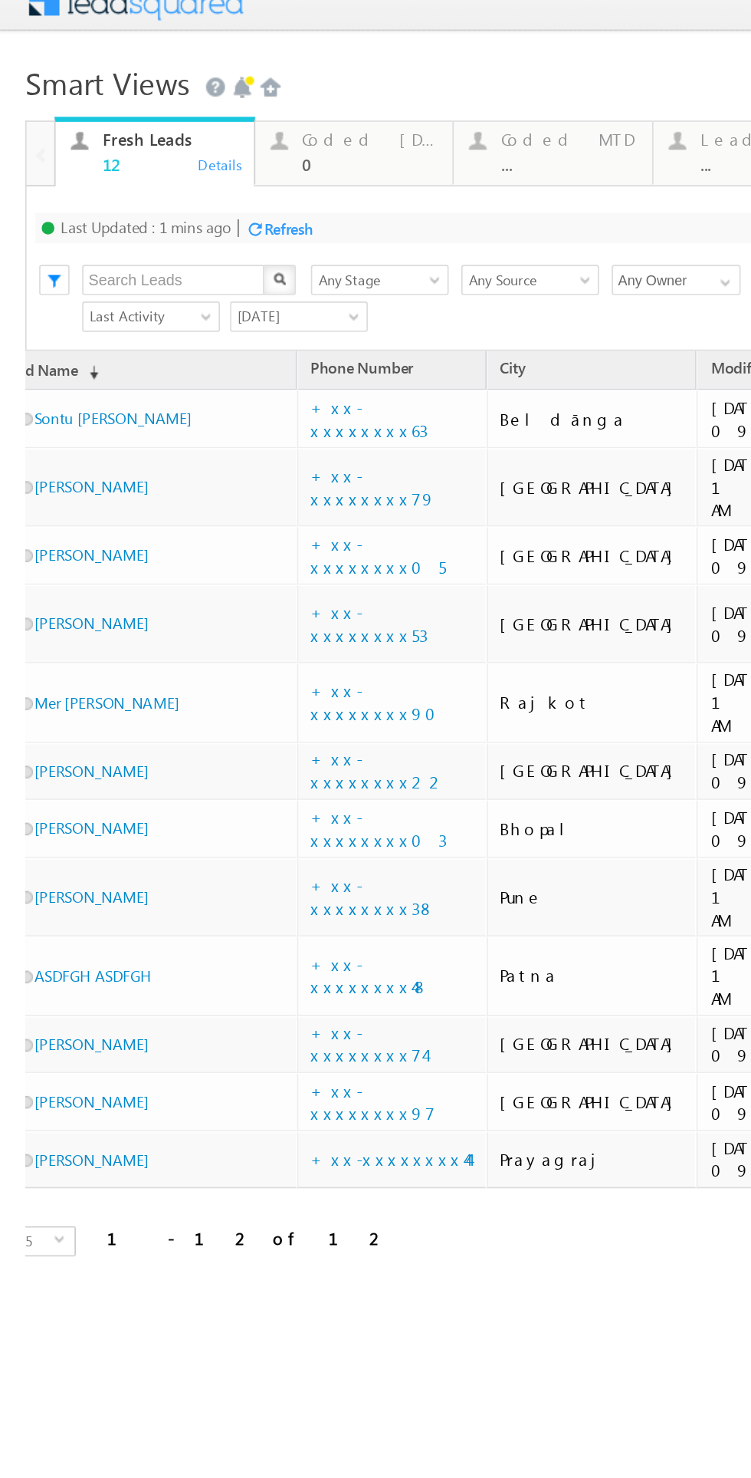
scroll to position [0, 0]
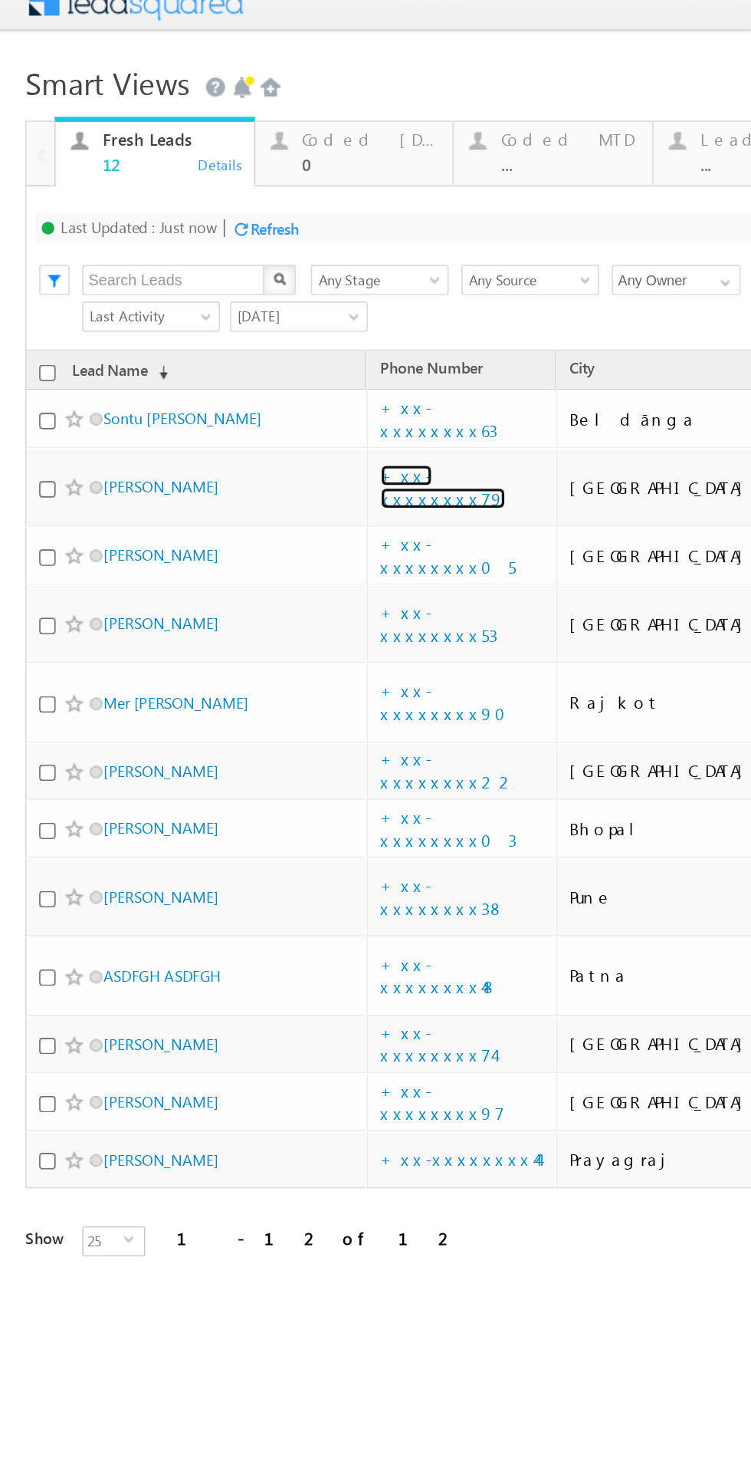
click at [265, 275] on link "+xx-xxxxxxxx79" at bounding box center [269, 284] width 76 height 27
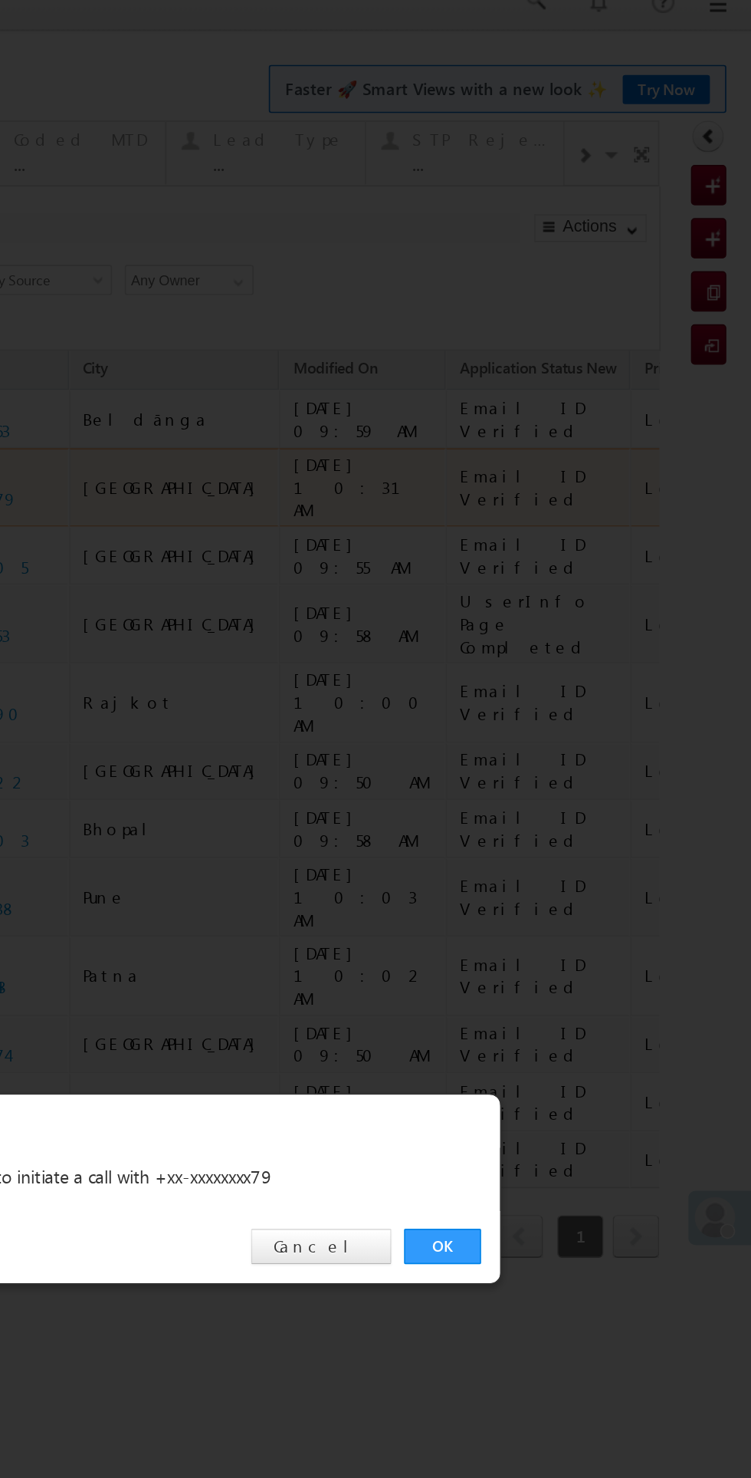
click at [76, 750] on link "OK" at bounding box center [77, 744] width 47 height 21
